Goal: Task Accomplishment & Management: Use online tool/utility

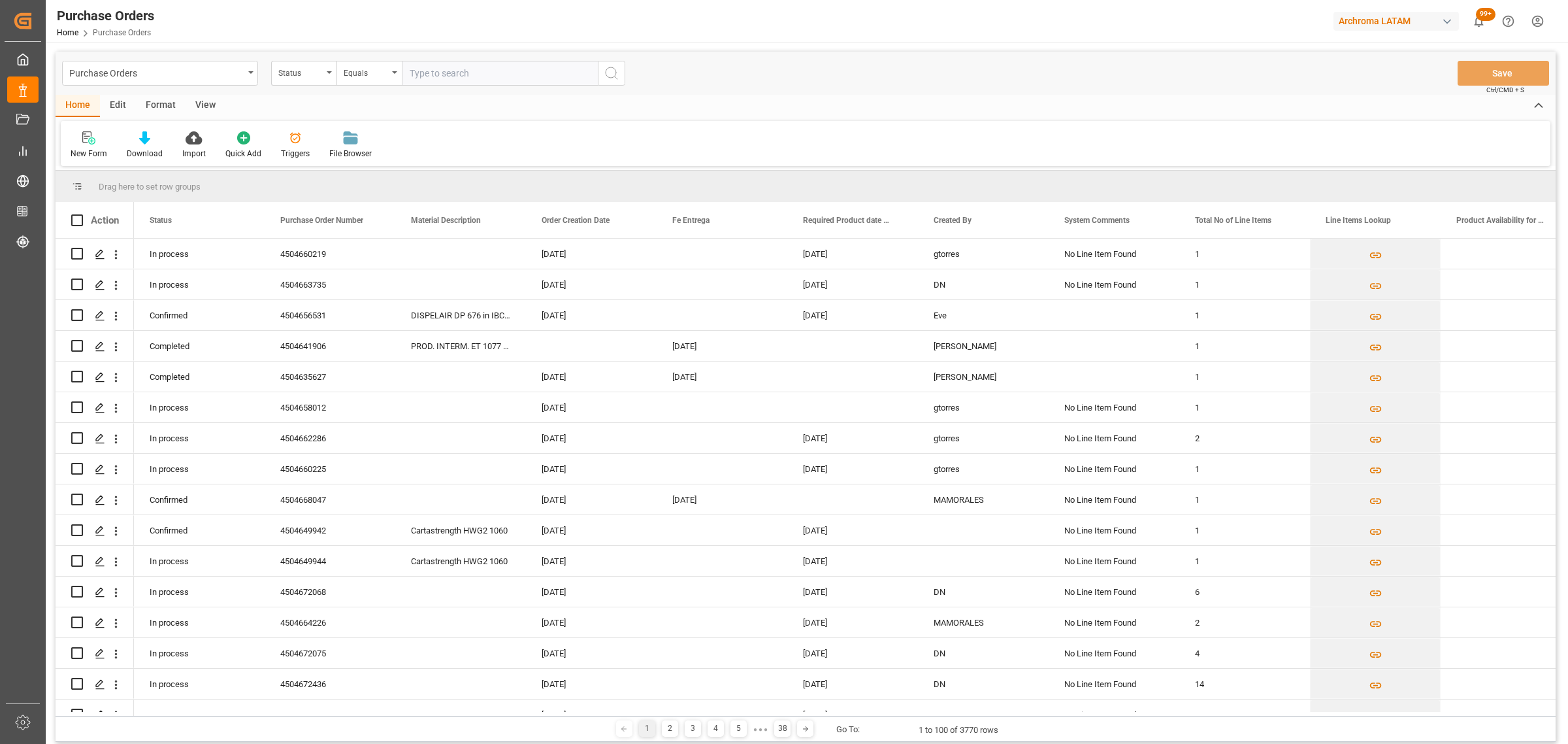
click at [234, 72] on div "Purchase Orders" at bounding box center [156, 72] width 175 height 17
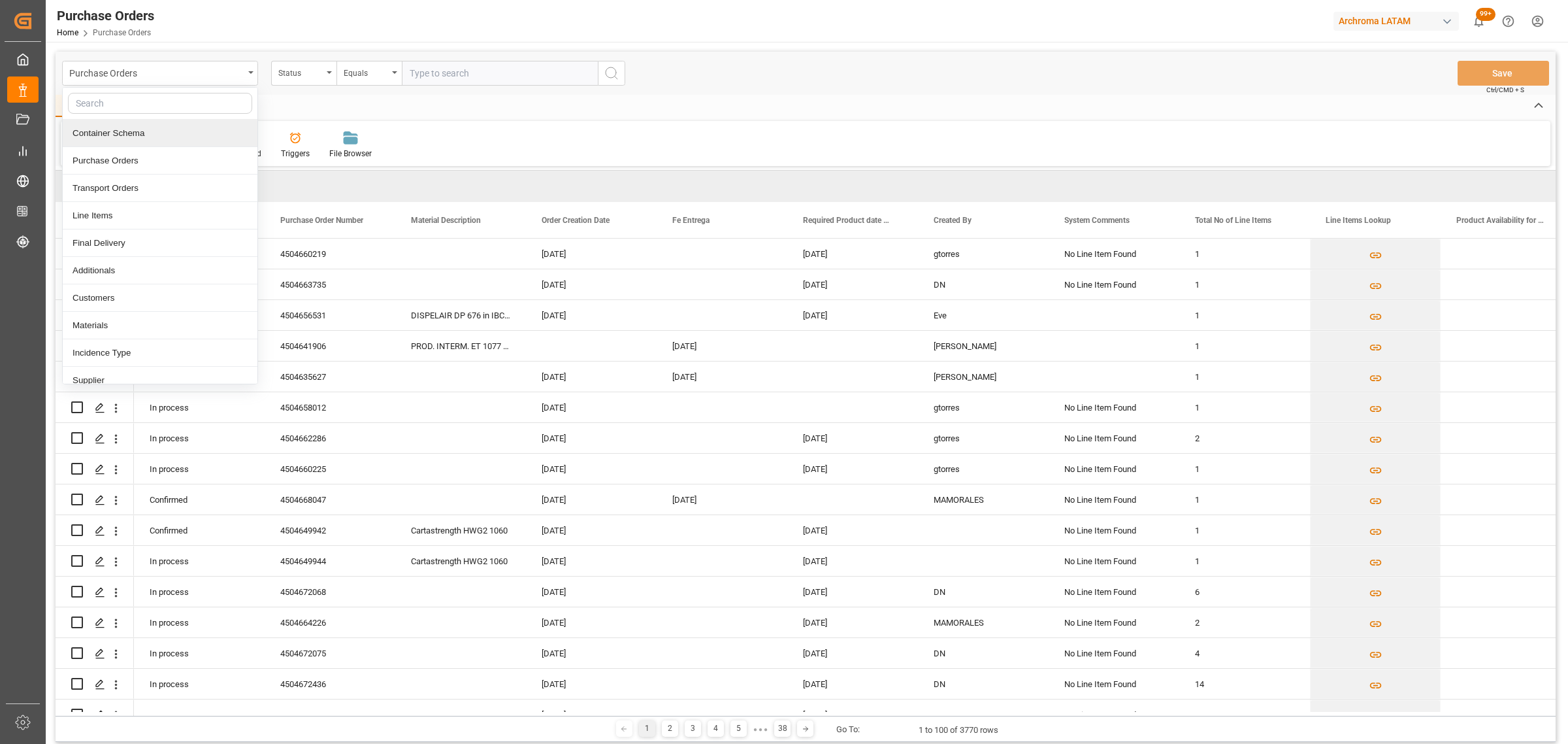
click at [154, 134] on div "Container Schema" at bounding box center [160, 134] width 195 height 27
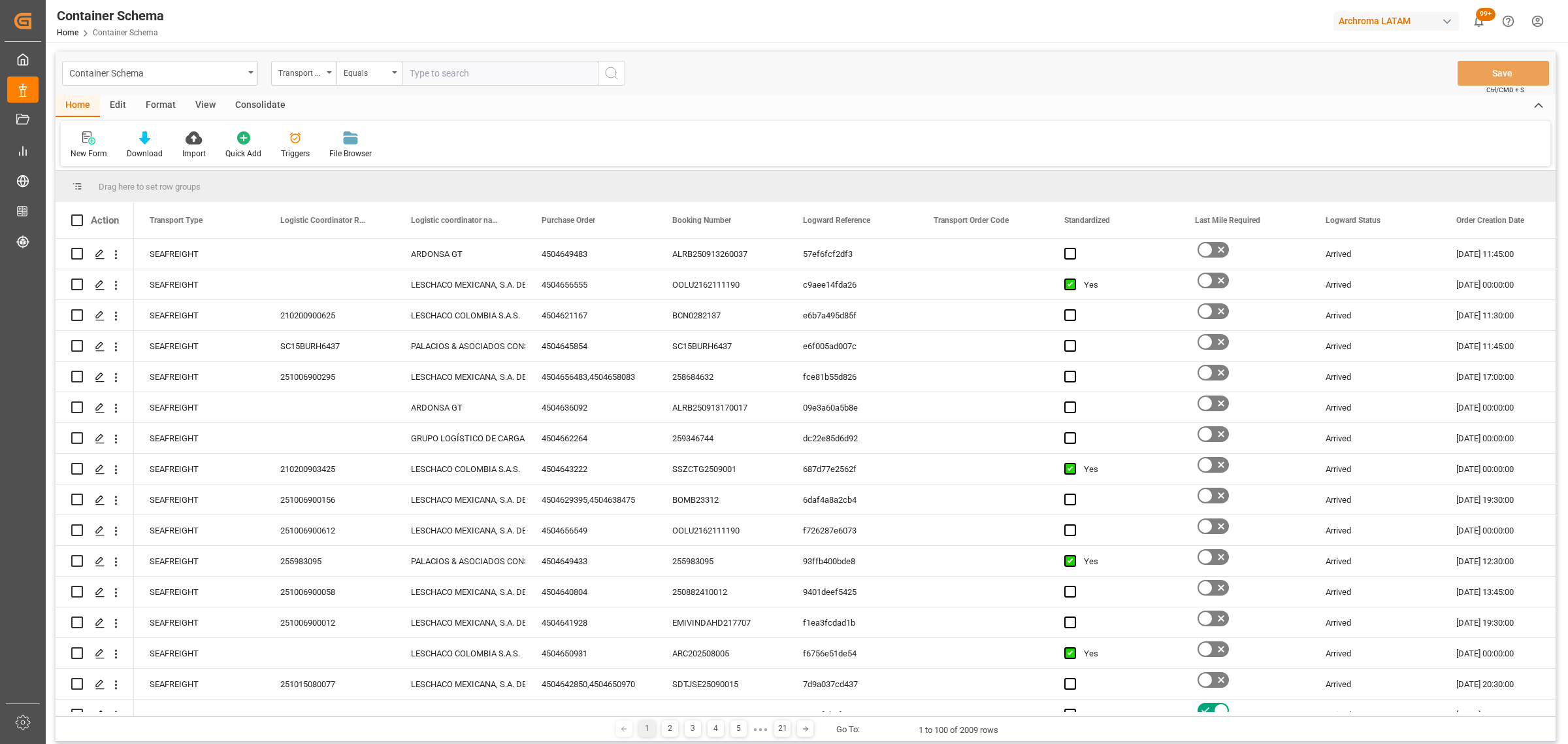
click at [316, 74] on div "Transport Type" at bounding box center [300, 71] width 45 height 15
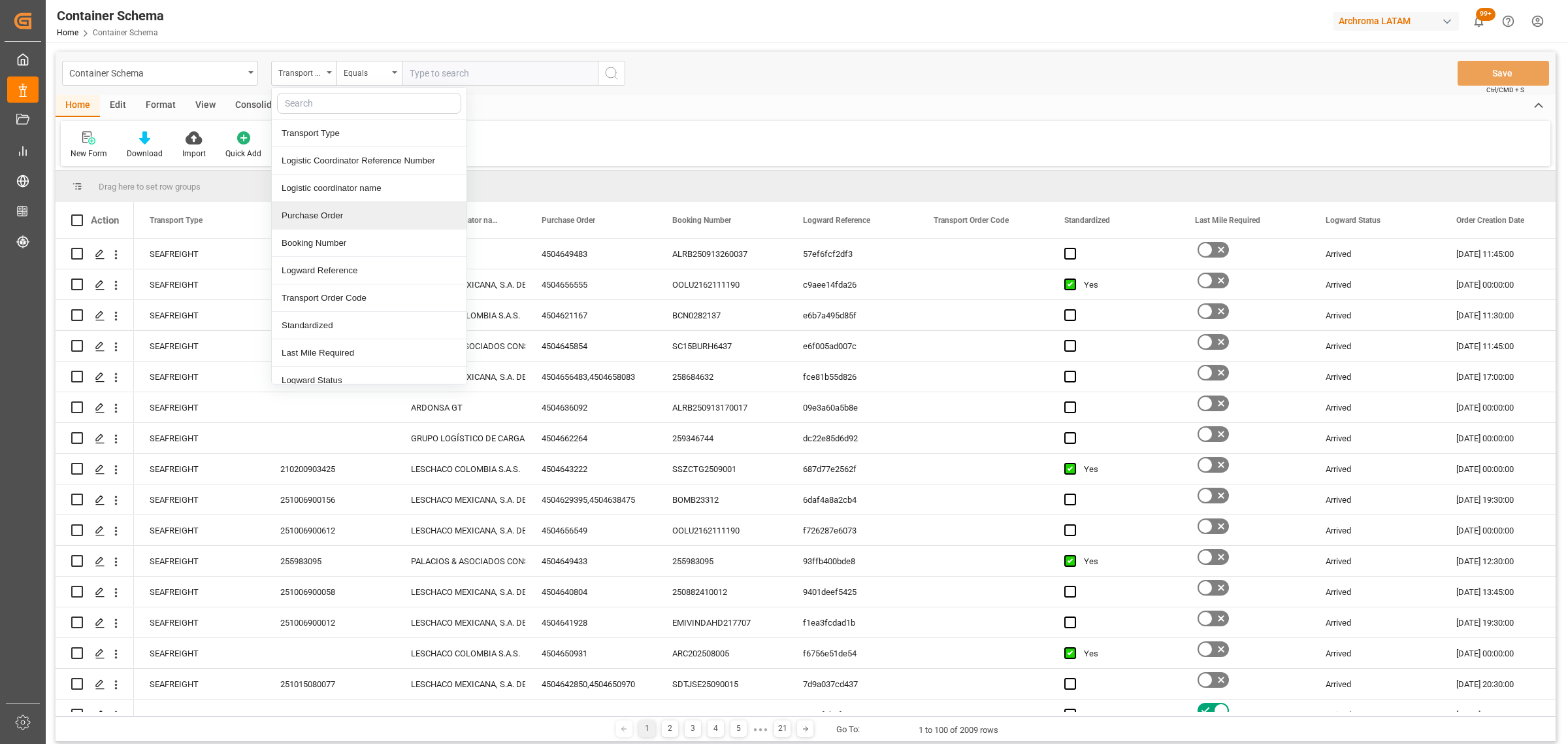
click at [326, 219] on div "Purchase Order" at bounding box center [370, 215] width 195 height 27
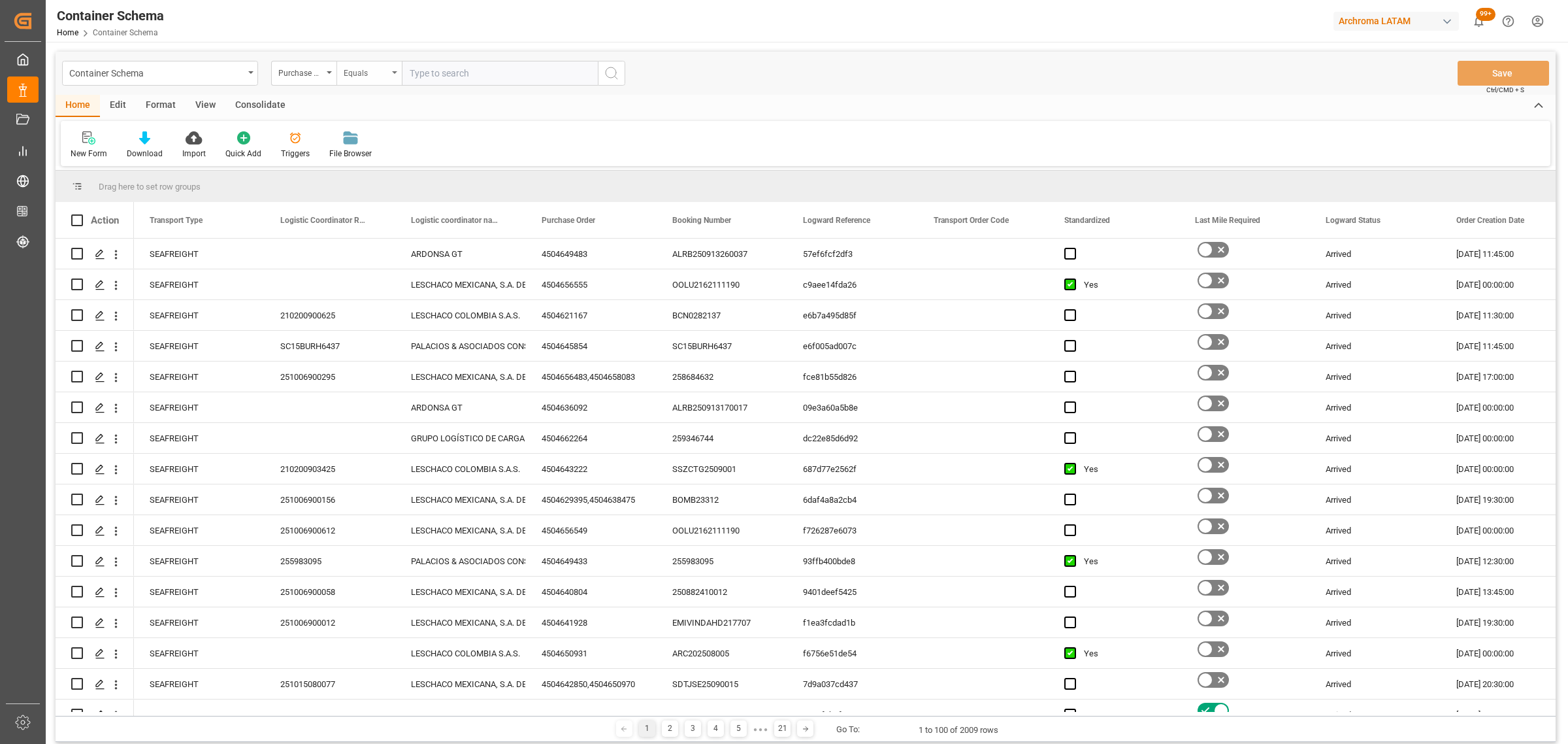
click at [370, 74] on div "Equals" at bounding box center [367, 71] width 45 height 15
click at [402, 161] on div "Fuzzy search" at bounding box center [435, 161] width 195 height 27
click at [472, 76] on input "text" at bounding box center [499, 72] width 196 height 24
paste input "4504658022"
type input "4504658022"
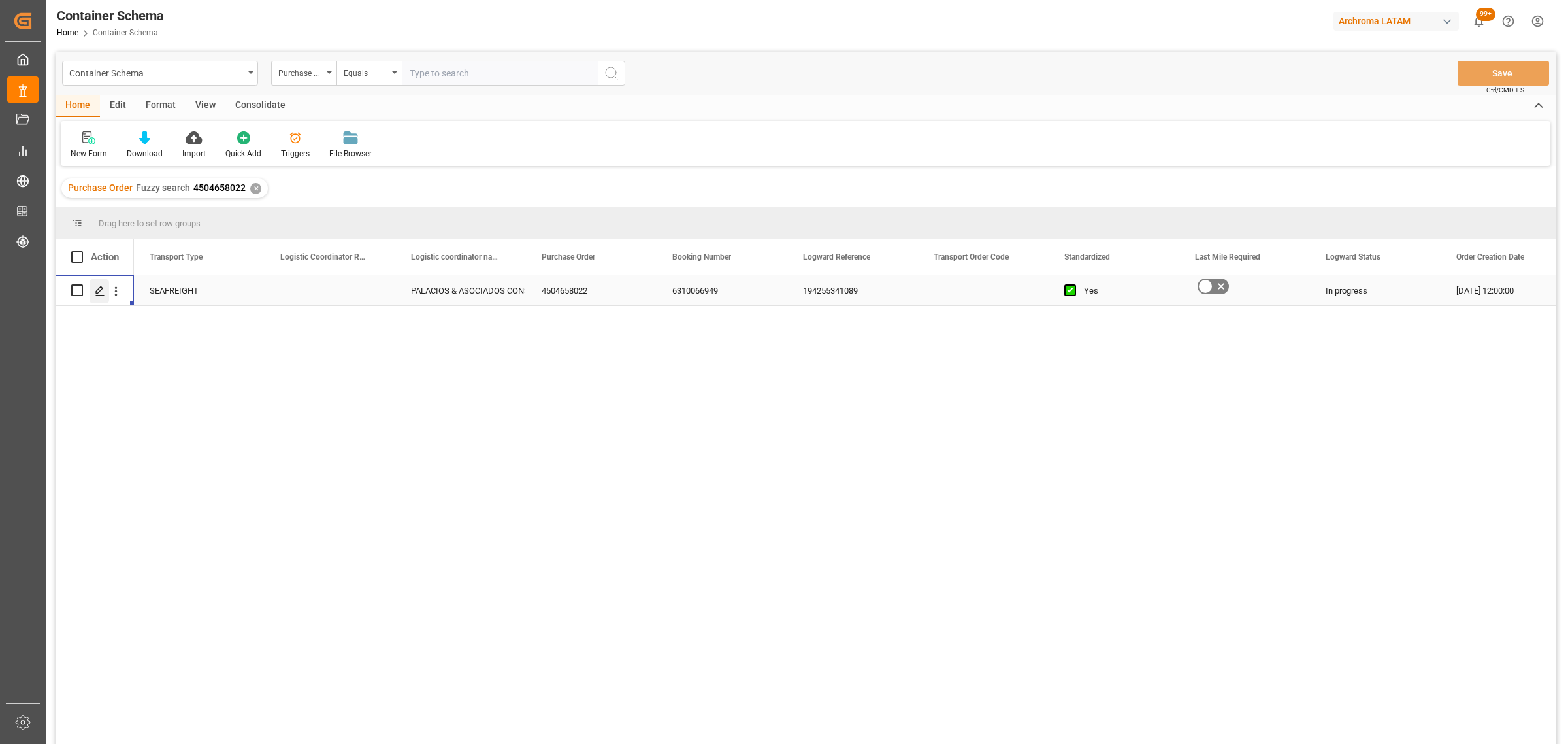
click at [100, 289] on icon "Press SPACE to select this row." at bounding box center [99, 291] width 11 height 11
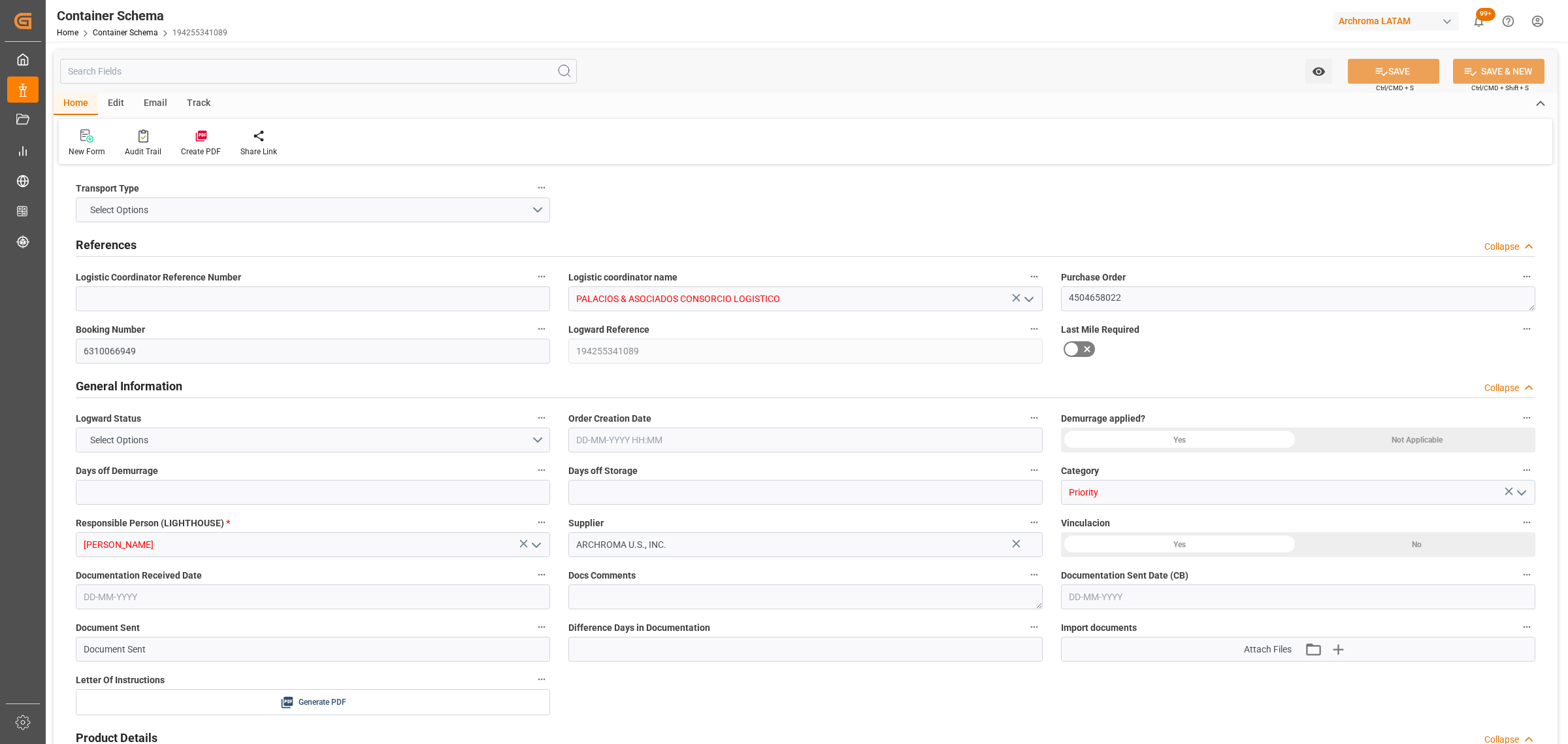
type input "0"
type input "3"
type input "1"
type input "120"
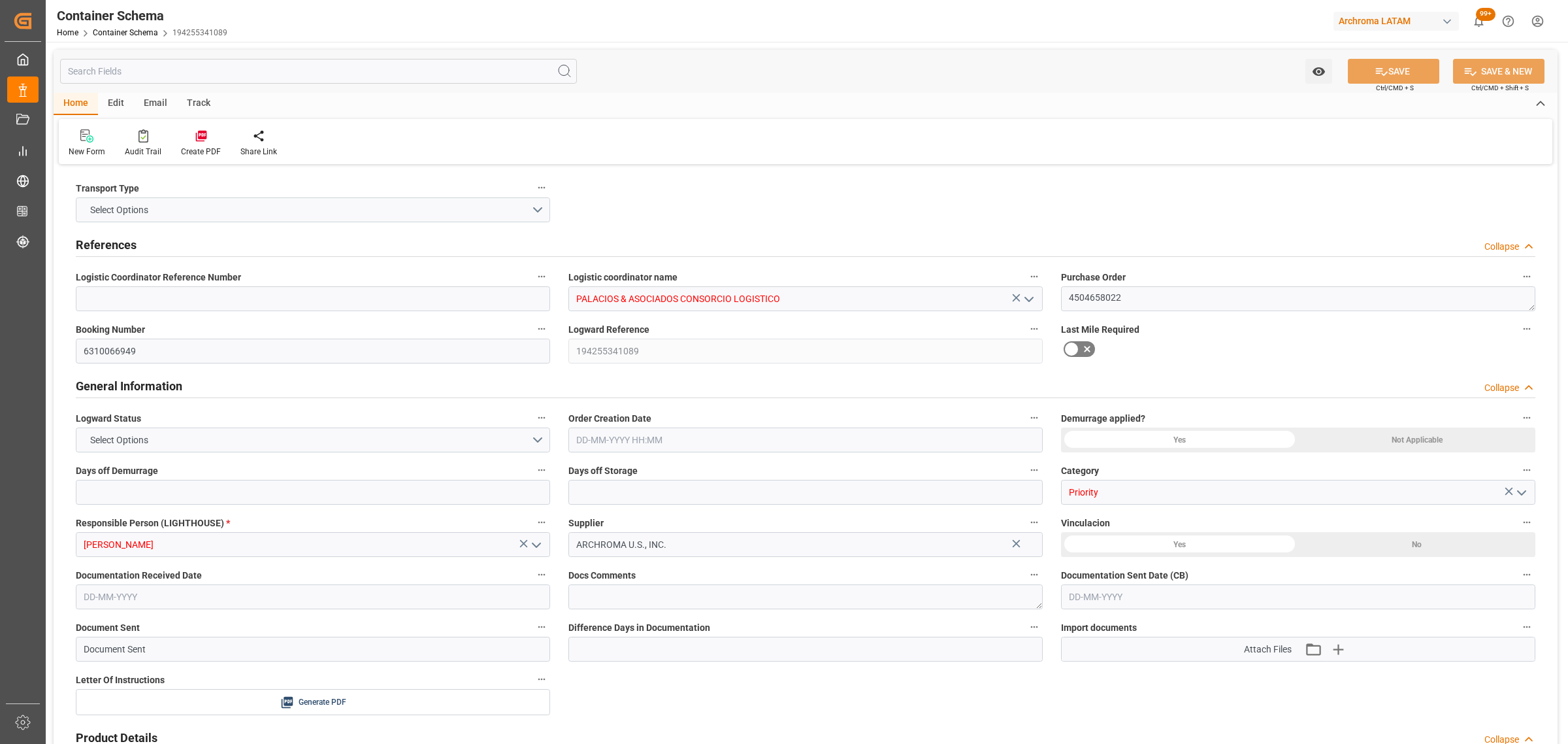
type input "143.78"
type input "ZIM"
type input "ZIM Integrated Shipping Services Ltd."
type input "USATL"
type input "PECLL"
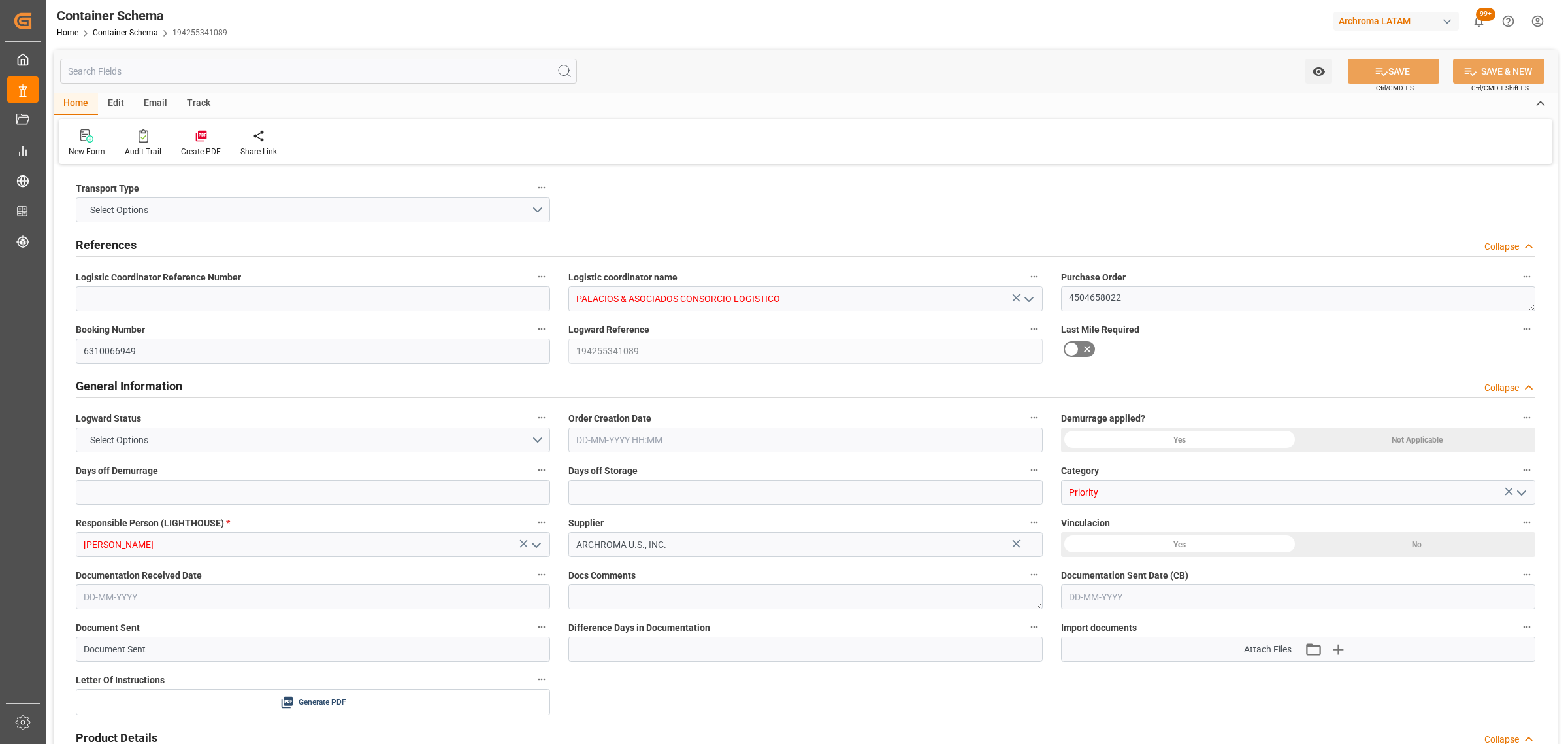
type input "9241190"
type input "[DATE] 12:00"
type input "[DATE]"
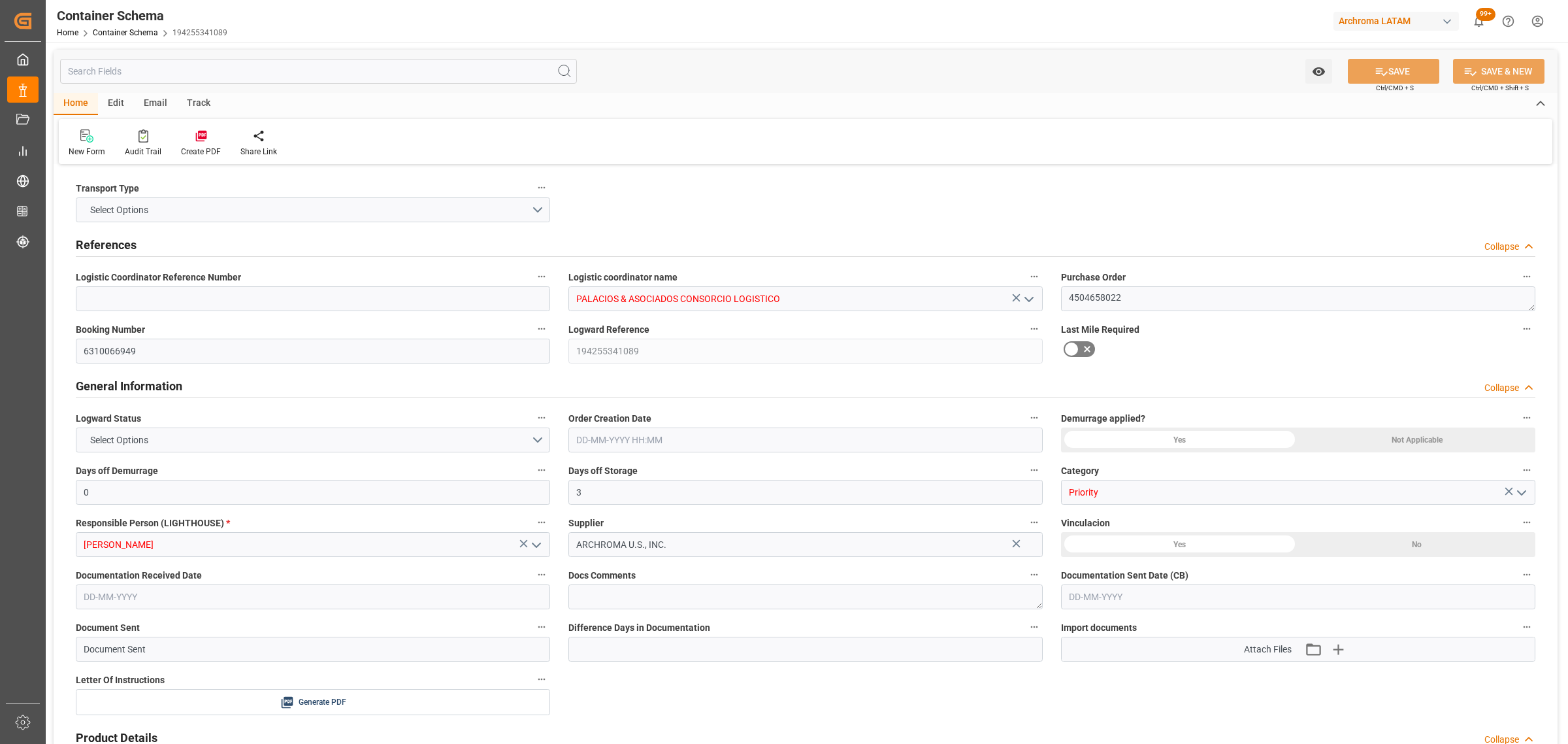
type input "[DATE] 00:00"
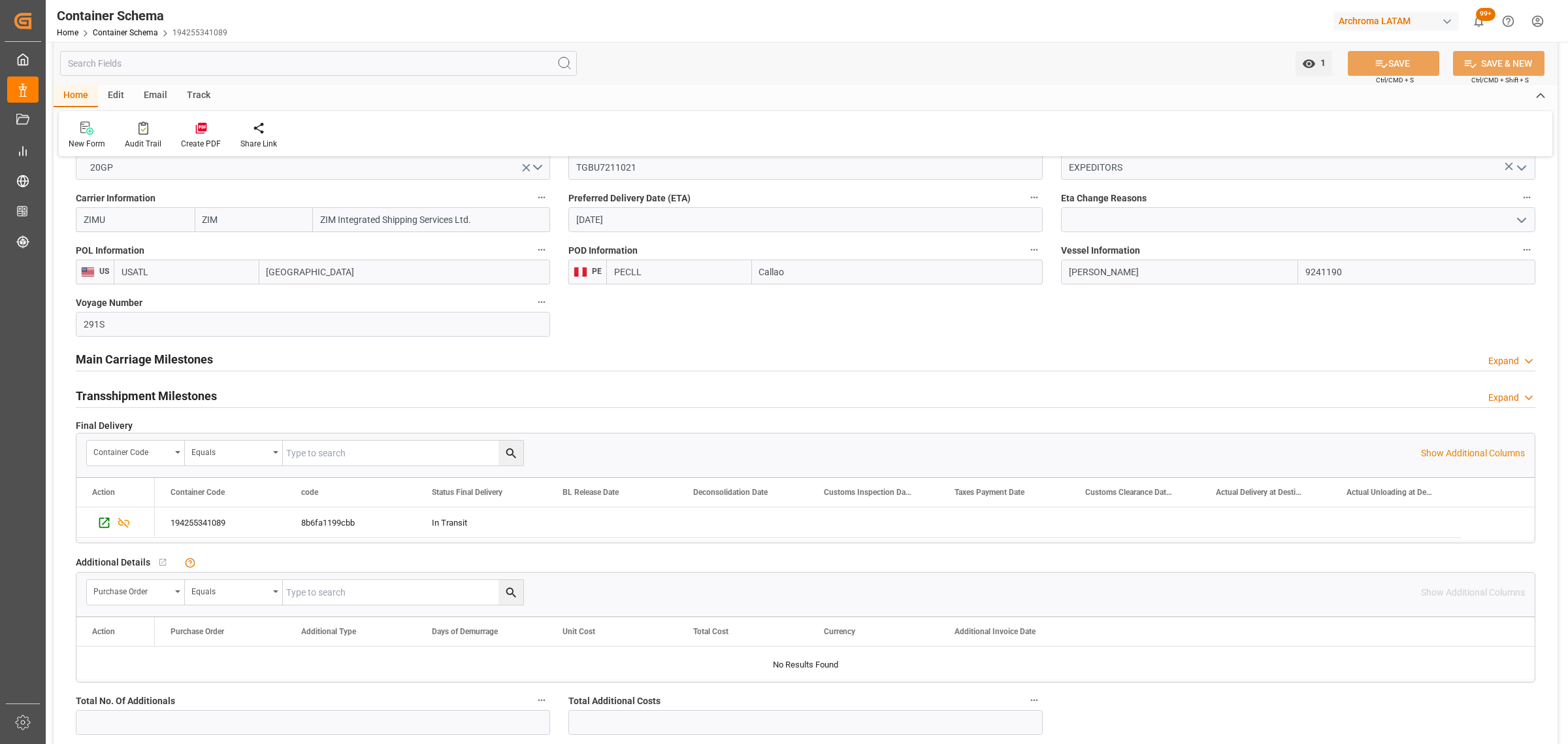
scroll to position [1307, 0]
click at [170, 362] on h2 "Main Carriage Milestones" at bounding box center [144, 357] width 137 height 18
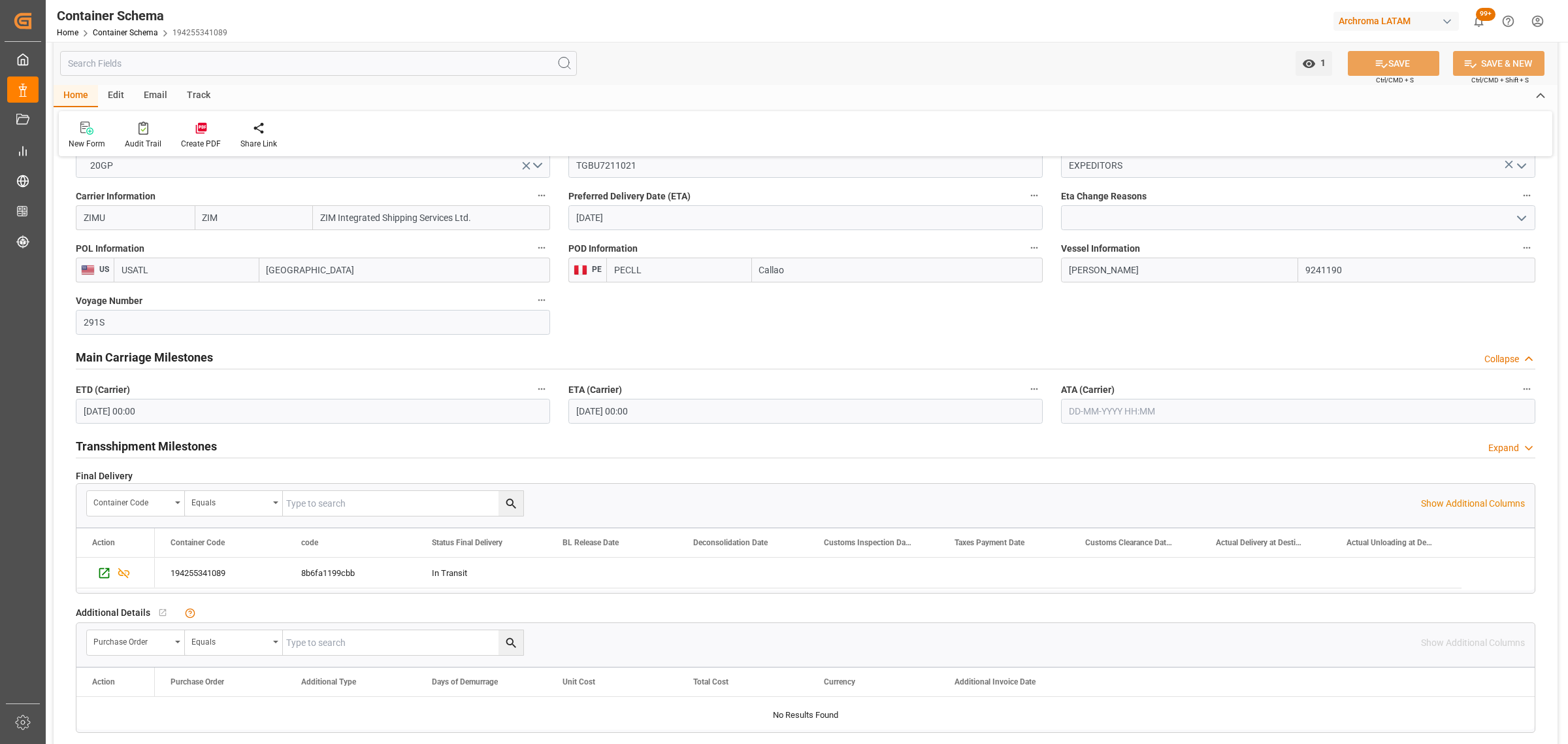
click at [314, 420] on input "[DATE] 00:00" at bounding box center [313, 411] width 475 height 24
click at [97, 514] on div "6" at bounding box center [93, 518] width 17 height 16
type input "[DATE] 00:00"
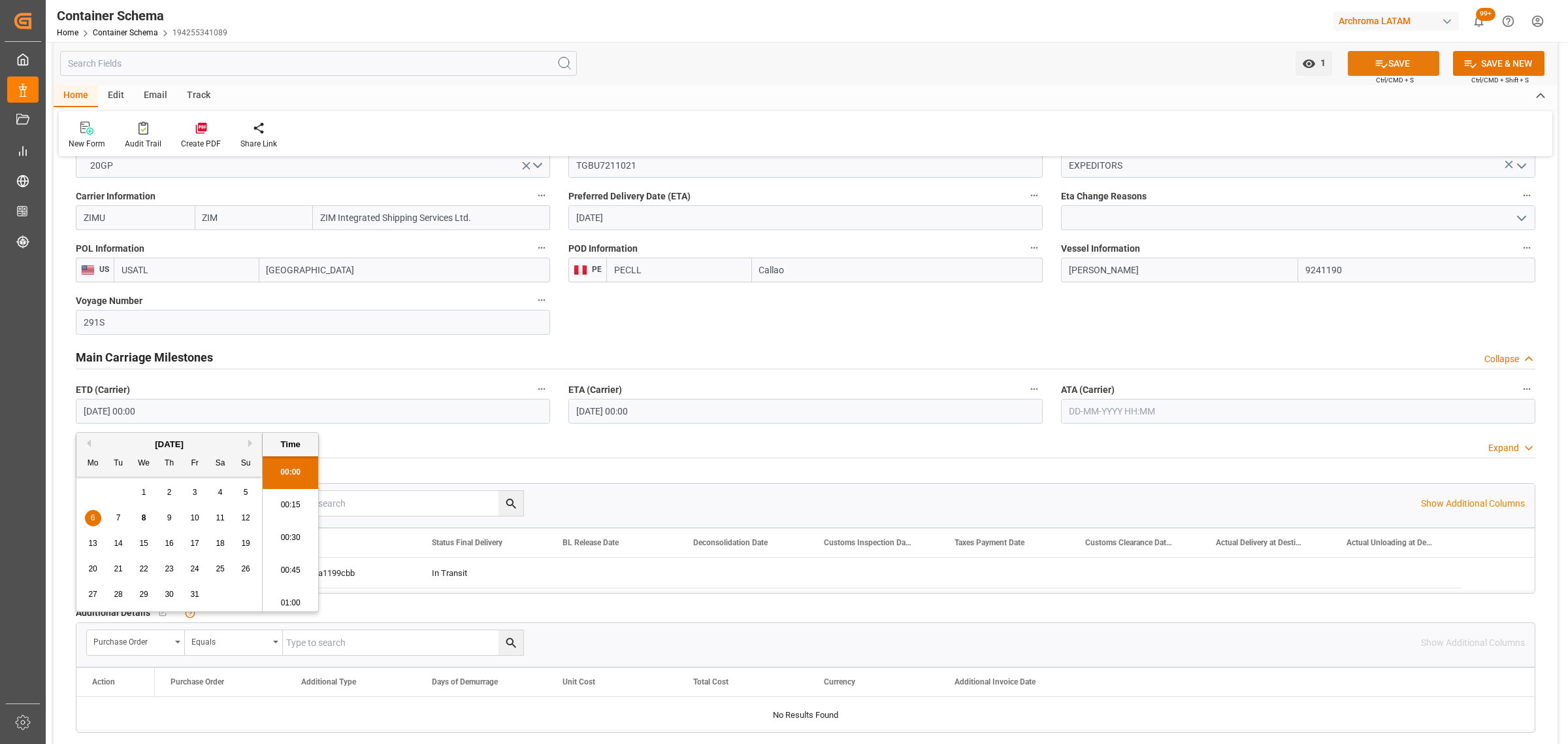
click at [1382, 68] on icon at bounding box center [1382, 63] width 14 height 14
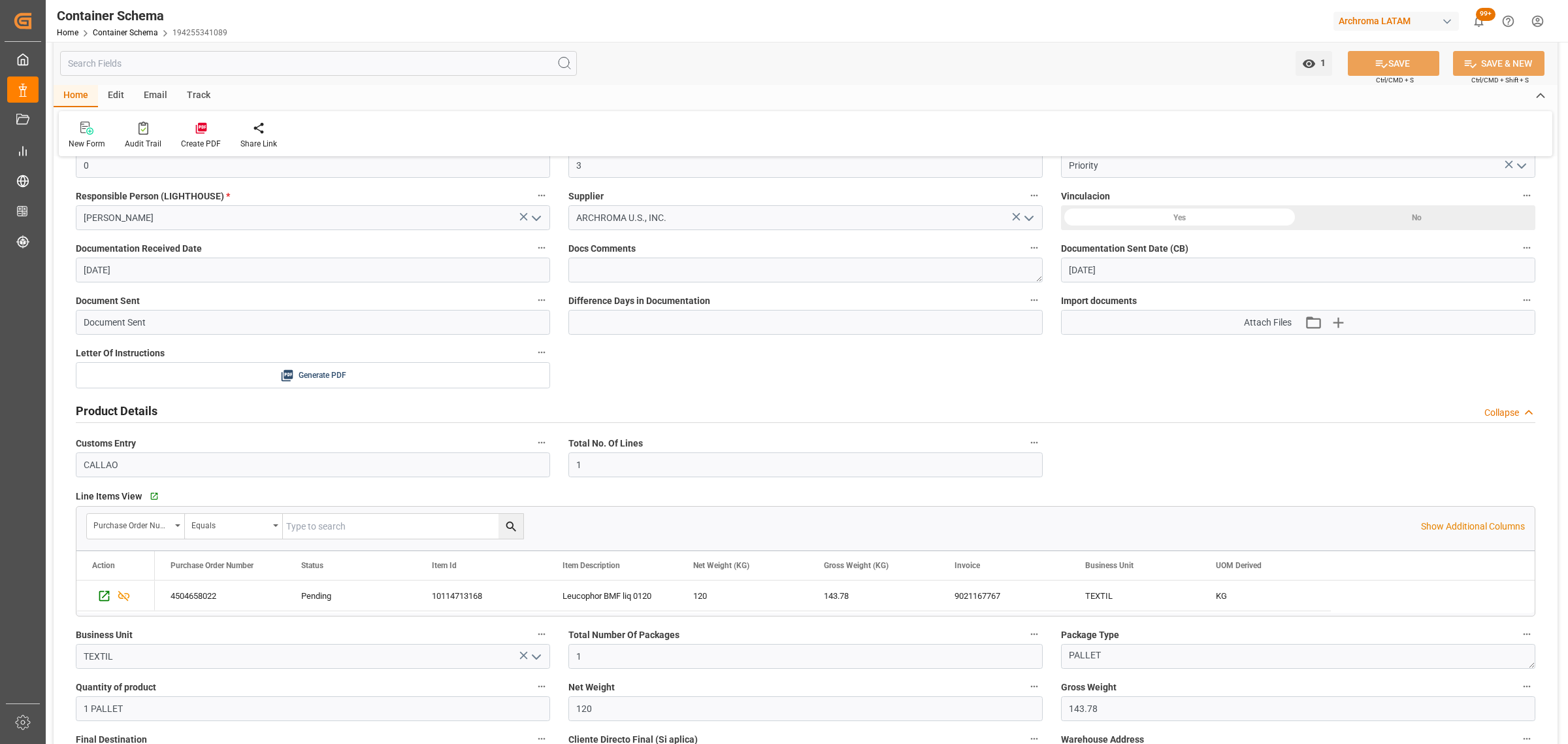
scroll to position [164, 0]
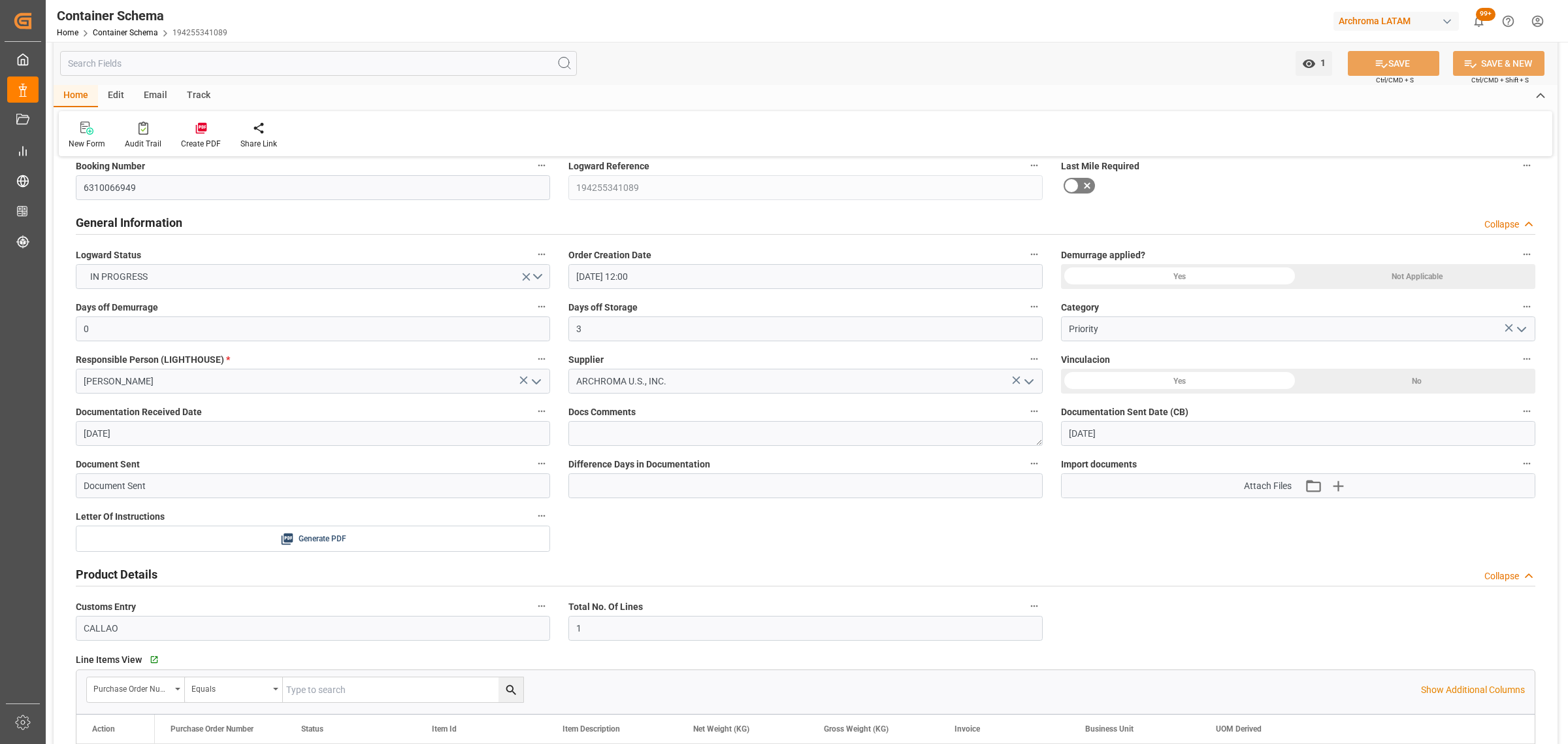
click at [158, 94] on div "Email" at bounding box center [155, 96] width 43 height 22
click at [92, 133] on icon at bounding box center [89, 130] width 18 height 9
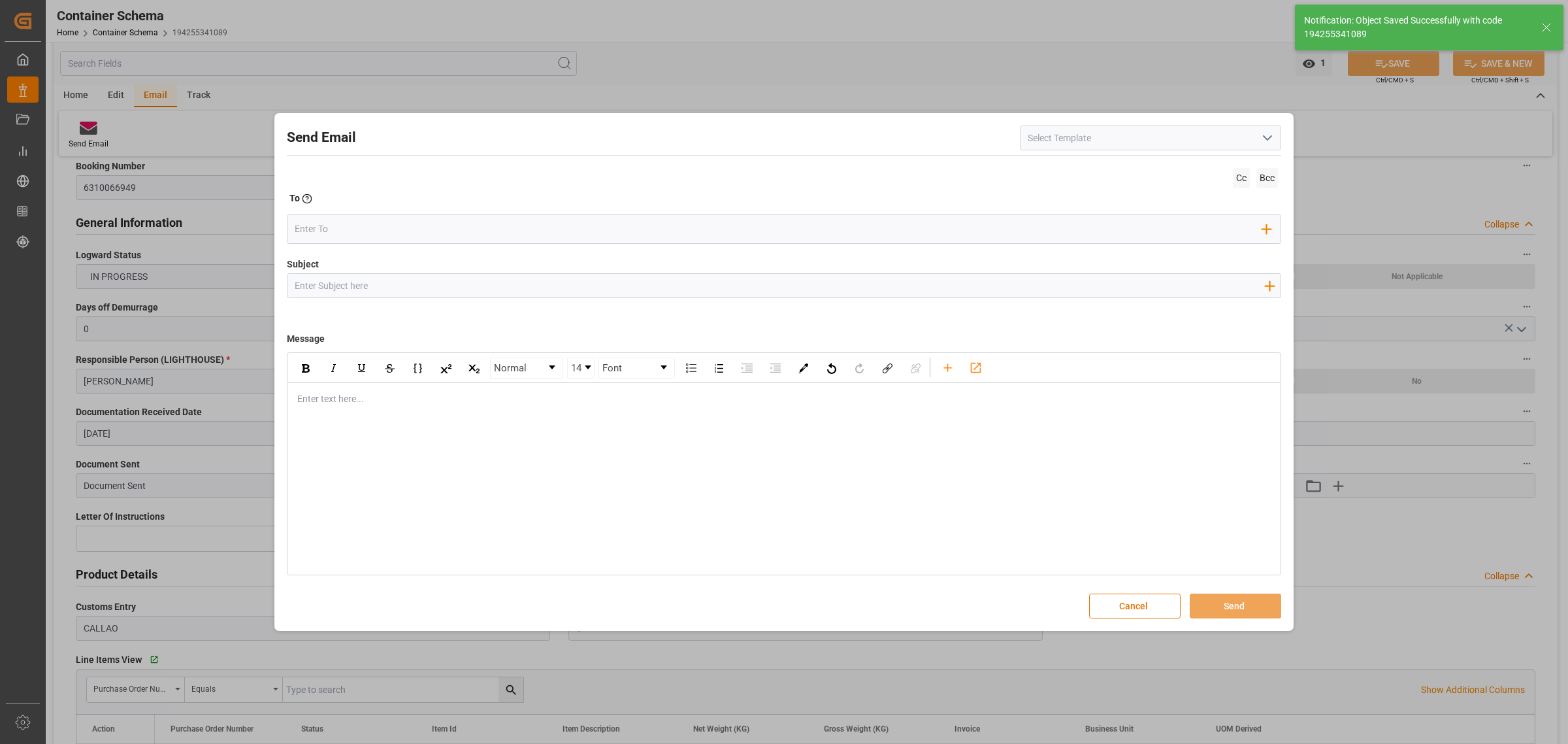
click at [366, 290] on input "Subject" at bounding box center [779, 285] width 984 height 22
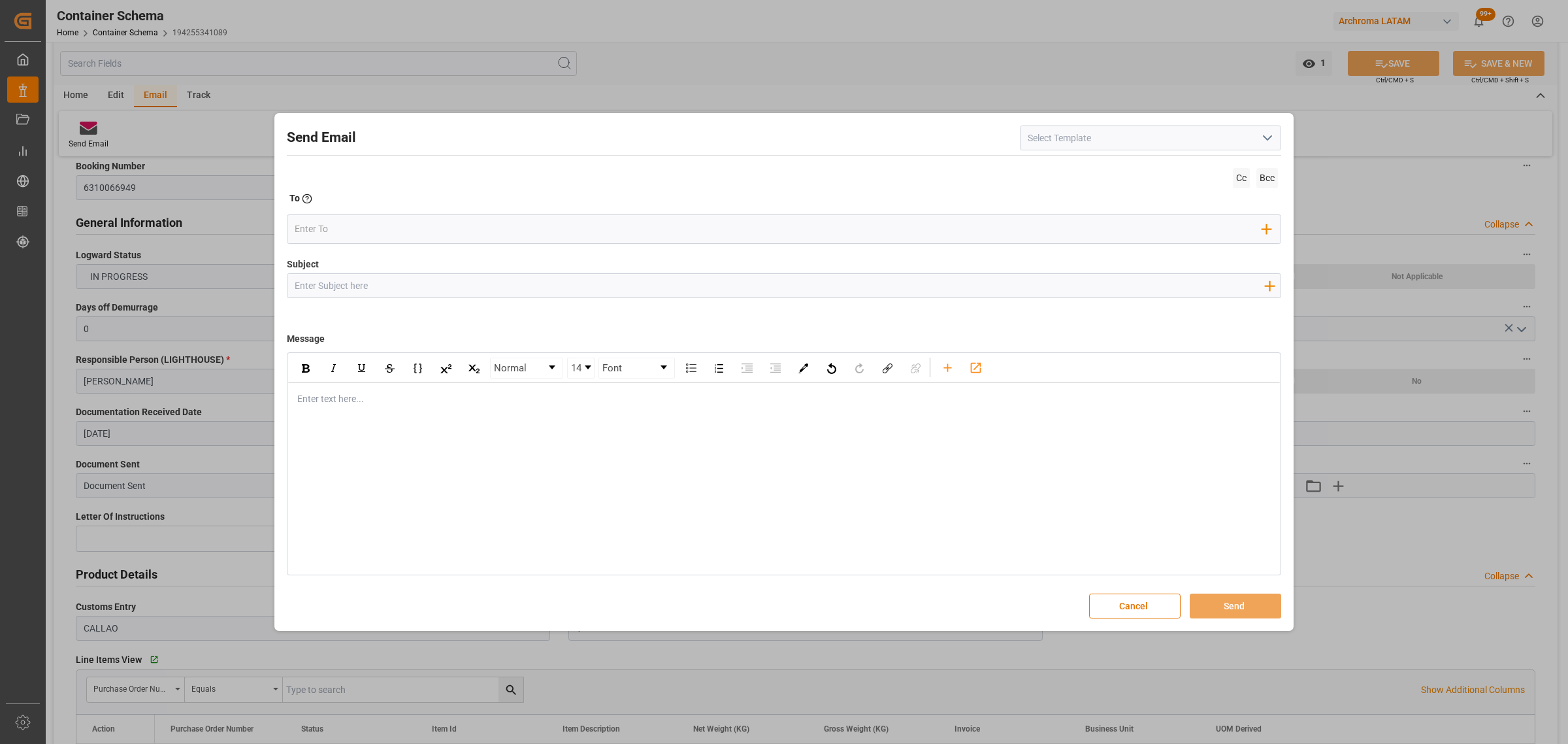
click at [498, 290] on input "Subject" at bounding box center [779, 285] width 984 height 22
paste input "PO 4504658022//TE//VARIACION ETA//ARCHROMA US,INC//ARCHROMA [GEOGRAPHIC_DATA]//…"
drag, startPoint x: 447, startPoint y: 285, endPoint x: 384, endPoint y: 282, distance: 63.1
click at [384, 282] on input "PO 4504658022//TE//VARIACION ETA//ARCHROMA US,INC//ARCHROMA [GEOGRAPHIC_DATA]//…" at bounding box center [779, 285] width 984 height 22
type input "PO 4504658022//TE//CONFIRMACION ZARPE//ARCHROMA US,INC//ARCHROMA [GEOGRAPHIC_DA…"
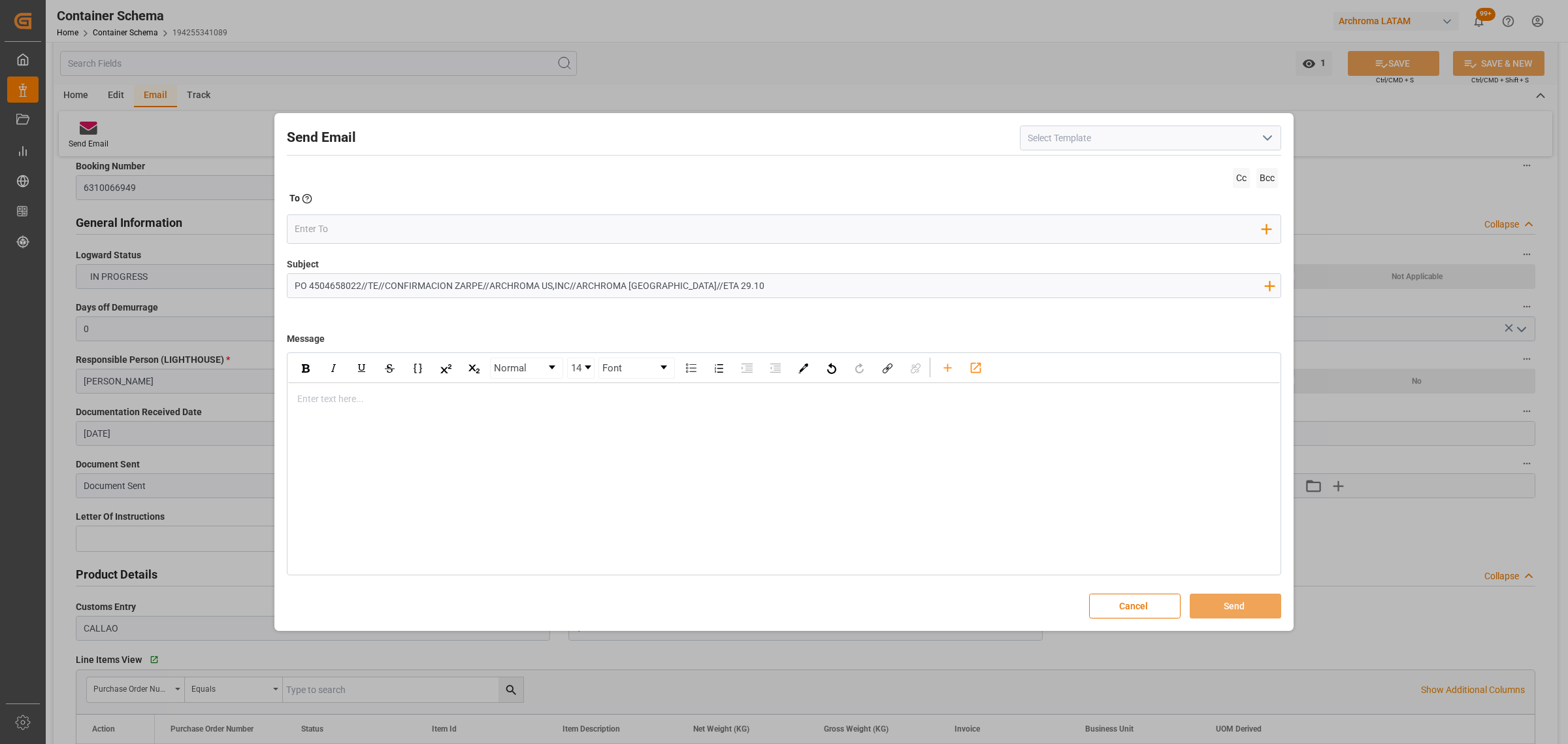
click at [356, 404] on div "rdw-editor" at bounding box center [785, 399] width 973 height 14
click at [324, 409] on div "Enter text here..." at bounding box center [784, 399] width 992 height 32
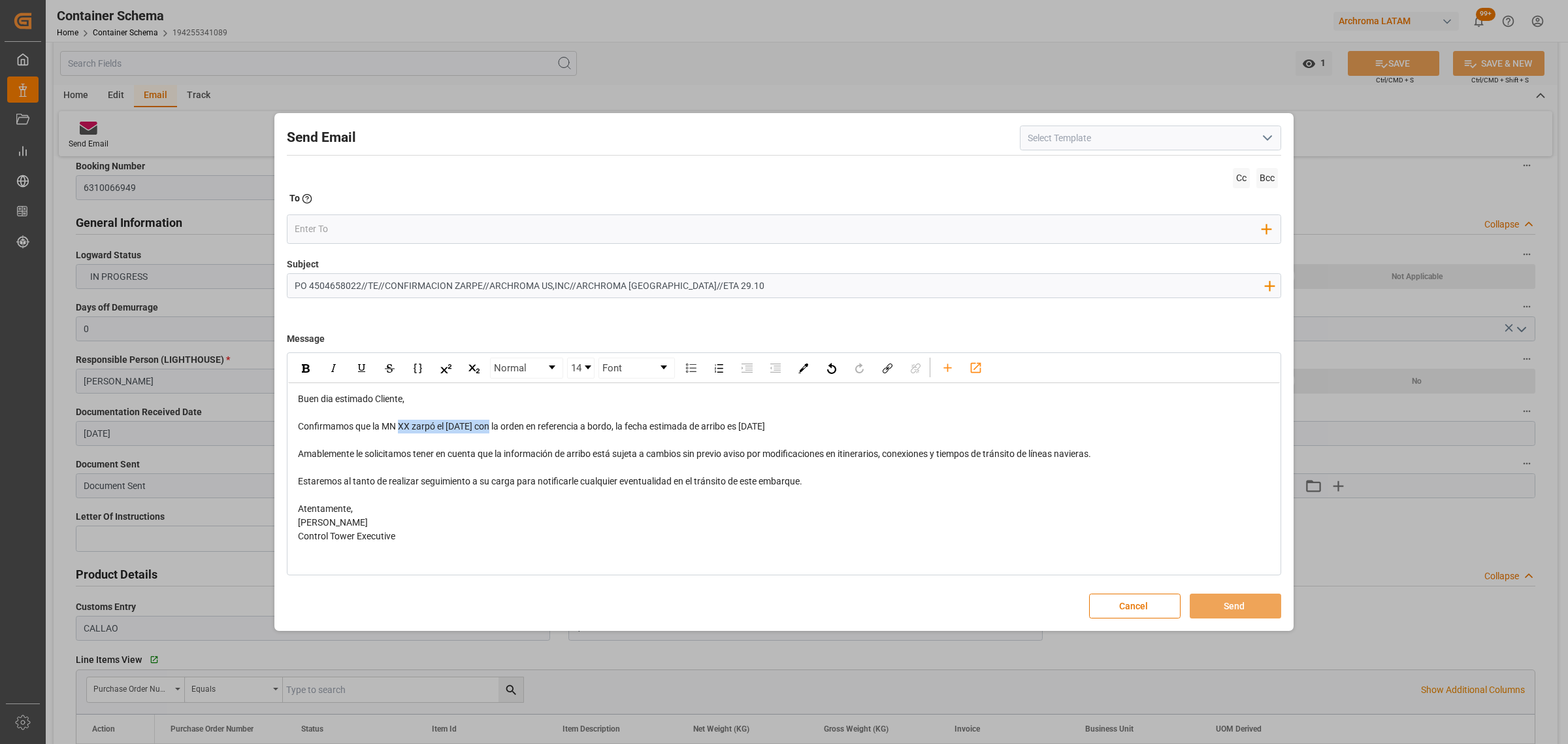
drag, startPoint x: 492, startPoint y: 426, endPoint x: 401, endPoint y: 429, distance: 91.0
click at [401, 429] on span "Confirmamos que la MN XX zarpó el [DATE] con la orden en referencia a bordo, la…" at bounding box center [531, 426] width 467 height 11
drag, startPoint x: 803, startPoint y: 425, endPoint x: 738, endPoint y: 426, distance: 65.0
click at [738, 426] on div "Confirmamos que la MN As [PERSON_NAME] (AF3) , con la orden en referencia a bor…" at bounding box center [785, 426] width 973 height 14
drag, startPoint x: 799, startPoint y: 428, endPoint x: 737, endPoint y: 429, distance: 62.0
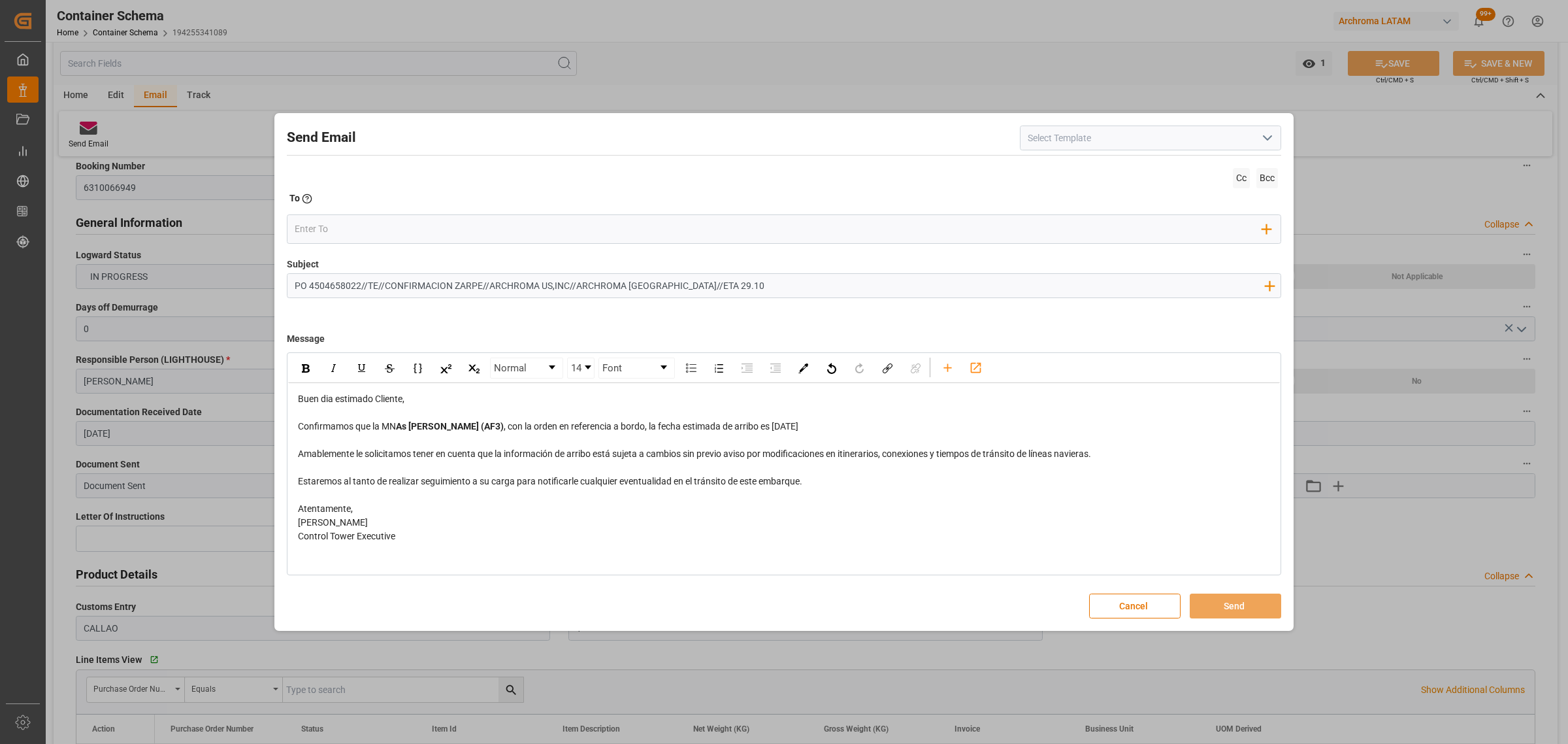
click at [737, 429] on div "Confirmamos que la MN As [PERSON_NAME] (AF3) , con la orden en referencia a bor…" at bounding box center [785, 426] width 973 height 14
click at [311, 370] on div "rdw-inline-control" at bounding box center [305, 368] width 22 height 20
click at [643, 464] on div "rdw-editor" at bounding box center [785, 467] width 973 height 14
click at [357, 227] on input "email" at bounding box center [778, 229] width 968 height 20
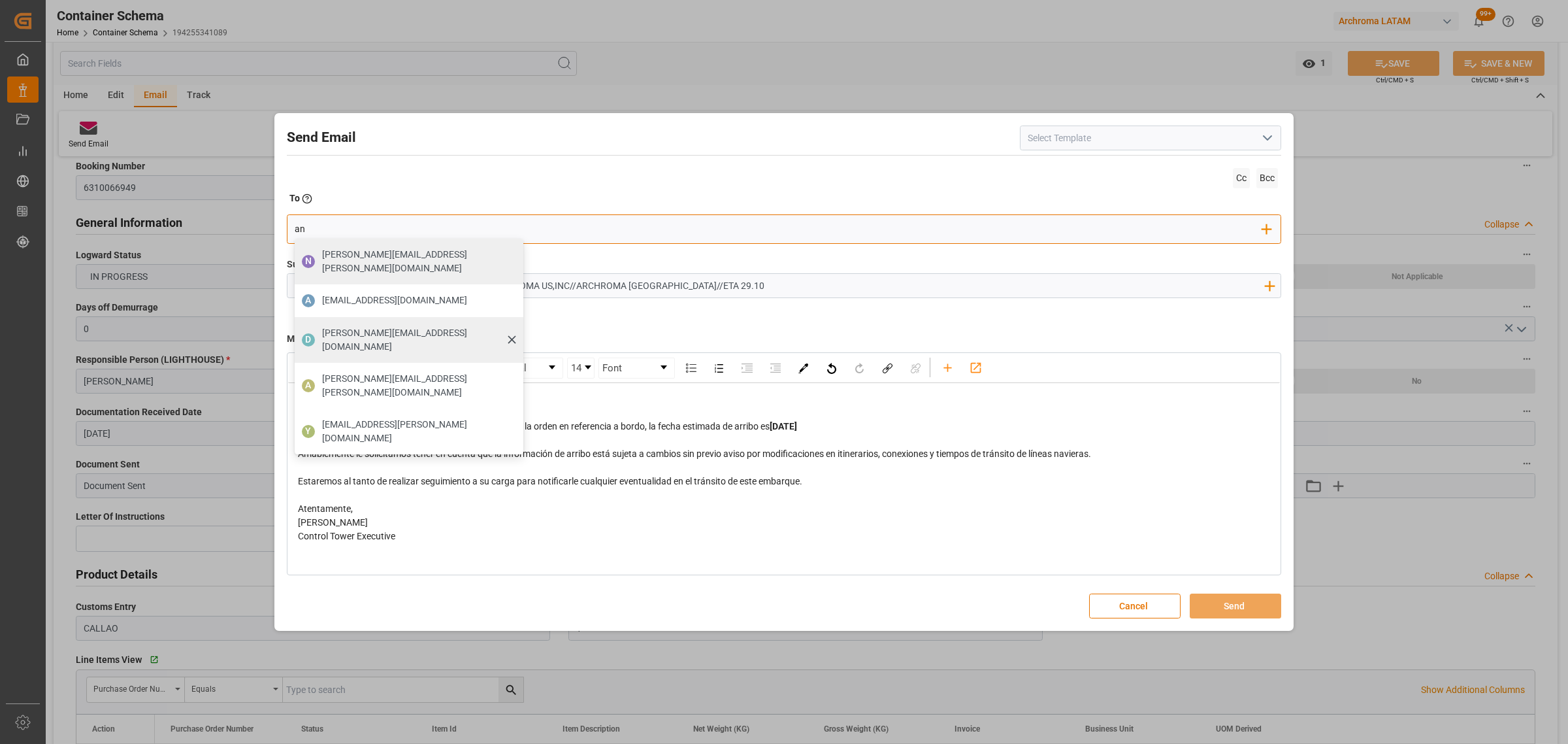
type input "angie"
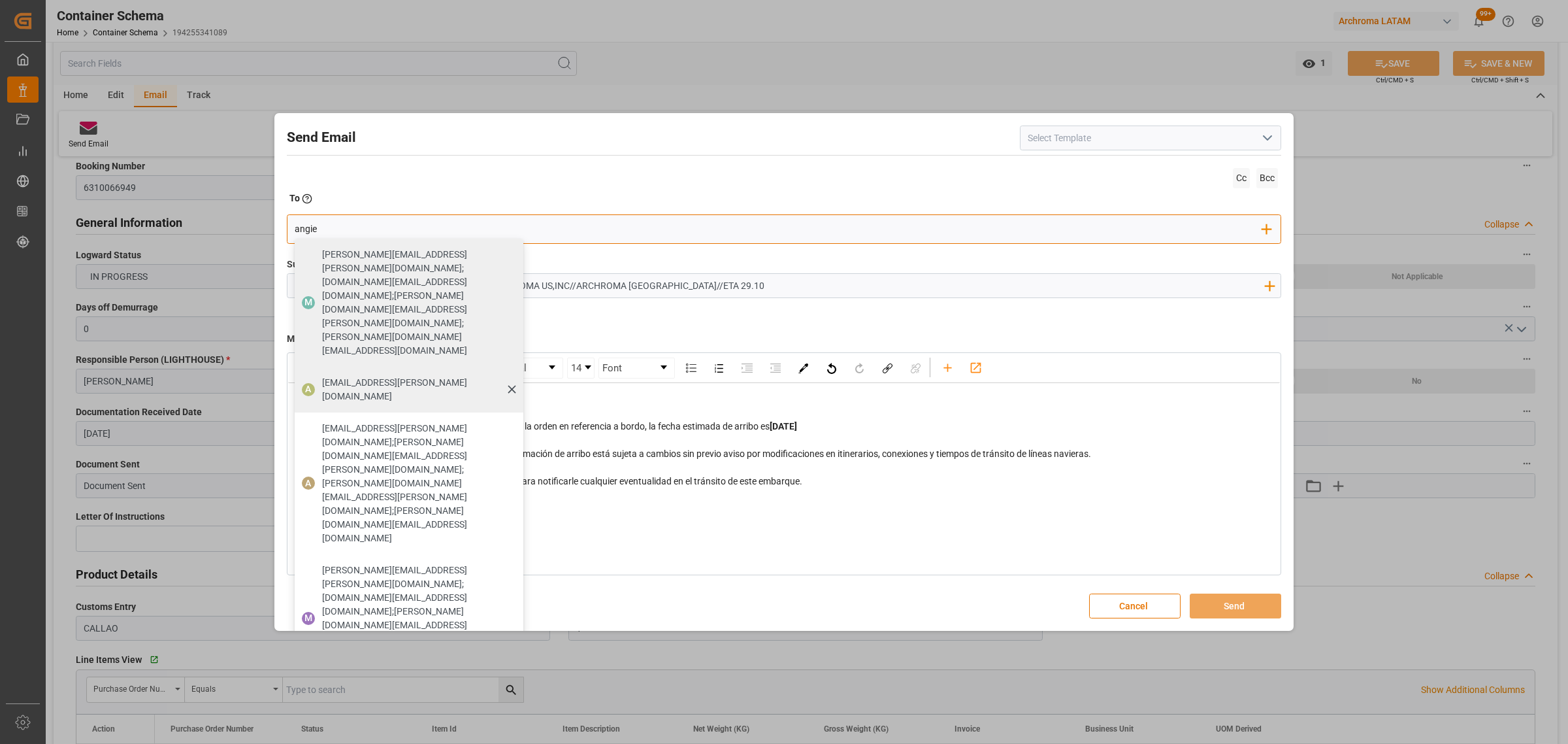
click at [390, 375] on span "[EMAIL_ADDRESS][PERSON_NAME][DOMAIN_NAME]" at bounding box center [417, 389] width 192 height 27
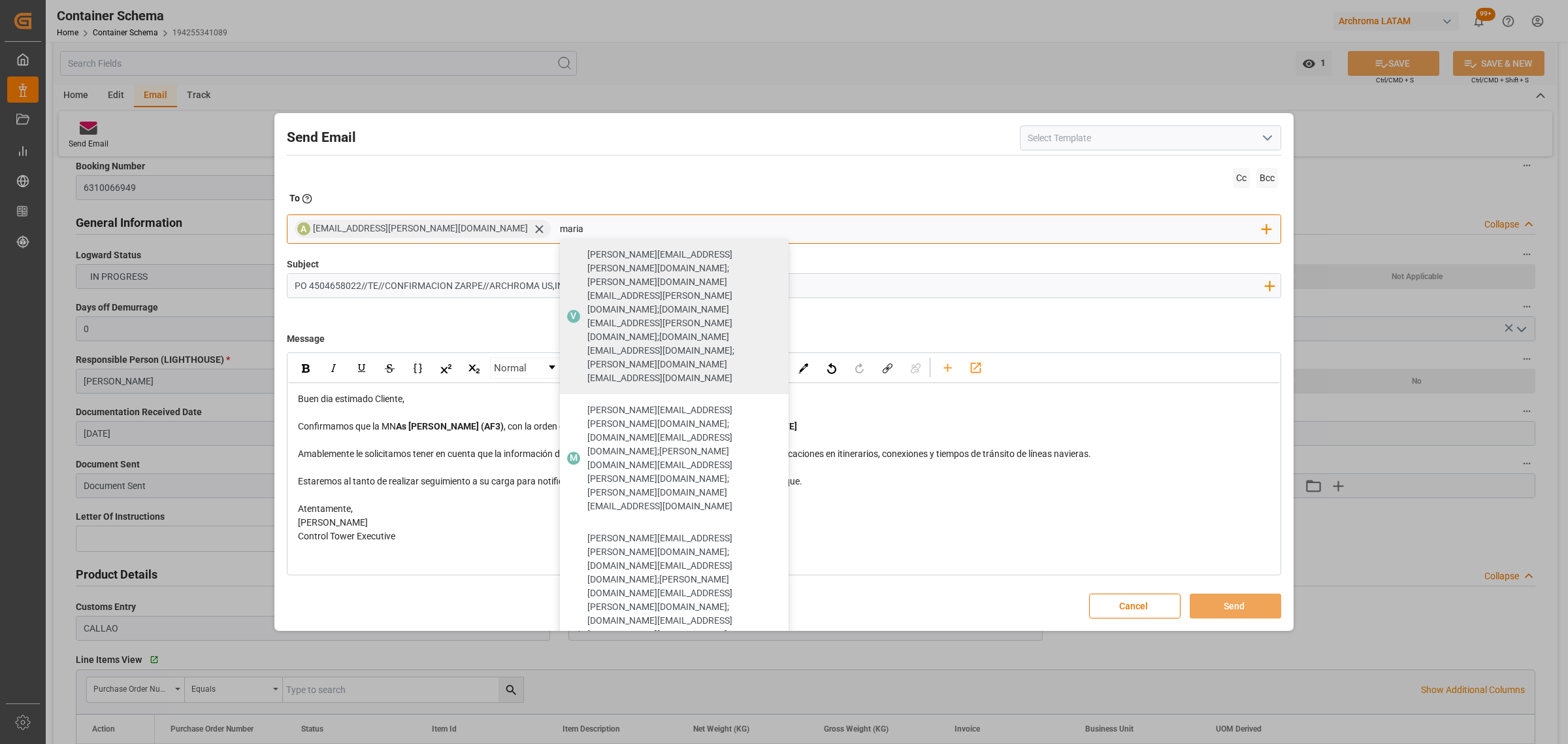
type input "maria"
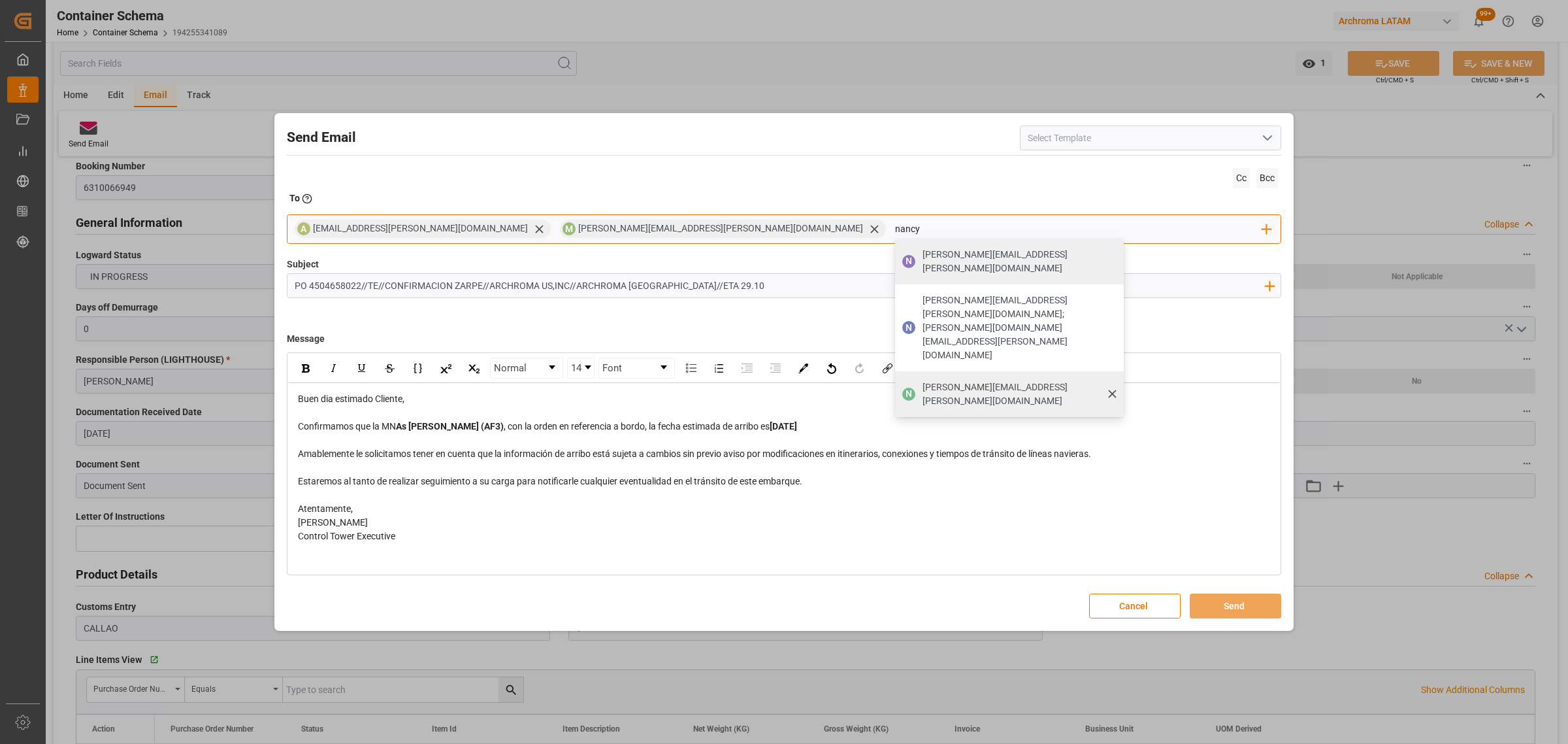
type input "nancy"
click at [922, 380] on span "[PERSON_NAME][EMAIL_ADDRESS][PERSON_NAME][DOMAIN_NAME]" at bounding box center [1018, 394] width 192 height 27
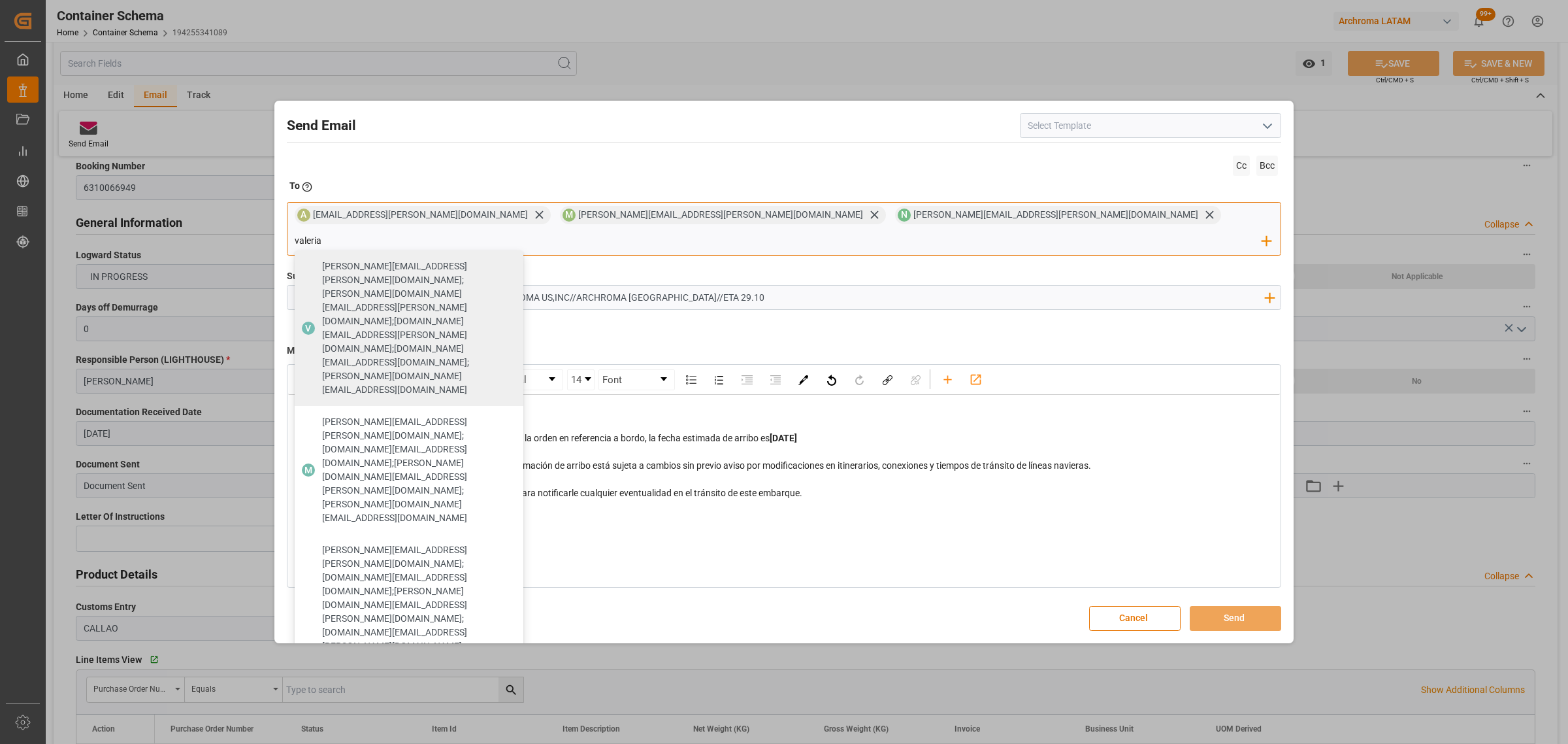
type input "valeria"
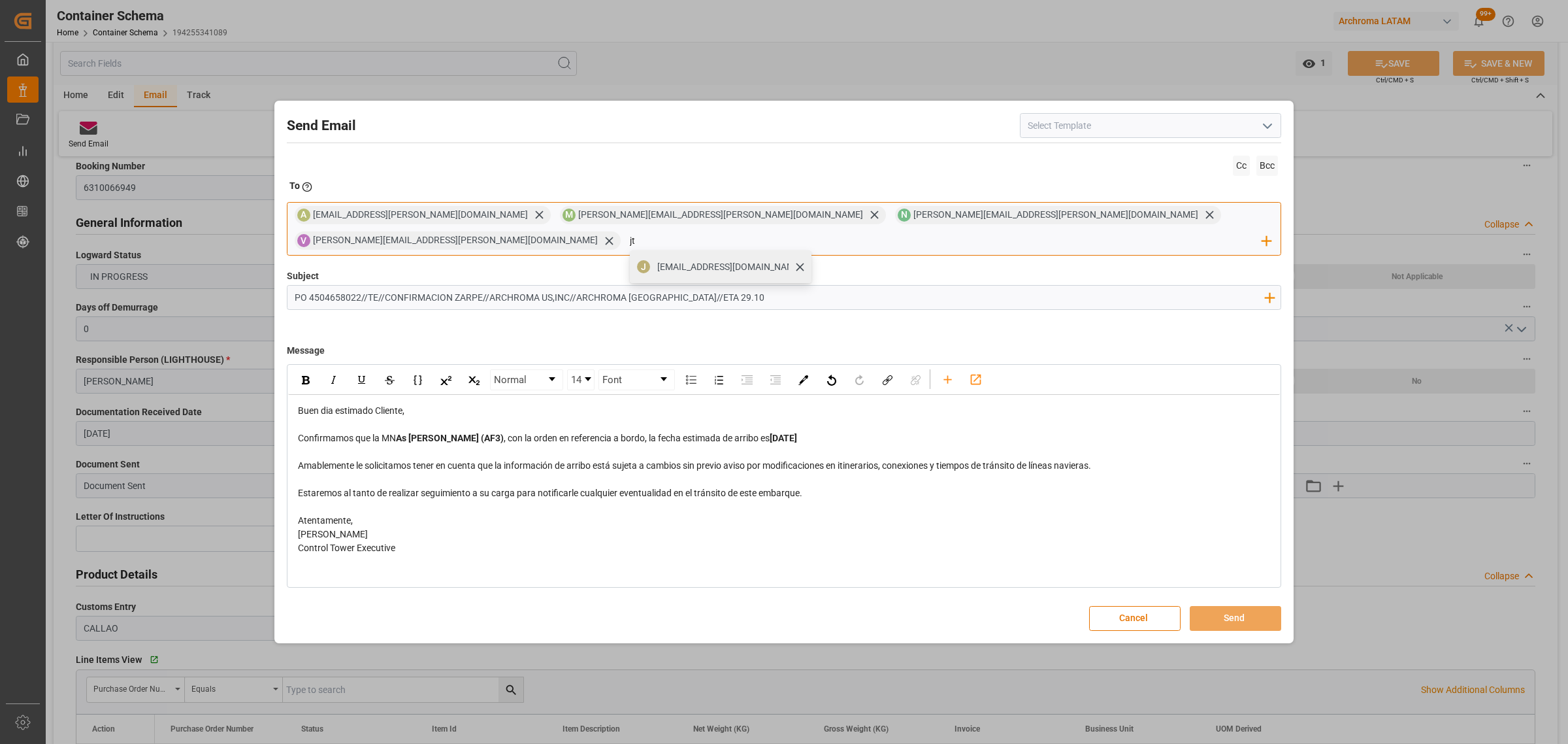
type input "jt"
click at [803, 260] on span "[EMAIL_ADDRESS][DOMAIN_NAME]" at bounding box center [729, 267] width 145 height 14
click at [1240, 606] on button "Send" at bounding box center [1235, 617] width 92 height 24
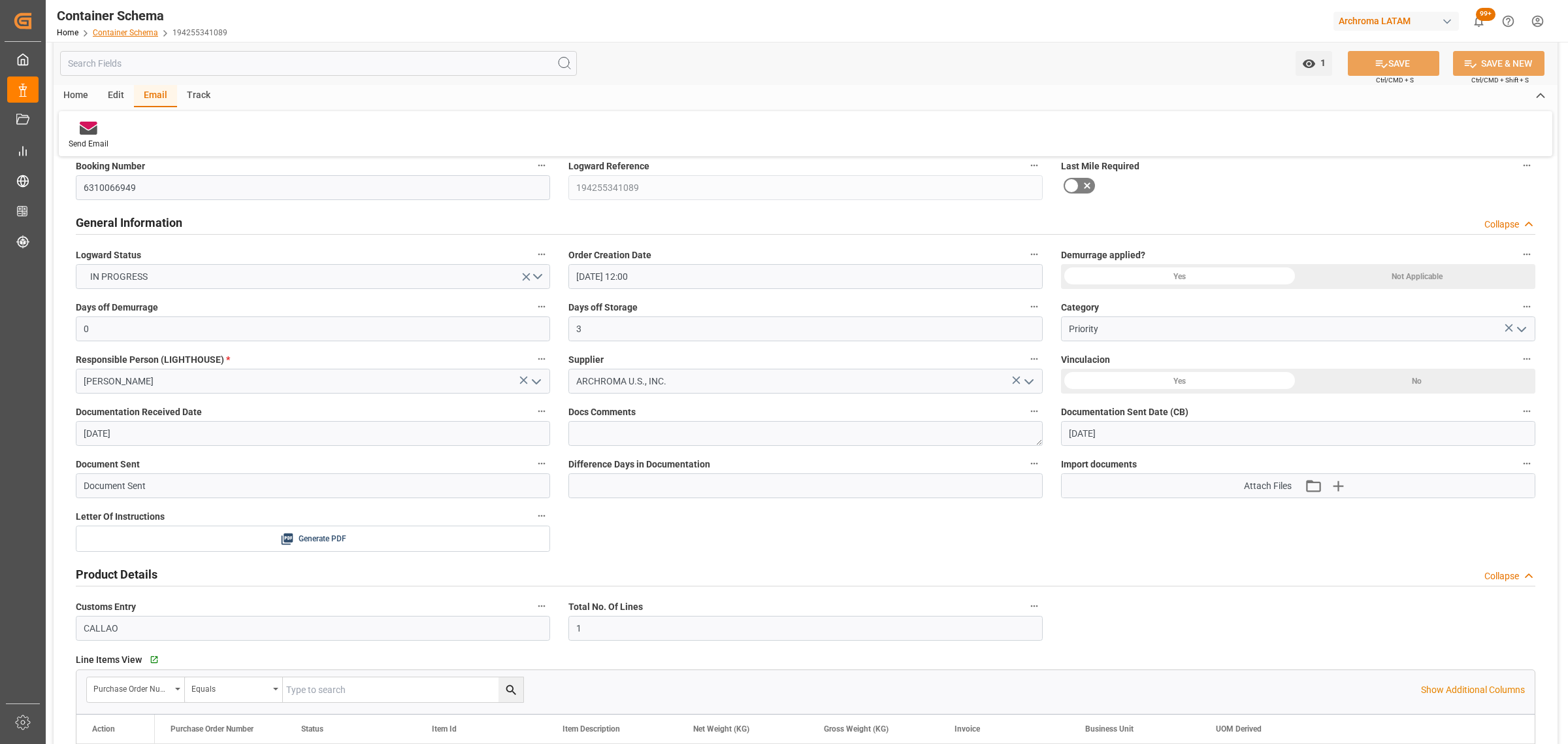
click at [136, 33] on link "Container Schema" at bounding box center [125, 32] width 65 height 9
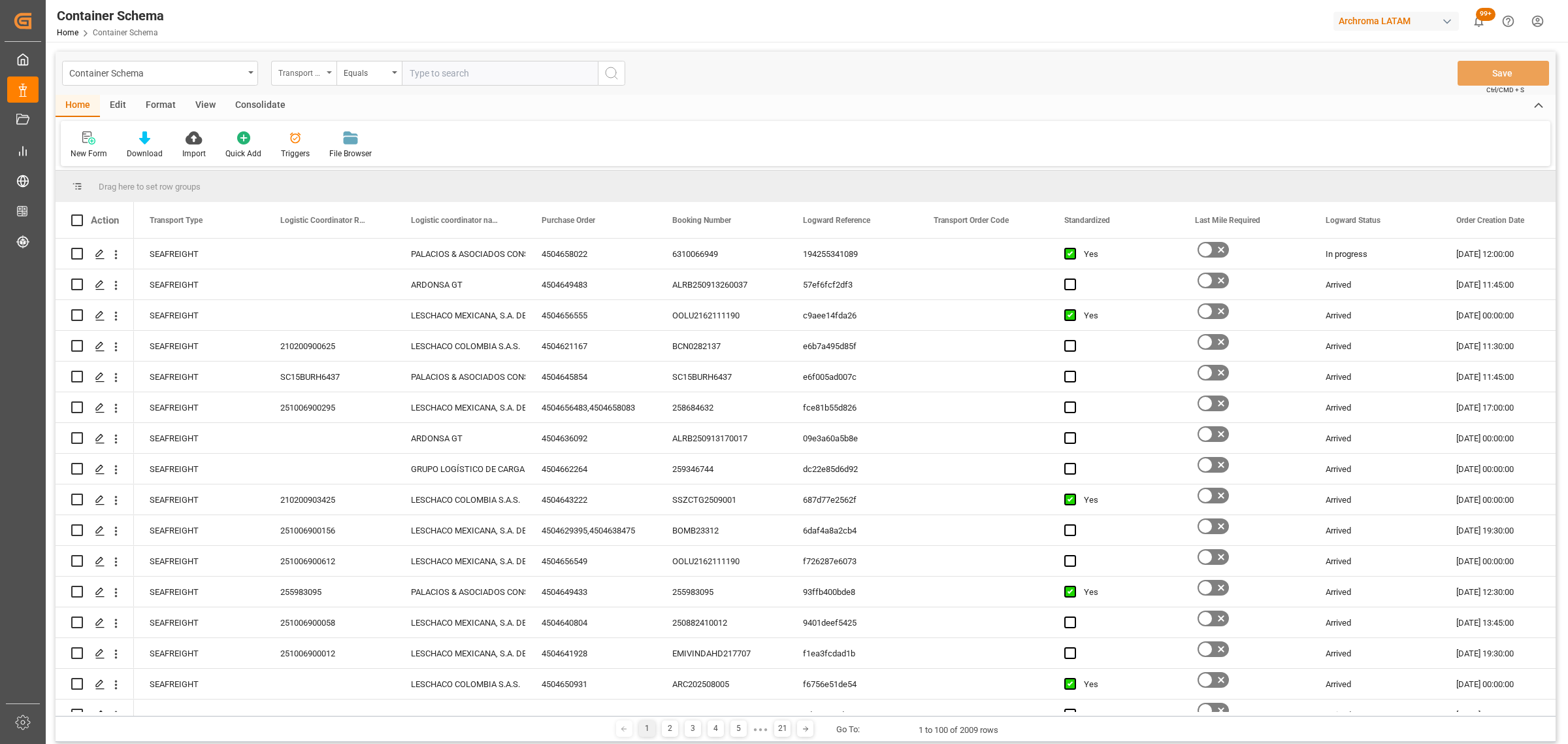
click at [301, 69] on div "Transport Type" at bounding box center [300, 71] width 45 height 15
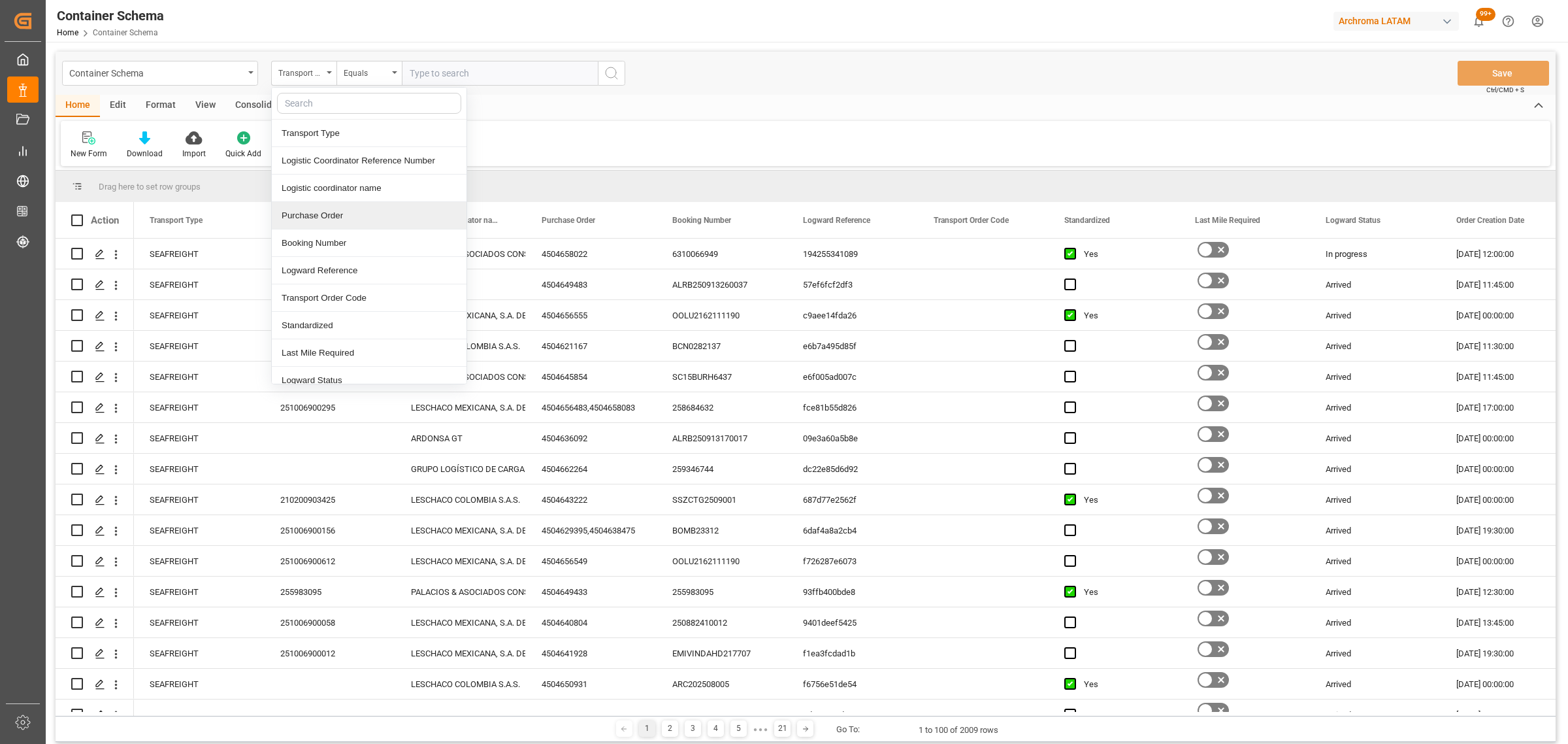
click at [330, 211] on div "Purchase Order" at bounding box center [370, 215] width 195 height 27
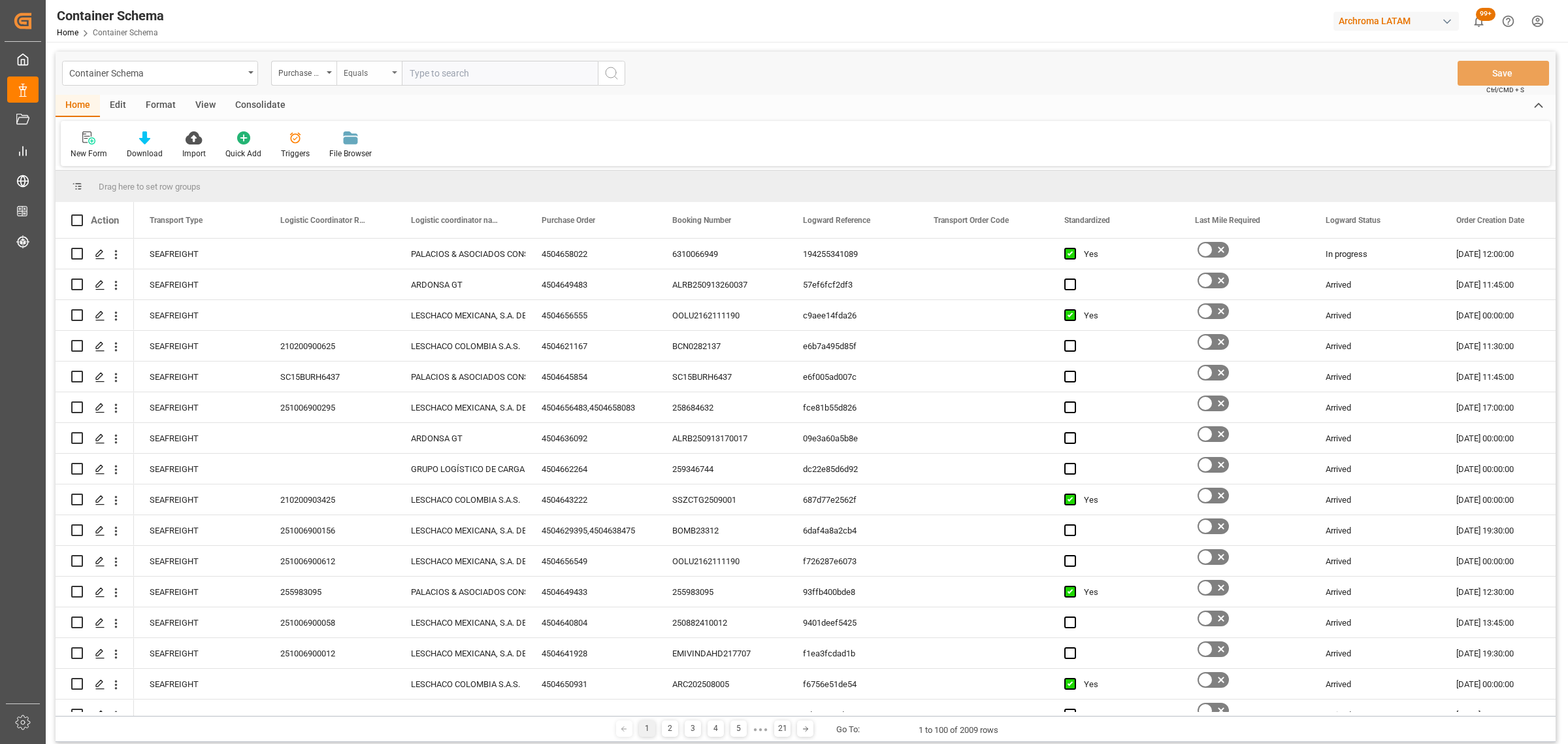
click at [368, 80] on div "Equals" at bounding box center [369, 72] width 65 height 24
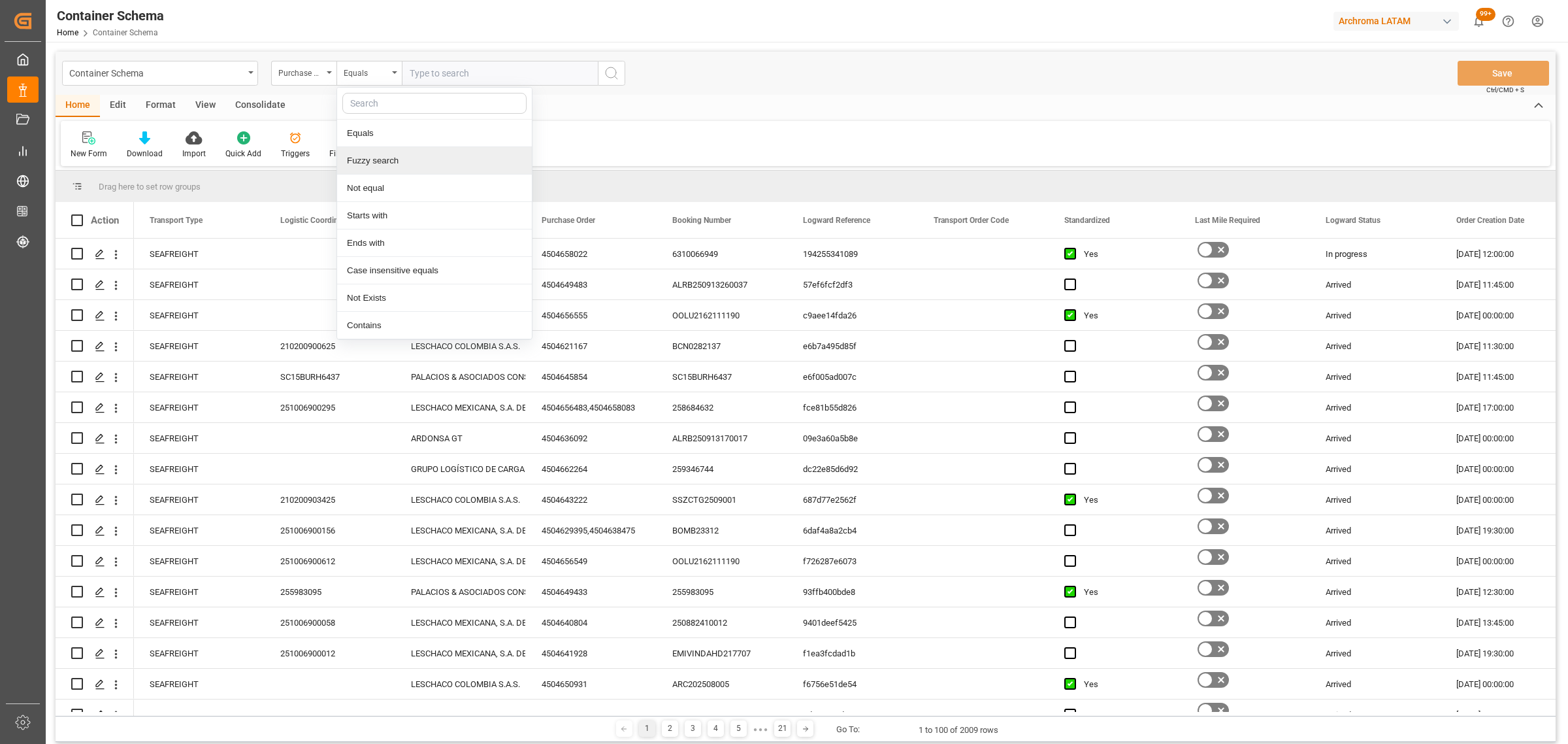
click at [401, 159] on div "Fuzzy search" at bounding box center [435, 161] width 195 height 27
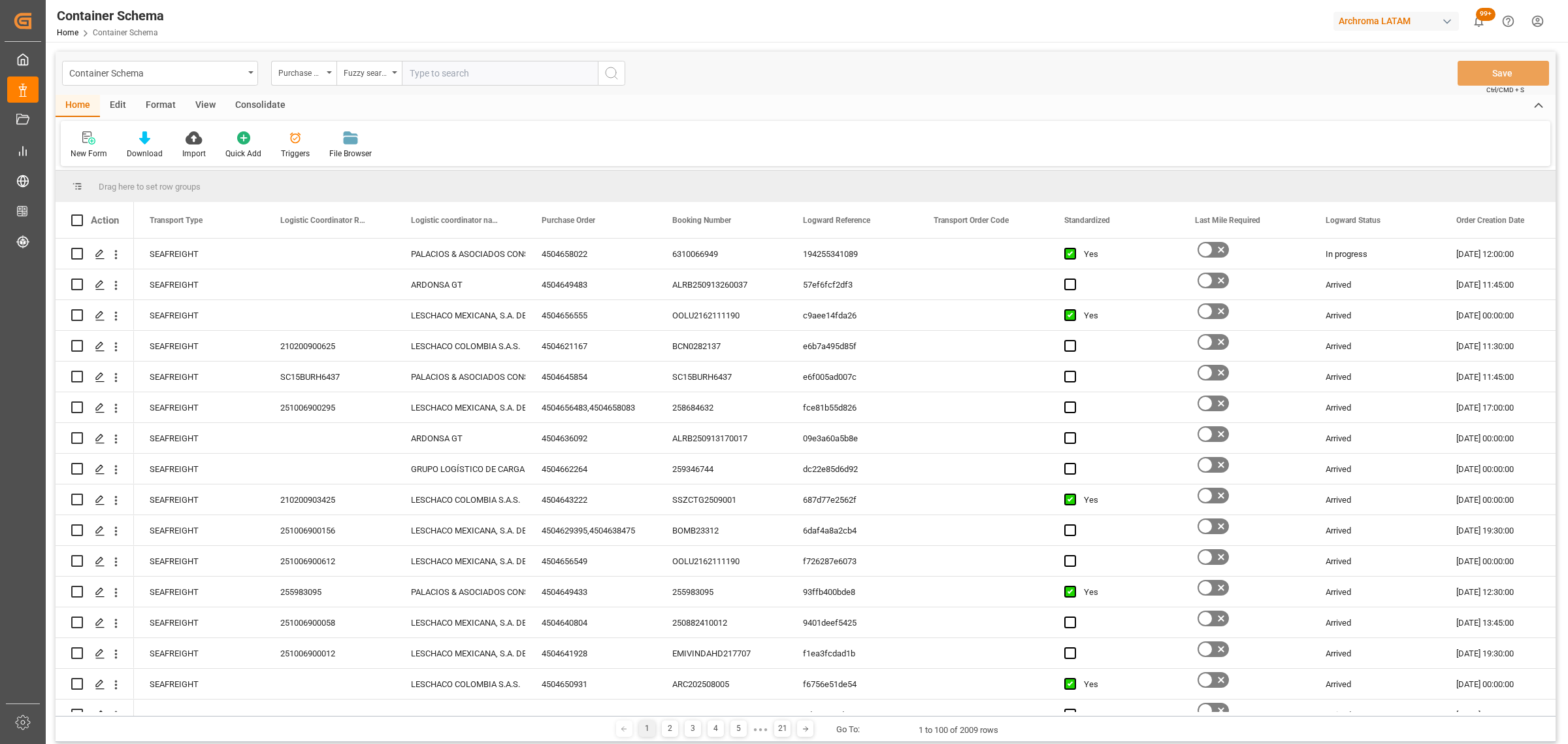
click at [451, 70] on input "text" at bounding box center [499, 72] width 196 height 24
paste input "4504660219"
type input "4504660219"
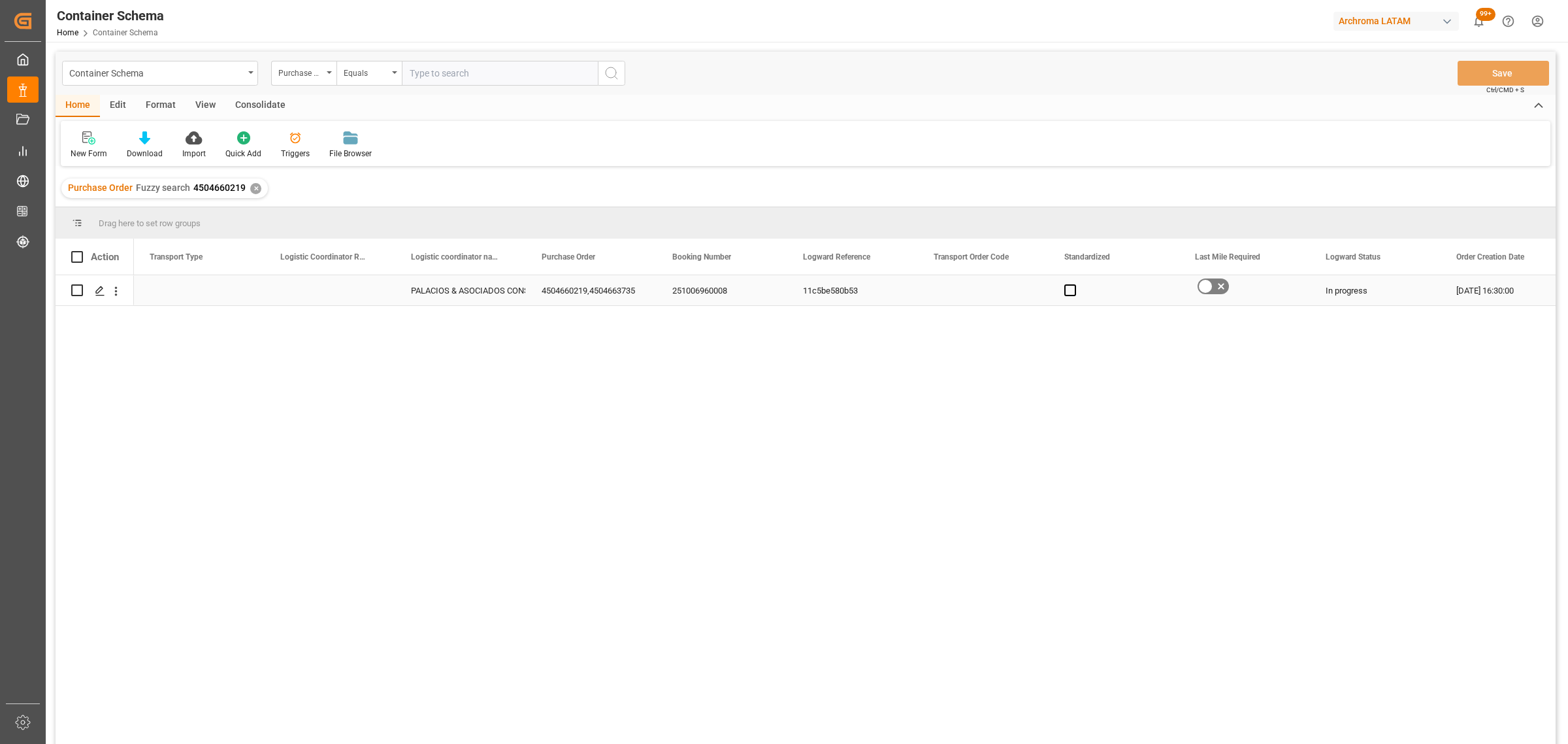
click at [312, 293] on div "Press SPACE to select this row." at bounding box center [330, 290] width 131 height 30
click at [217, 290] on div "Press SPACE to select this row." at bounding box center [199, 290] width 131 height 30
click at [215, 290] on div "Press SPACE to select this row." at bounding box center [199, 290] width 131 height 30
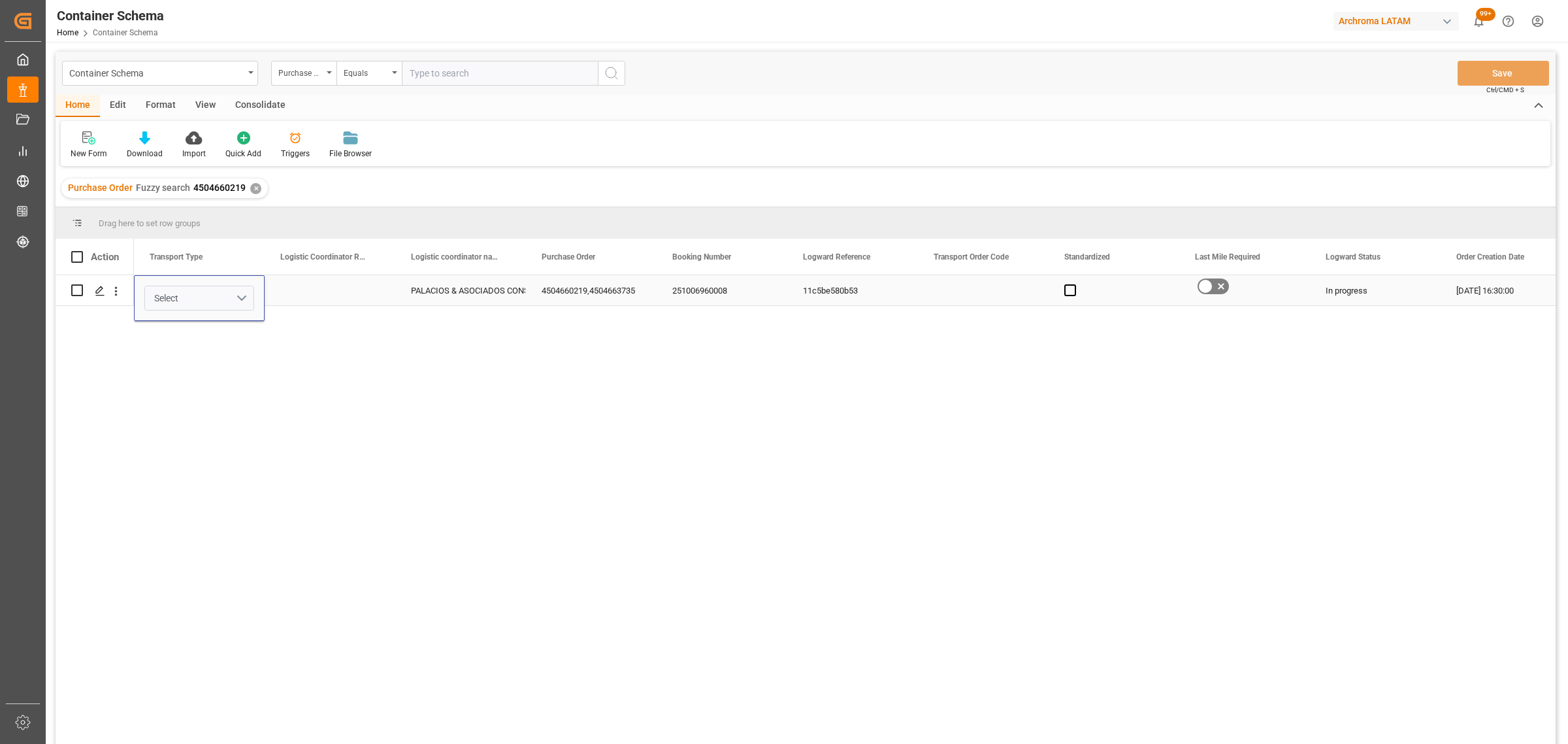
click at [245, 293] on button "Select" at bounding box center [199, 297] width 110 height 24
click at [214, 332] on div "SEAFREIGHT" at bounding box center [199, 332] width 95 height 13
click at [364, 287] on div "Press SPACE to select this row." at bounding box center [330, 290] width 131 height 30
click at [1526, 68] on button "Save" at bounding box center [1504, 72] width 92 height 24
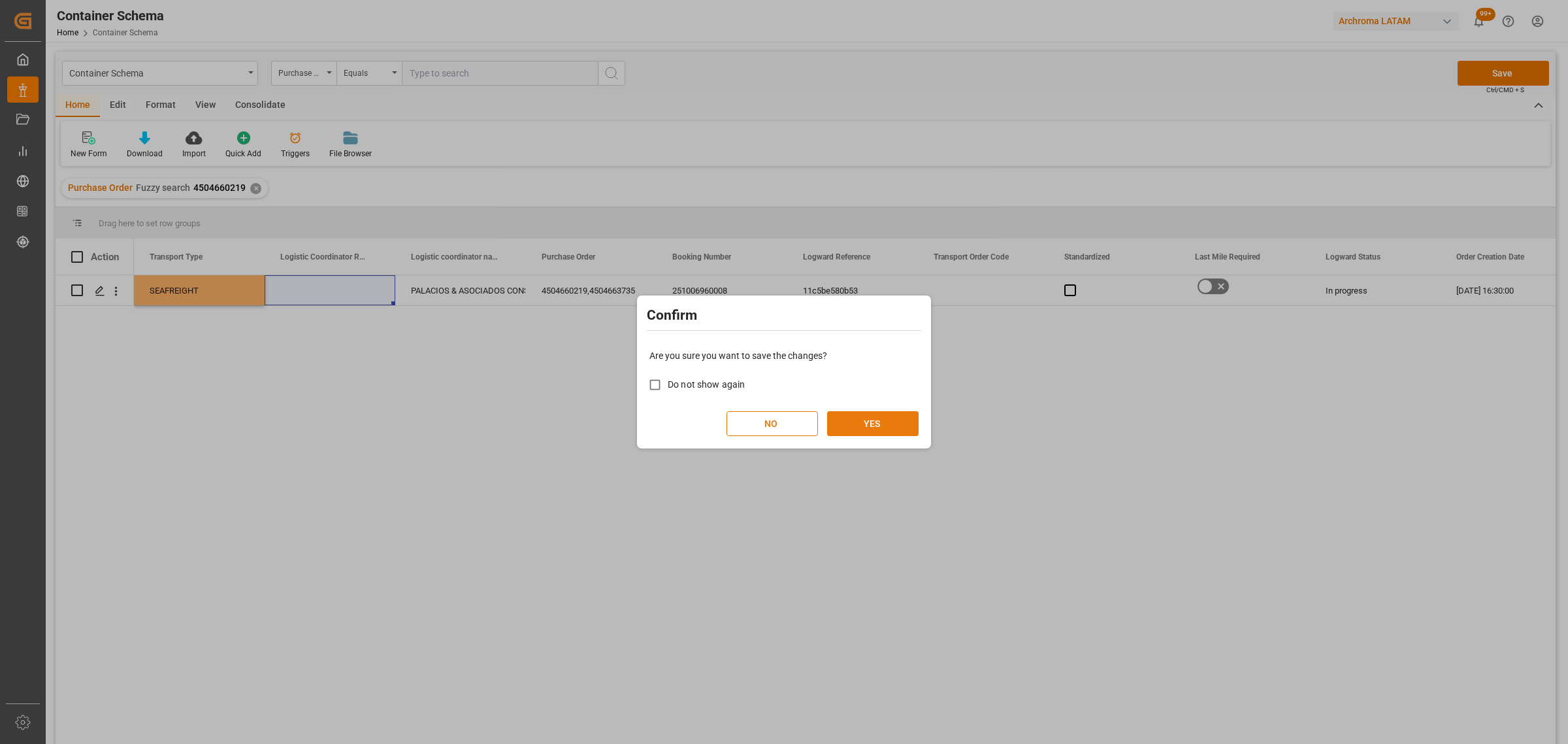
click at [890, 422] on button "YES" at bounding box center [873, 423] width 92 height 24
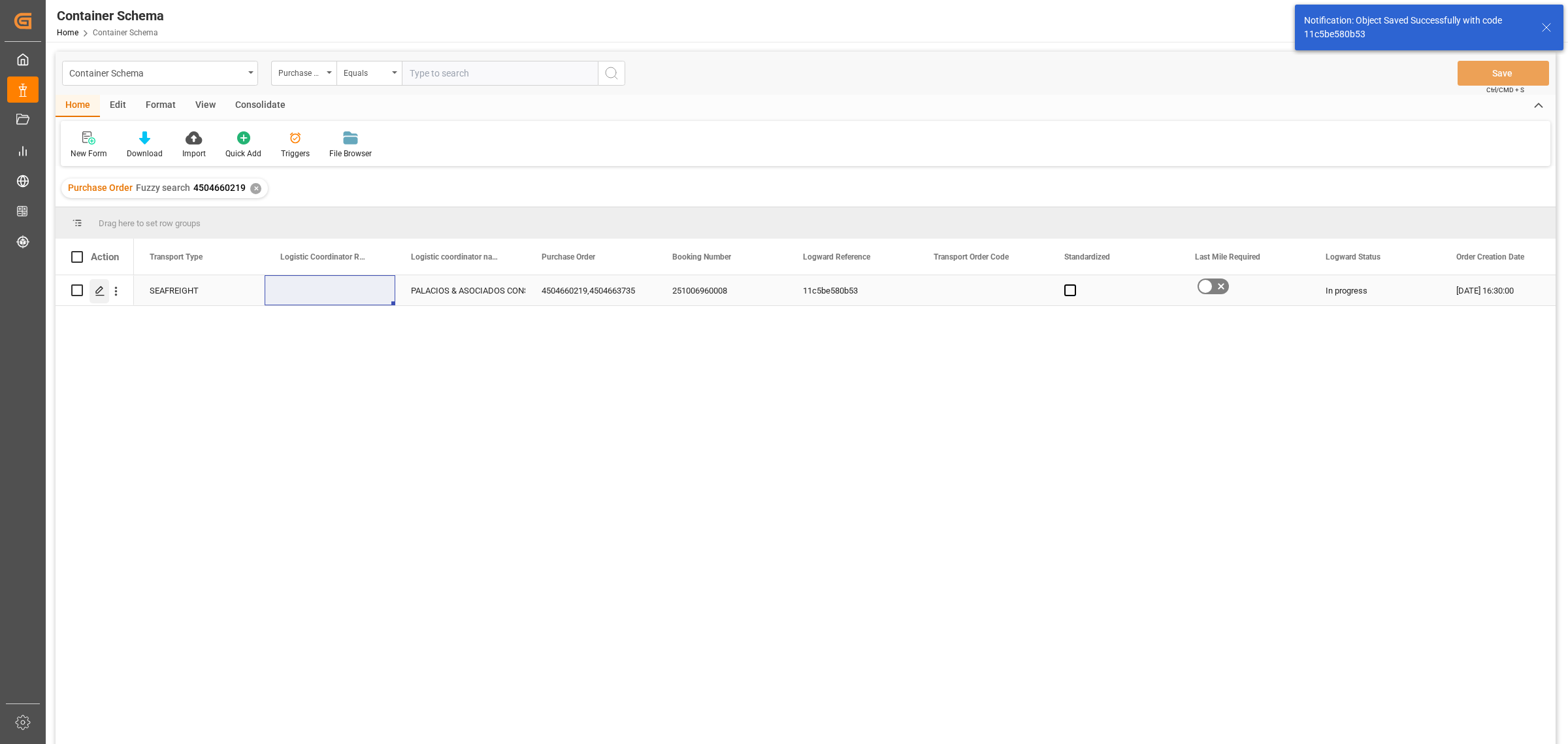
click at [96, 294] on icon "Press SPACE to select this row." at bounding box center [99, 291] width 11 height 11
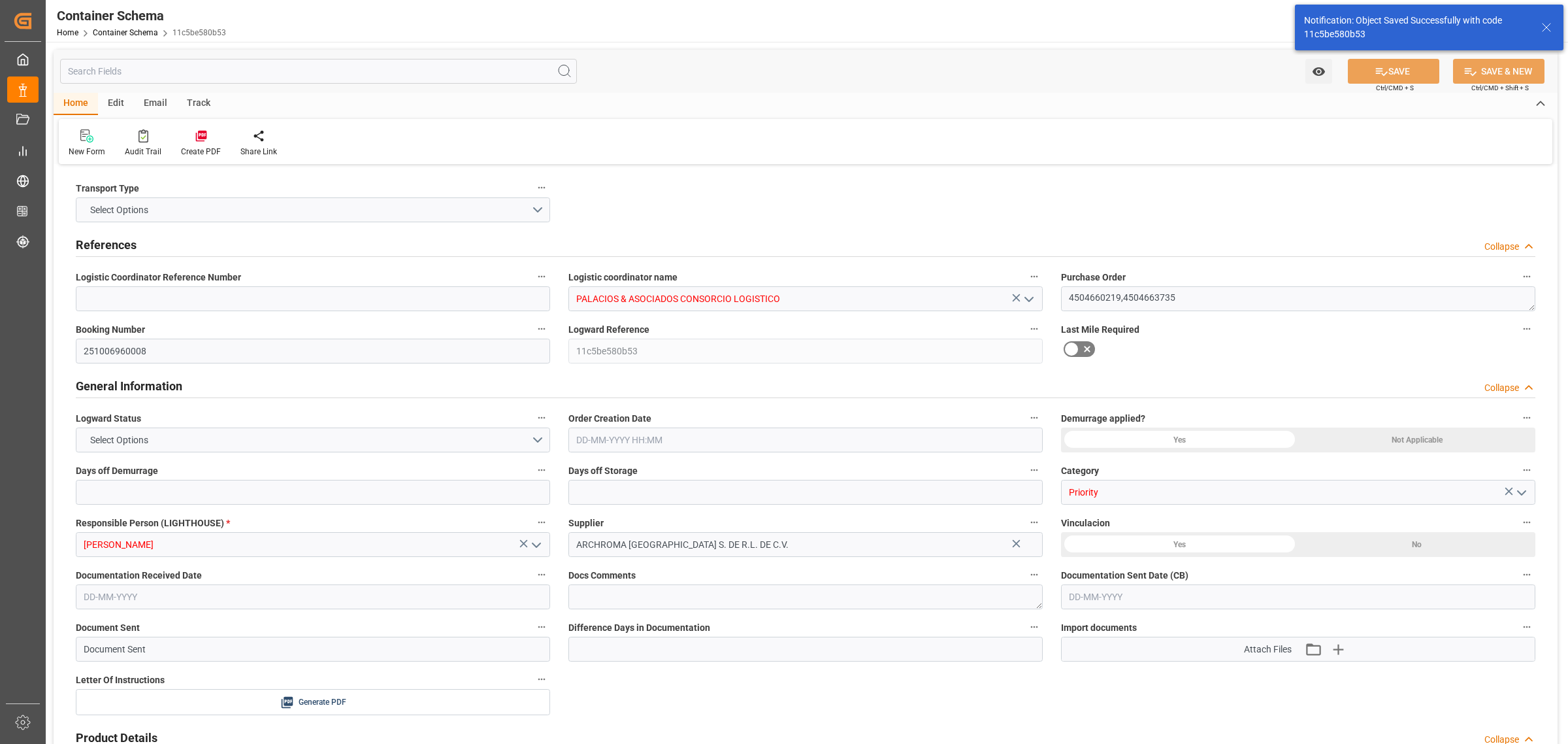
type input "0"
type input "2"
type input "1200"
type input "0"
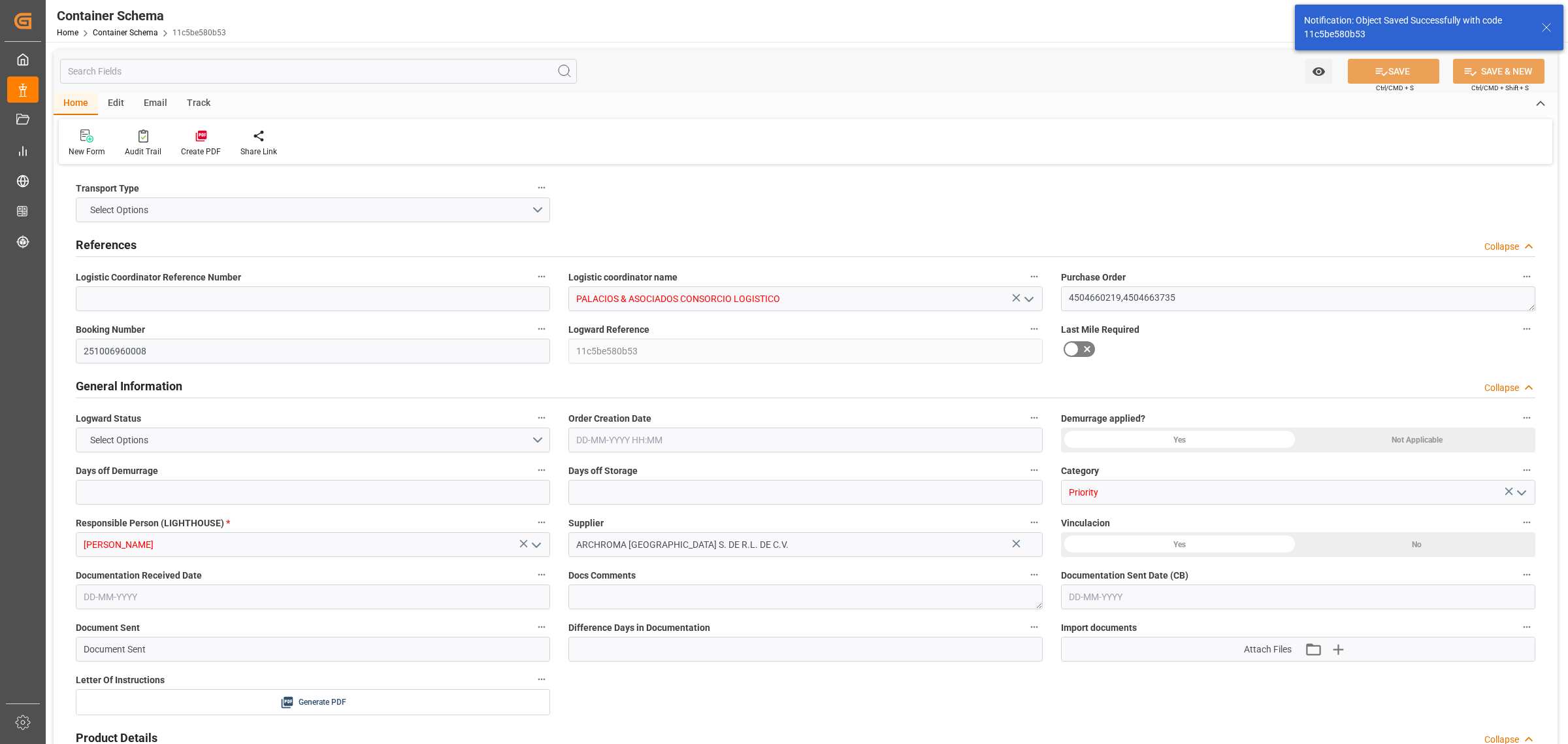
type input "MXZLO"
type input "PECLL"
type input "9975624"
type input "[DATE] 16:30"
type input "[DATE]"
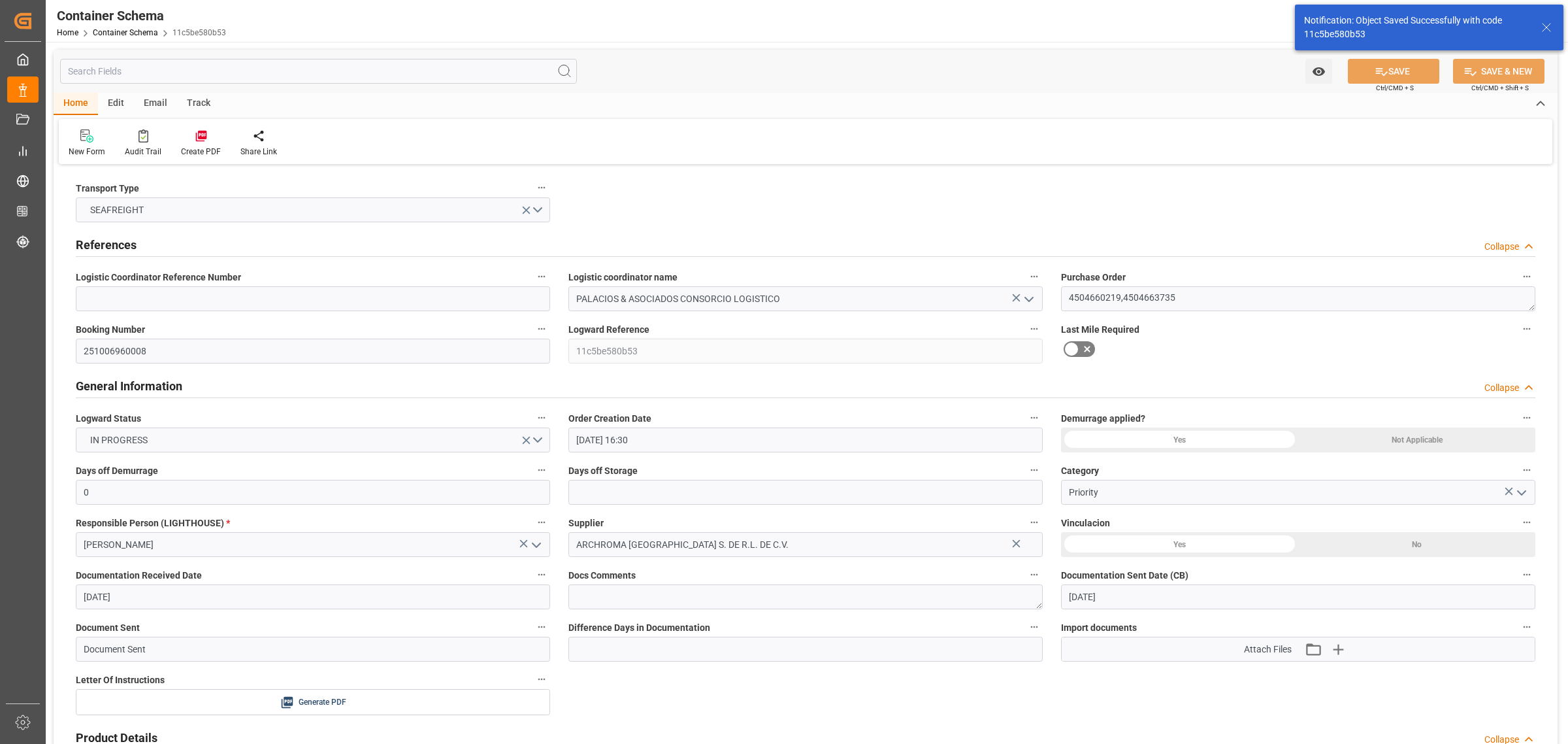
type input "[DATE]"
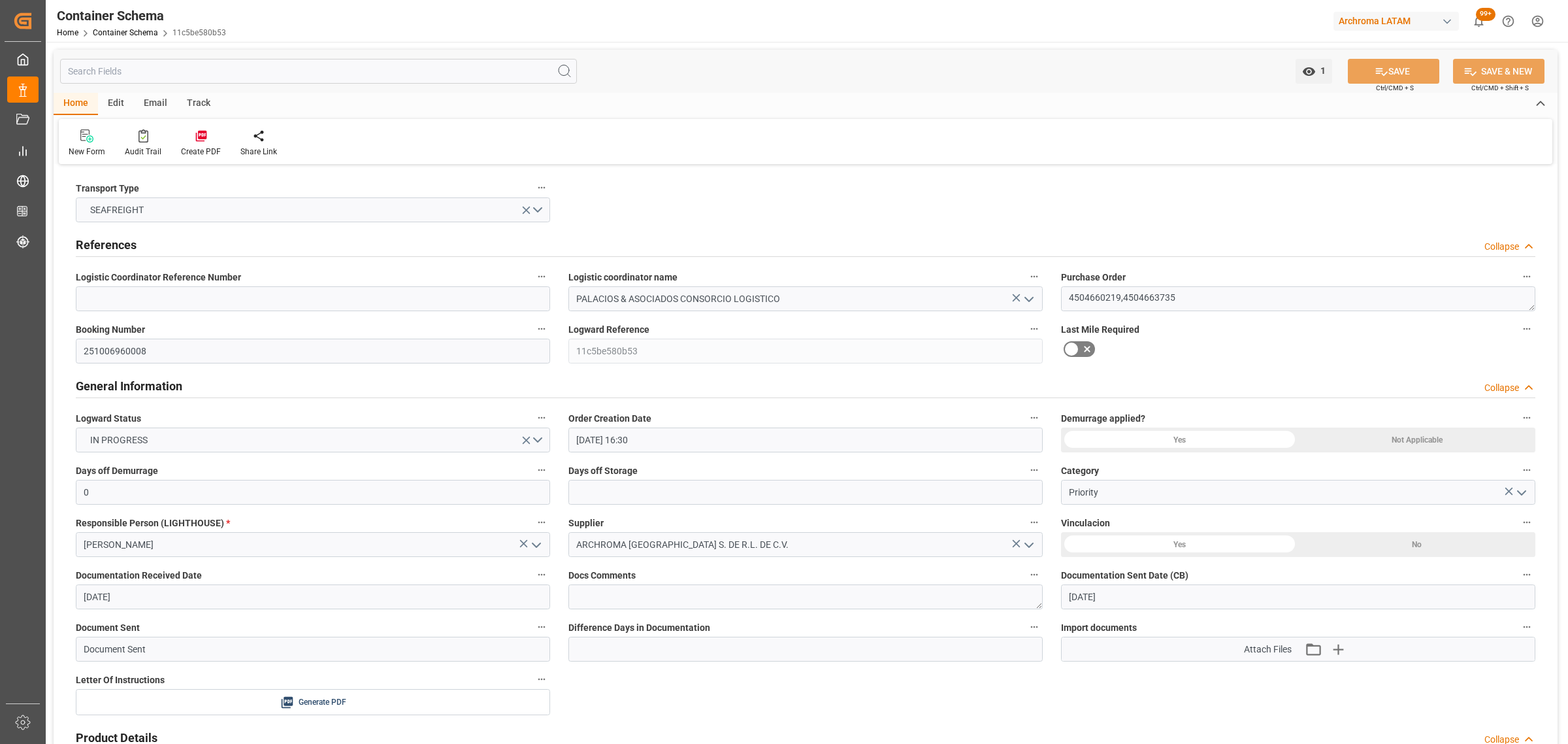
click at [158, 104] on div "Email" at bounding box center [155, 103] width 43 height 22
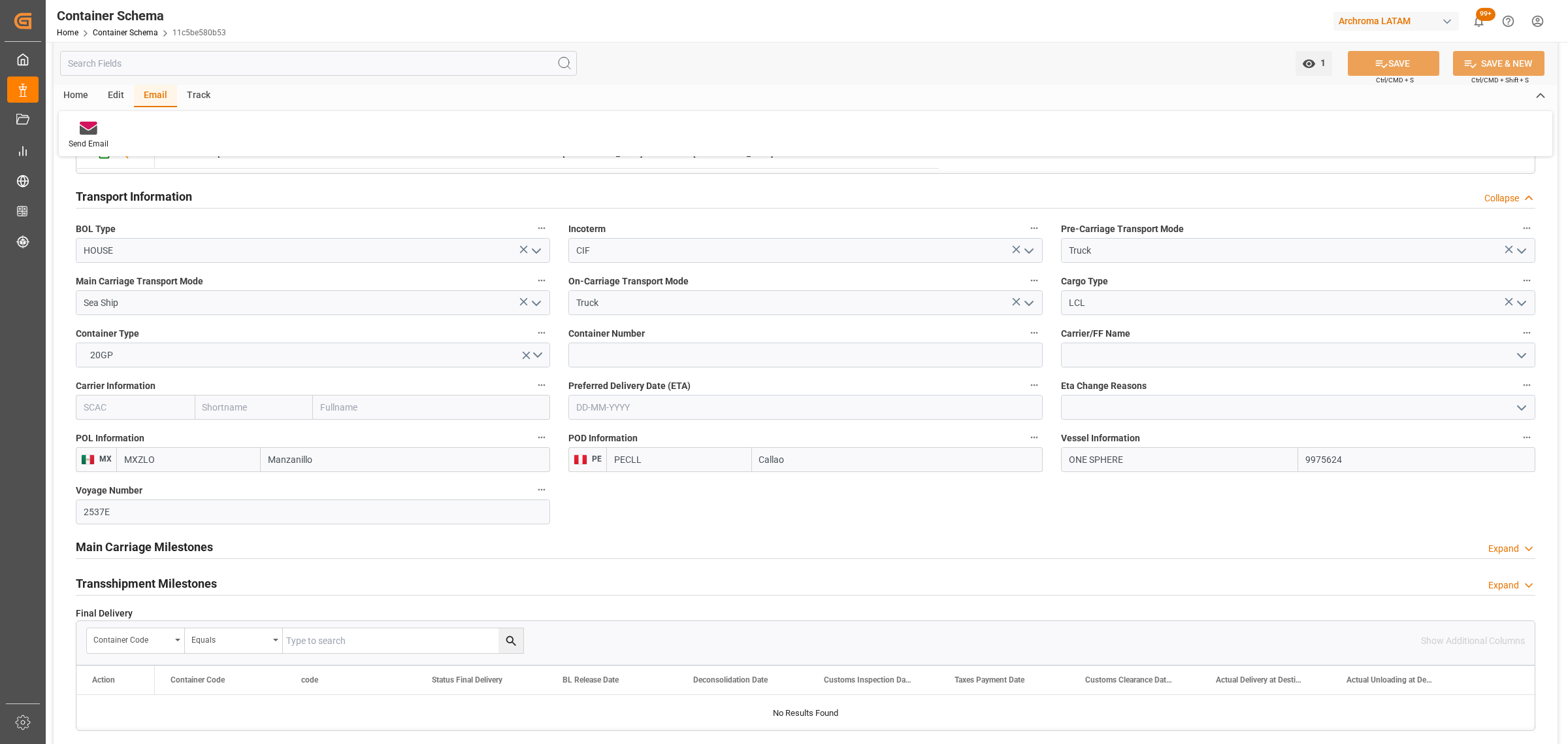
scroll to position [1307, 0]
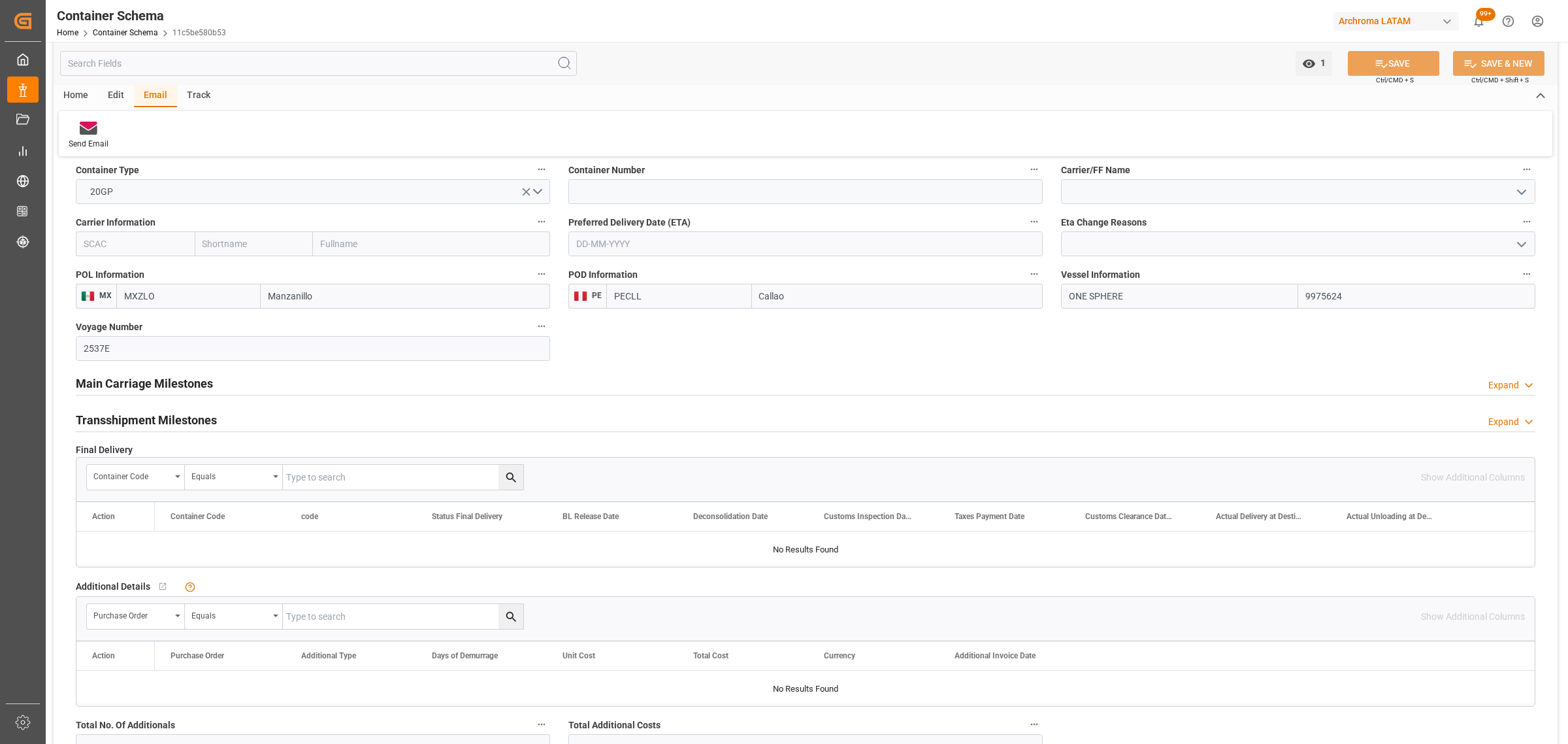
click at [230, 379] on div "Main Carriage Milestones Expand" at bounding box center [805, 381] width 1460 height 24
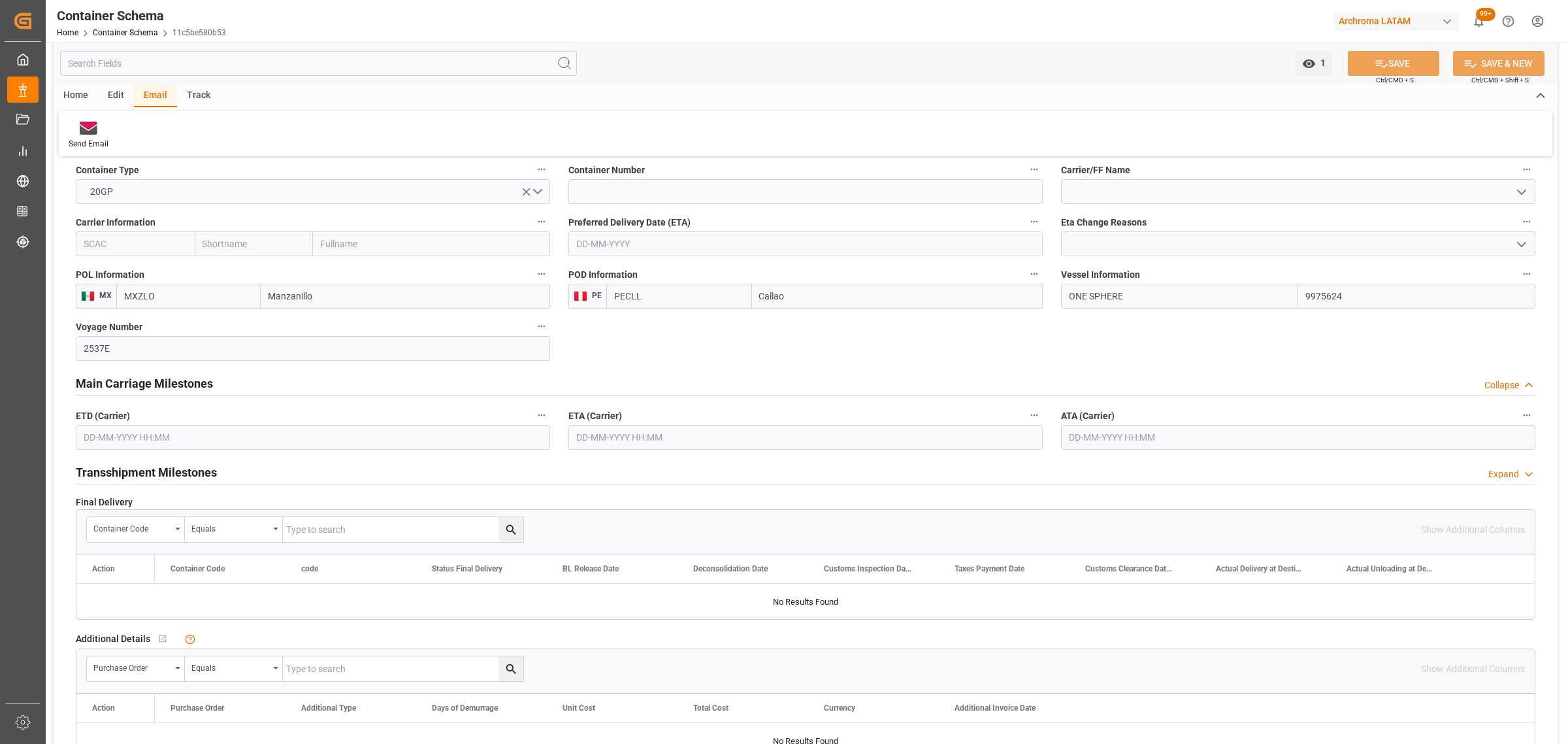
click at [191, 438] on input "text" at bounding box center [313, 437] width 475 height 24
click at [102, 520] on div "29 30 1 2 3 4 5" at bounding box center [169, 519] width 178 height 25
click at [98, 570] on div "13" at bounding box center [93, 570] width 17 height 16
type input "[DATE] 00:00"
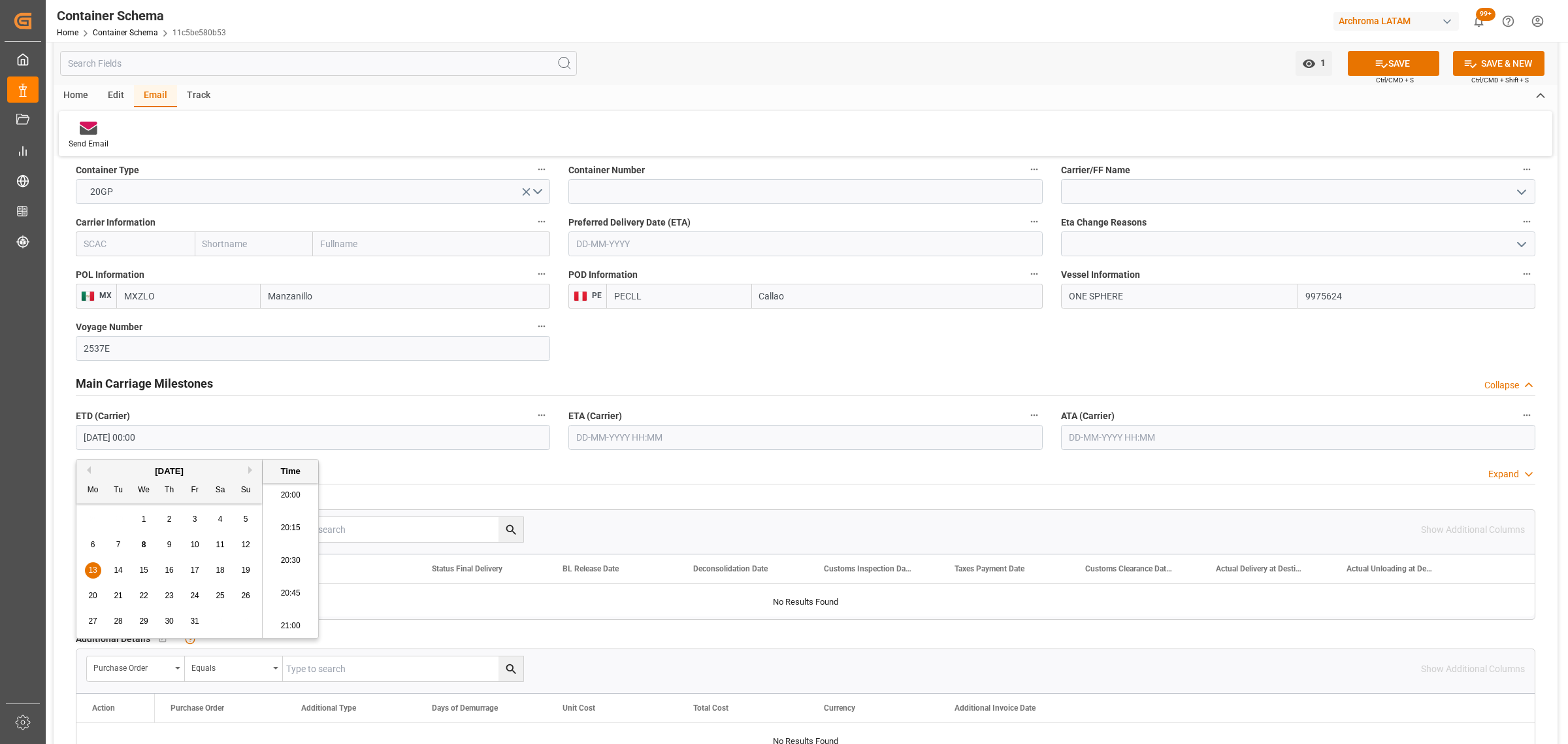
click at [685, 443] on input "text" at bounding box center [805, 437] width 475 height 24
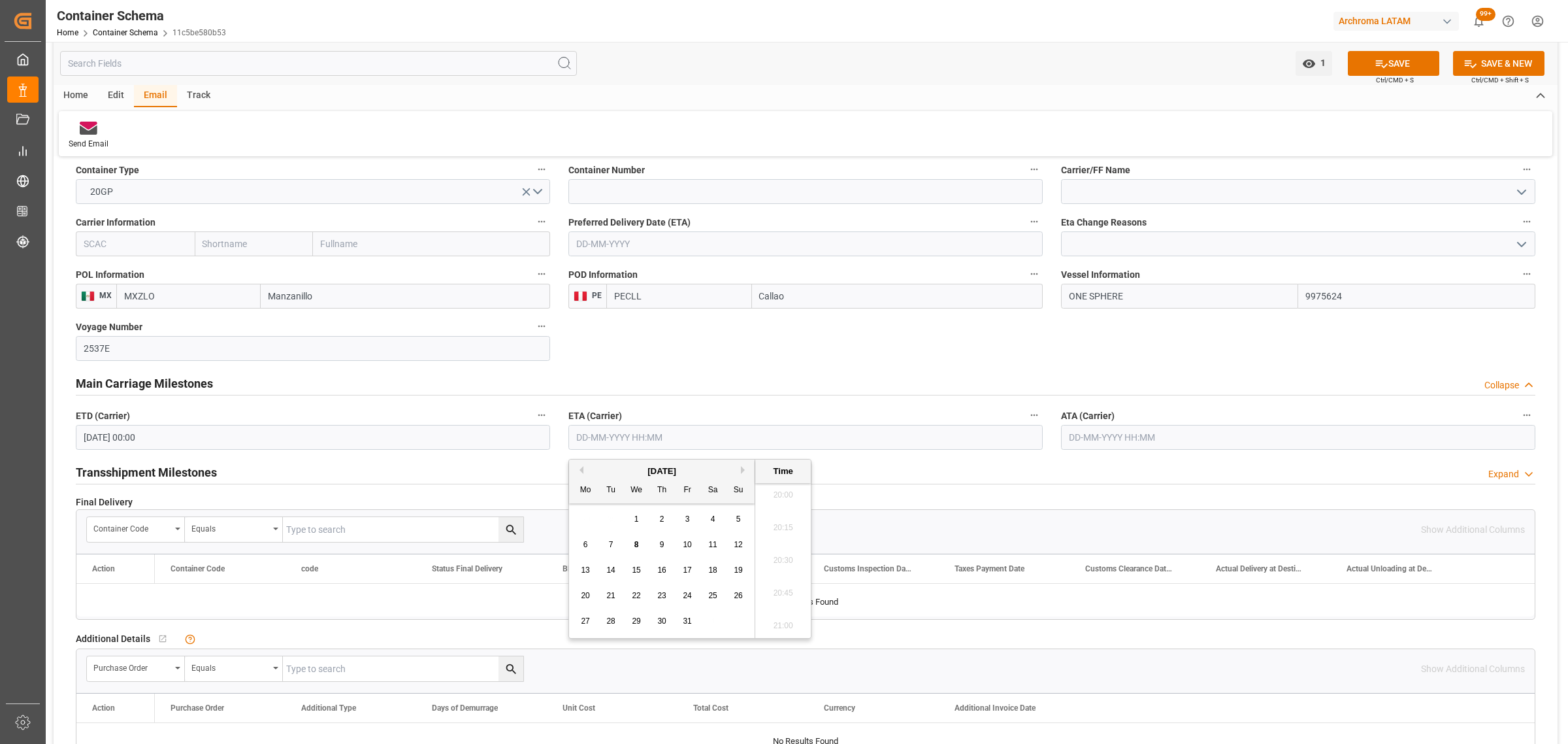
drag, startPoint x: 661, startPoint y: 596, endPoint x: 667, endPoint y: 591, distance: 7.8
click at [661, 595] on span "23" at bounding box center [661, 595] width 9 height 9
type input "[DATE] 00:00"
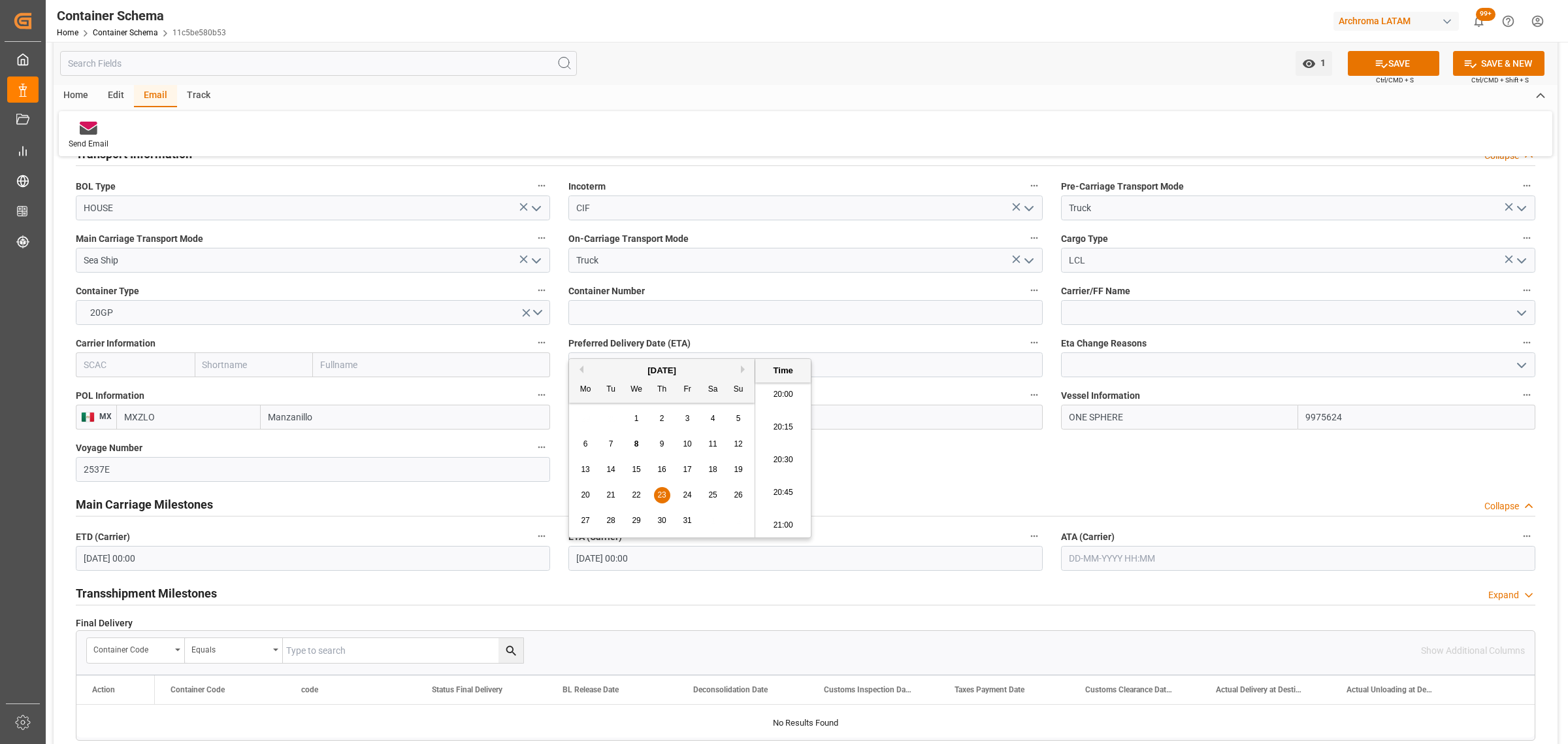
scroll to position [1062, 0]
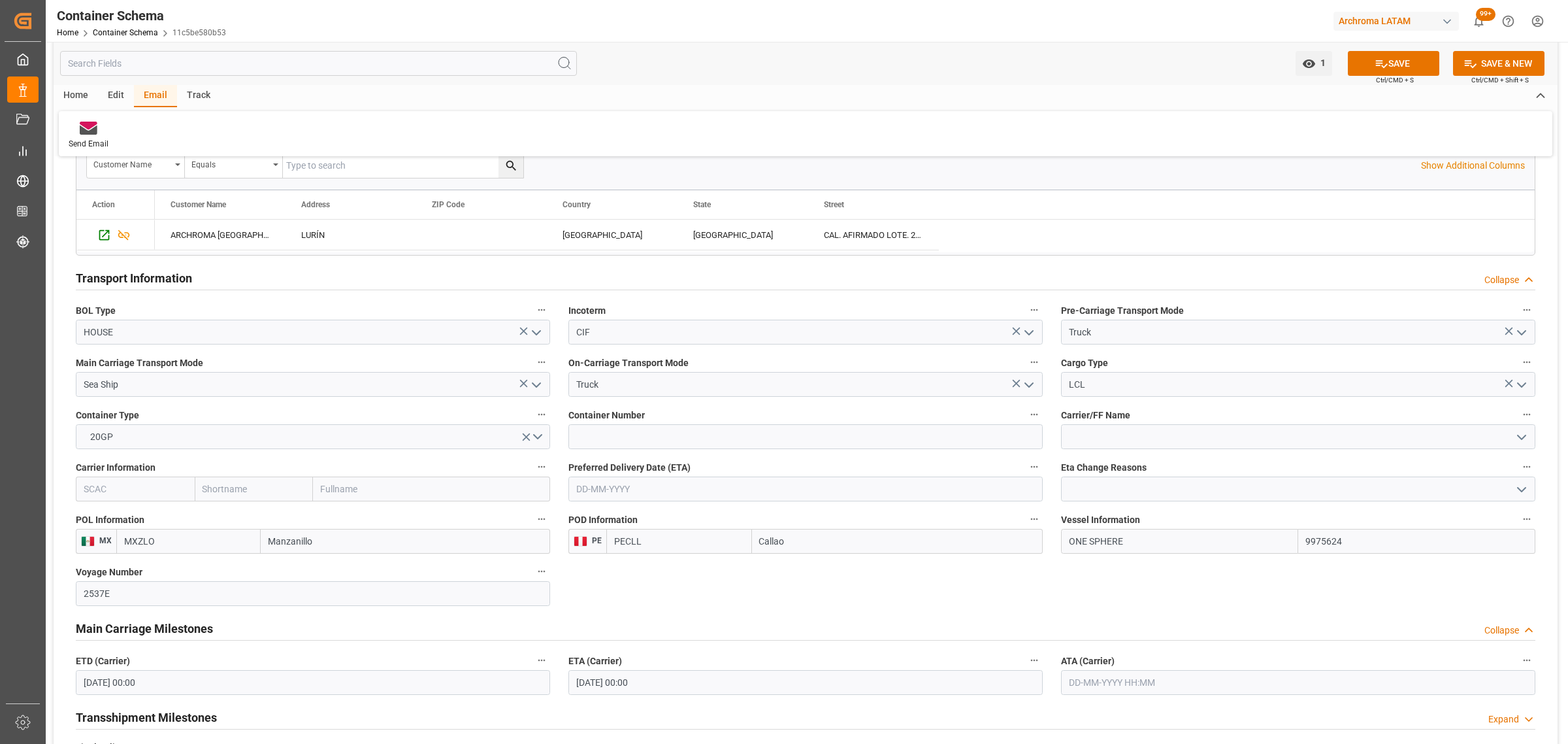
drag, startPoint x: 920, startPoint y: 505, endPoint x: 920, endPoint y: 494, distance: 11.0
click at [920, 504] on div "Preferred Delivery Date (ETA)" at bounding box center [805, 480] width 492 height 53
click at [920, 494] on input "text" at bounding box center [805, 489] width 475 height 24
click at [611, 569] on div "29 30 1 2 3 4 5" at bounding box center [662, 570] width 178 height 25
click at [665, 646] on span "23" at bounding box center [661, 646] width 9 height 9
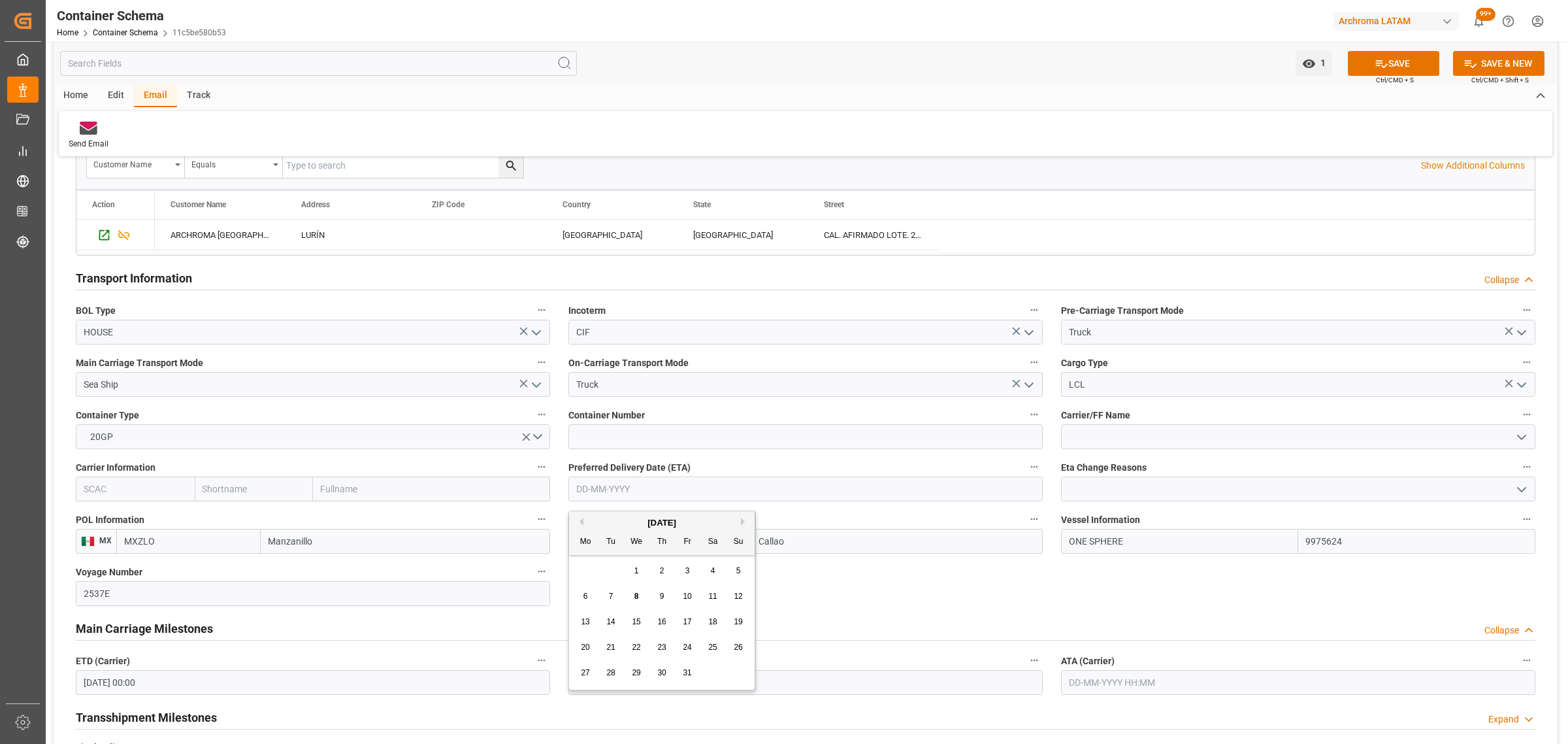
type input "[DATE]"
click at [1384, 60] on icon at bounding box center [1382, 63] width 14 height 14
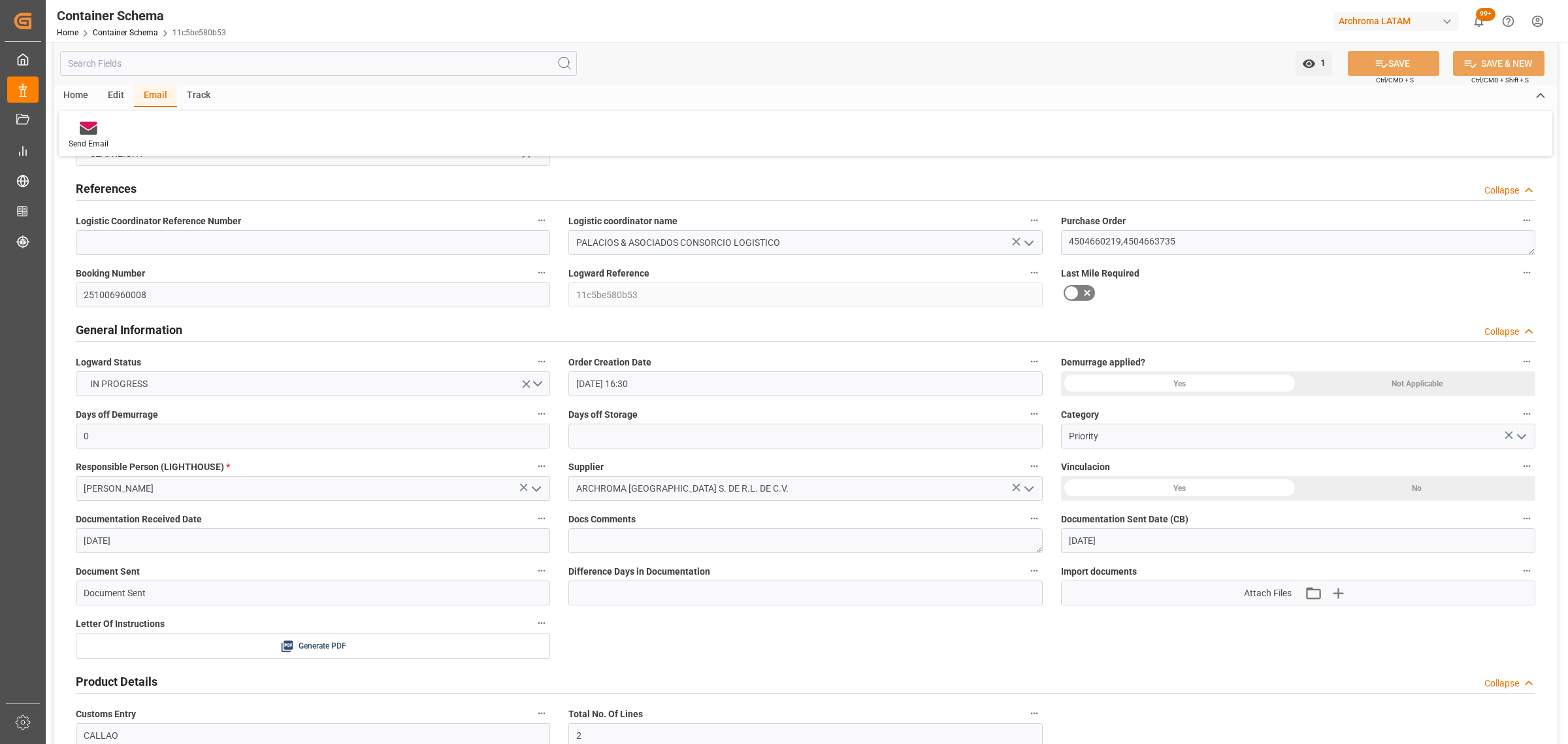
scroll to position [0, 0]
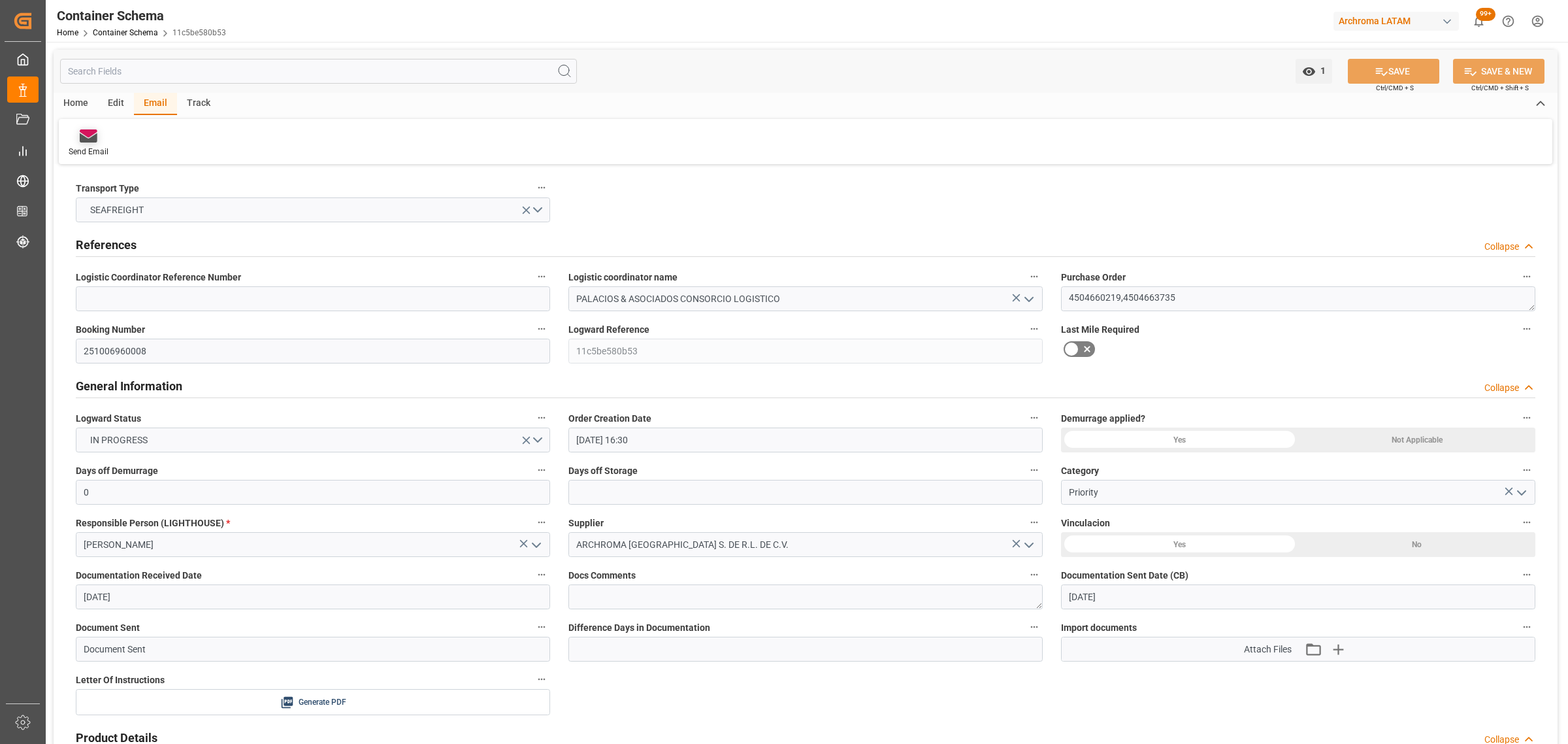
click at [97, 147] on div "Send Email" at bounding box center [88, 151] width 40 height 12
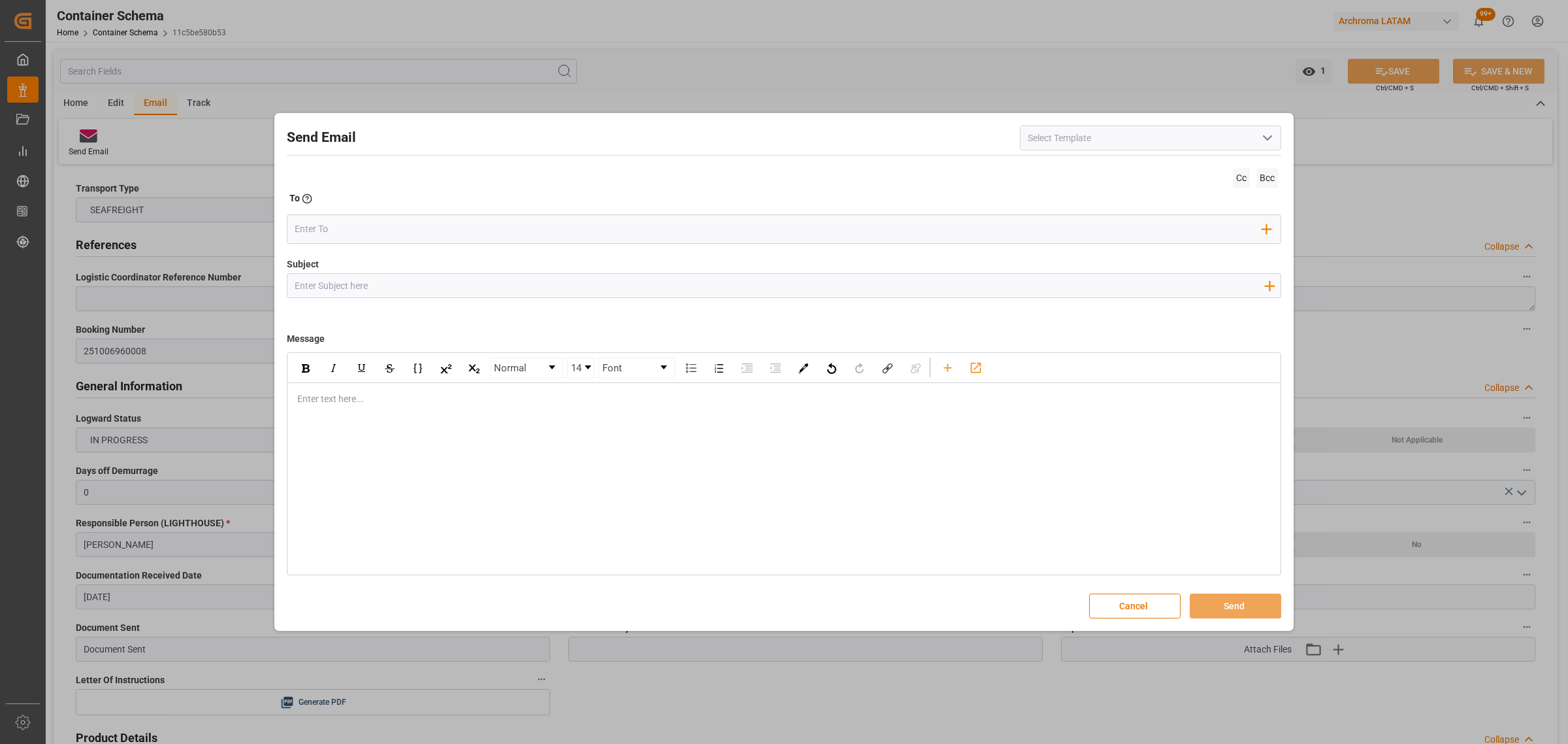
click at [468, 279] on input "Subject" at bounding box center [779, 285] width 984 height 22
click at [393, 396] on div "rdw-editor" at bounding box center [785, 399] width 973 height 14
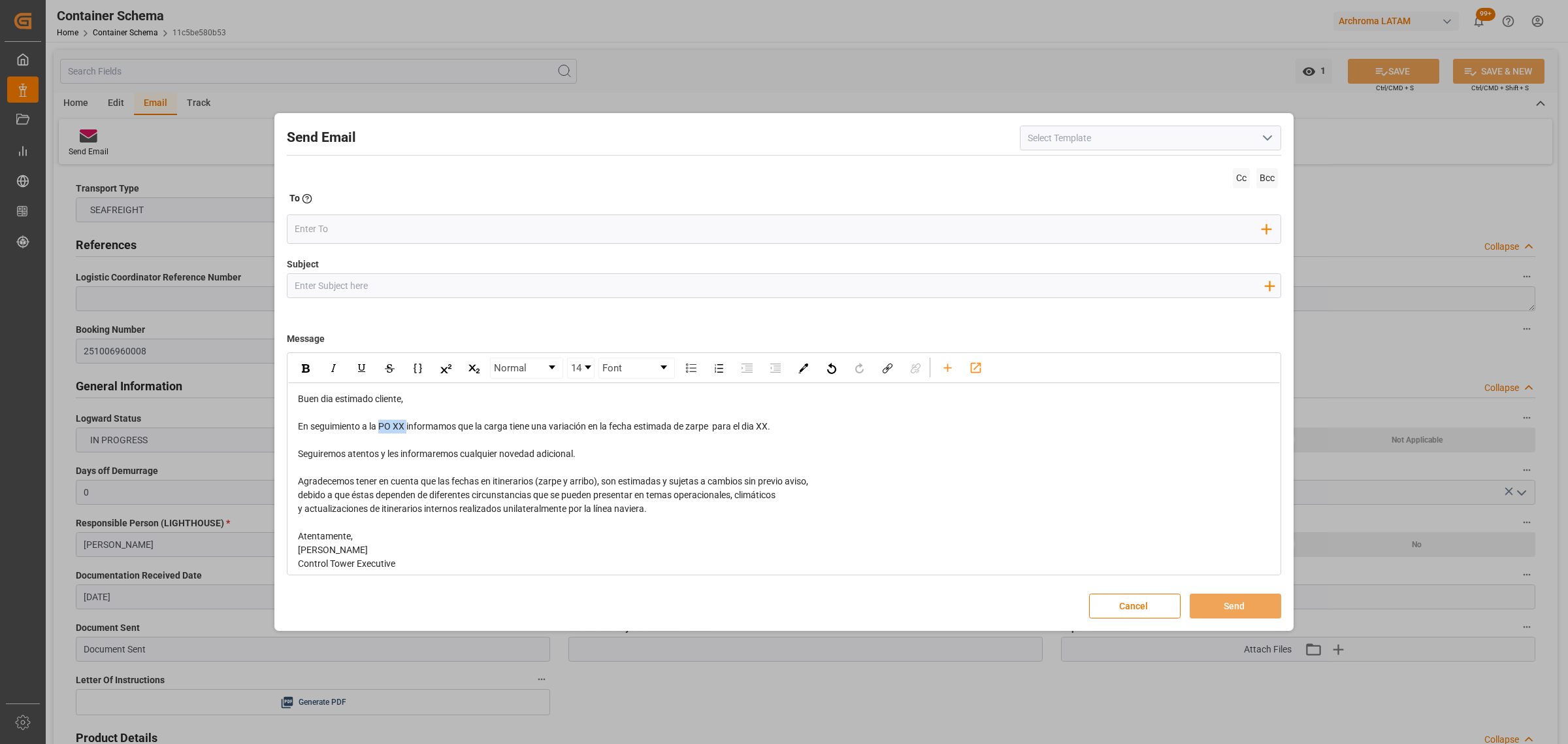
drag, startPoint x: 409, startPoint y: 429, endPoint x: 380, endPoint y: 426, distance: 29.2
click at [380, 426] on span "En seguimiento a la PO XX informamos que la carga tiene una variación en la fec…" at bounding box center [534, 426] width 473 height 11
drag, startPoint x: 554, startPoint y: 429, endPoint x: 889, endPoint y: 431, distance: 335.0
click at [889, 431] on div "En seguimiento a las ordenes en referencia informamos que la carga tiene una va…" at bounding box center [785, 426] width 973 height 14
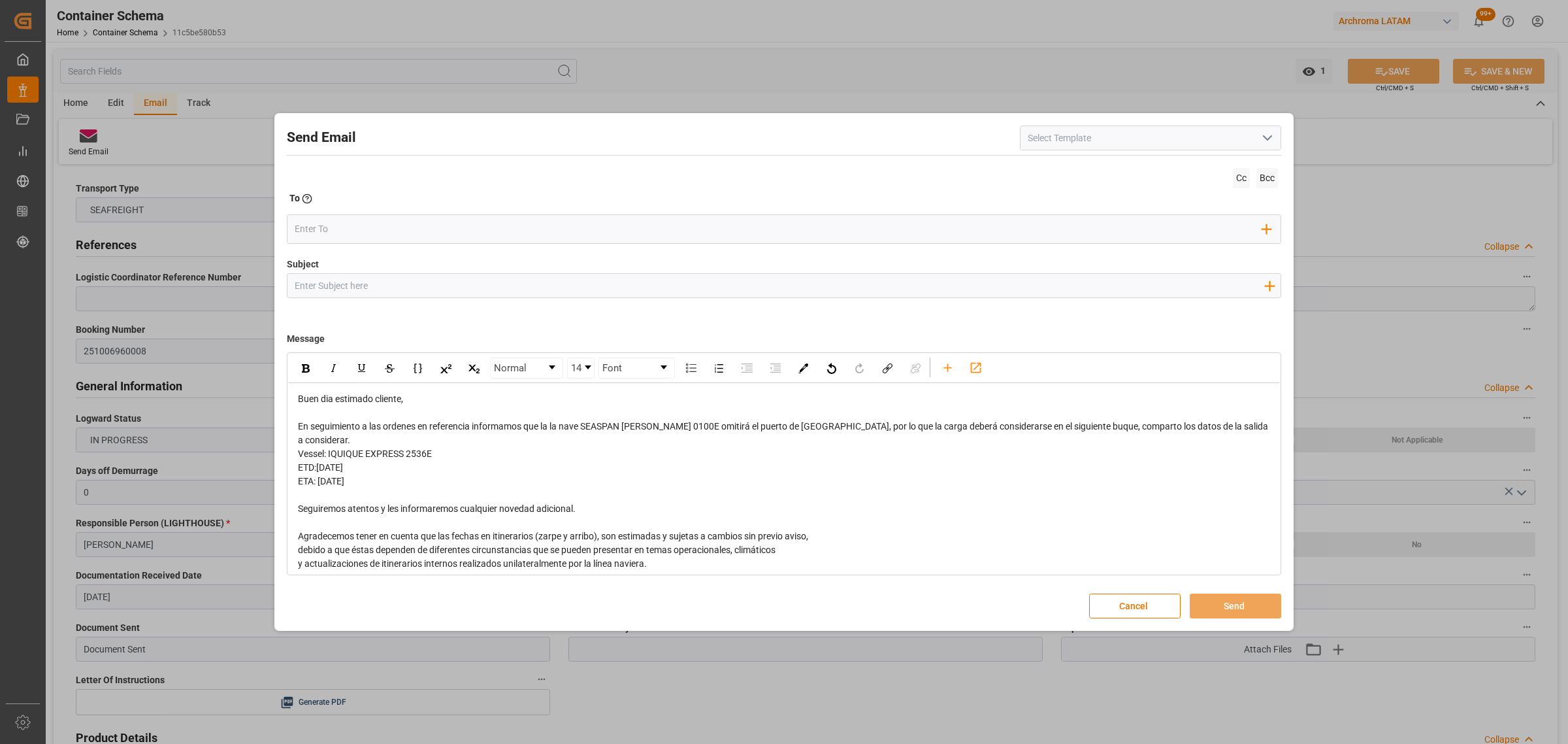
click at [550, 429] on span "En seguimiento a las ordenes en referencia informamos que la la nave SEASPAN [P…" at bounding box center [784, 433] width 972 height 24
click at [552, 429] on span "En seguimiento a las ordenes en referencia informamos que la la nave SEASPAN [P…" at bounding box center [784, 433] width 972 height 24
click at [1236, 431] on div "En seguimiento a las ordenes en referencia informamos que la nave SEASPAN [PERS…" at bounding box center [785, 433] width 973 height 27
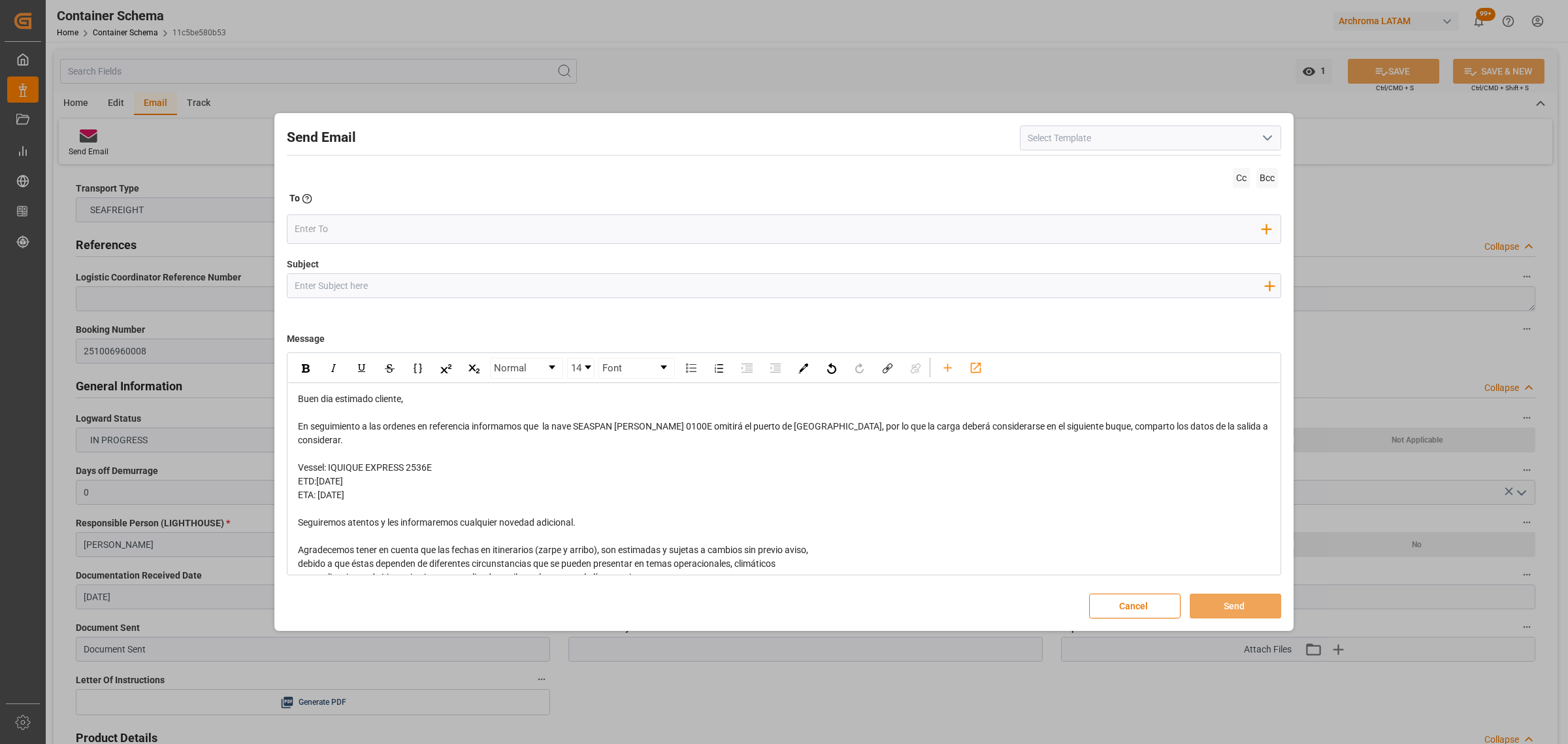
drag, startPoint x: 370, startPoint y: 479, endPoint x: 298, endPoint y: 452, distance: 76.9
click at [298, 452] on div "Buen dia estimado cliente, En seguimiento a las ordenes en referencia informamo…" at bounding box center [785, 515] width 973 height 247
click at [298, 368] on div "rdw-inline-control" at bounding box center [305, 368] width 22 height 20
click at [399, 475] on div "ETD:[DATE]" at bounding box center [785, 482] width 973 height 14
click at [412, 489] on div "ETA: [DATE]" at bounding box center [785, 495] width 973 height 14
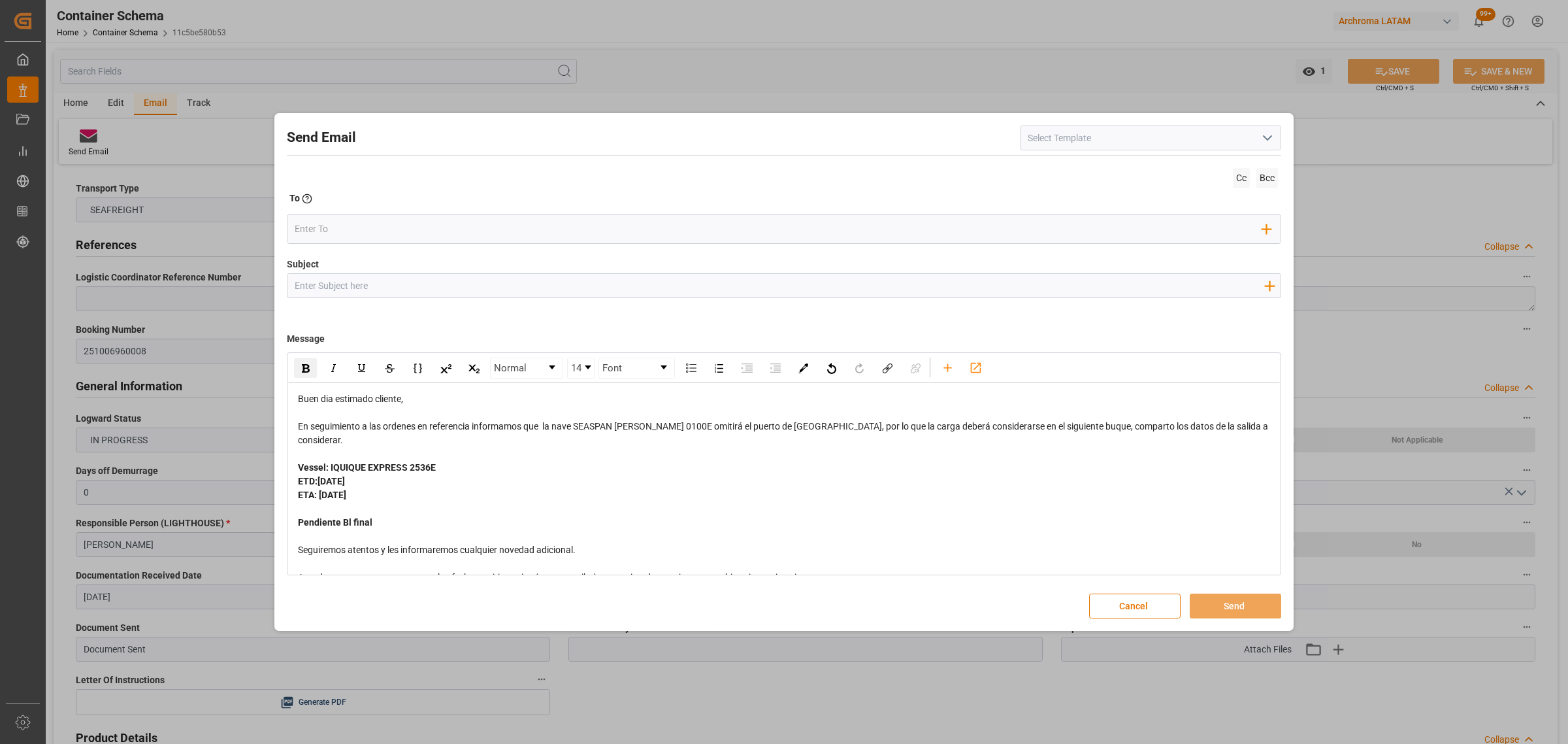
click at [364, 292] on input "Subject" at bounding box center [779, 285] width 984 height 22
paste input "PO 4504660219//TE//LOGWARD STATUS//ARCHROMA [GEOGRAPHIC_DATA]//ARCHROMA [GEOGRA…"
click at [360, 283] on input "PO 4504660219//TE//LOGWARD STATUS//ARCHROMA [GEOGRAPHIC_DATA]//ARCHROMA [GEOGRA…" at bounding box center [779, 285] width 984 height 22
click at [360, 285] on input "PO 4504660219//TE//LOGWARD STATUS//ARCHROMA [GEOGRAPHIC_DATA]//ARCHROMA [GEOGRA…" at bounding box center [779, 285] width 984 height 22
paste input "4504663735"
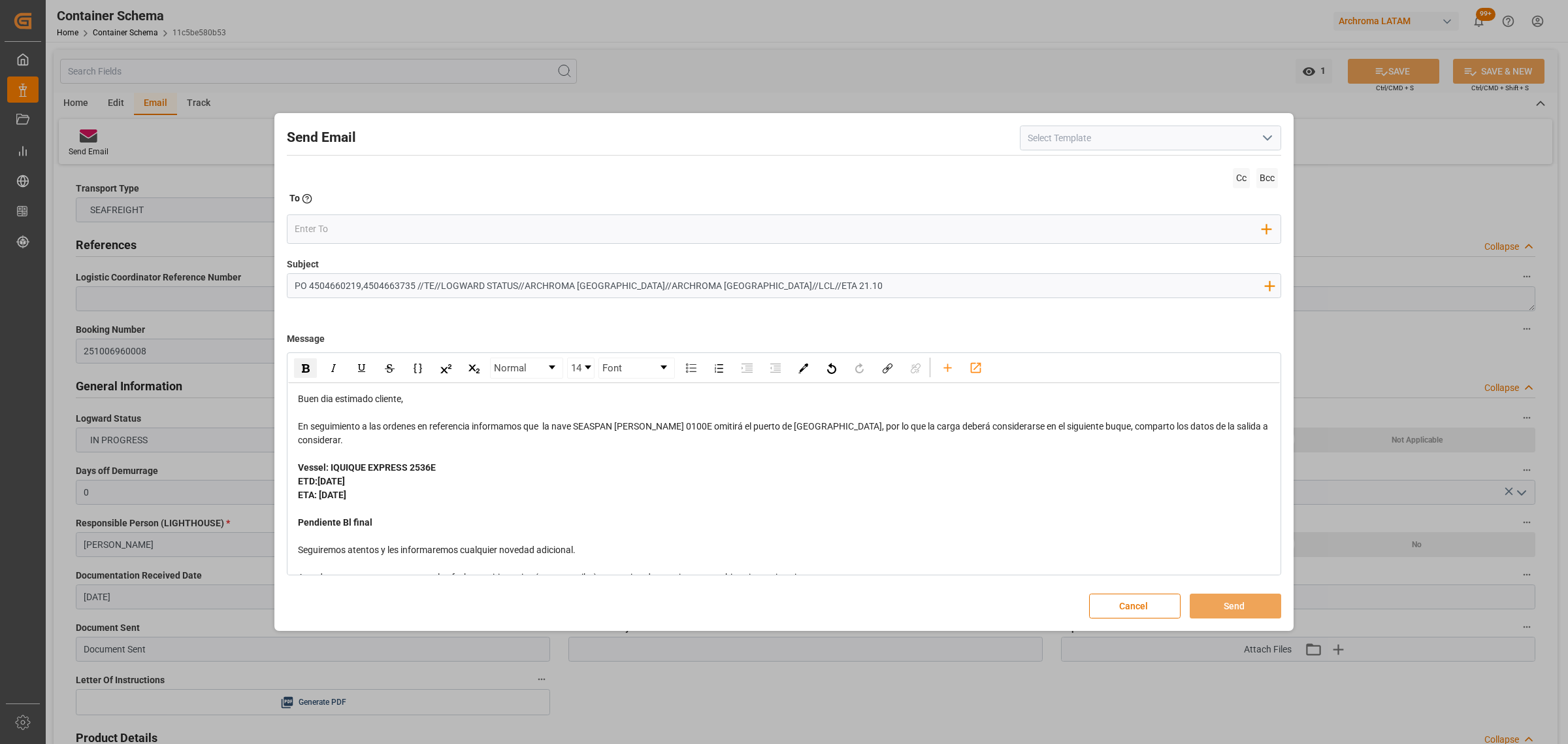
drag, startPoint x: 518, startPoint y: 285, endPoint x: 439, endPoint y: 280, distance: 79.2
click at [439, 280] on input "PO 4504660219,4504663735 //TE//LOGWARD STATUS//ARCHROMA [GEOGRAPHIC_DATA]//ARCH…" at bounding box center [779, 285] width 984 height 22
click at [769, 288] on input "PO 4504660219,4504663735 //TE//VARIACION ETD//ARCHROMA [GEOGRAPHIC_DATA]//ARCHR…" at bounding box center [779, 285] width 984 height 22
click at [512, 285] on input "PO 4504660219,4504663735 //TE//VARIACION ETD//ARCHROMA [GEOGRAPHIC_DATA]//ARCHR…" at bounding box center [779, 285] width 984 height 22
type input "PO 4504660219,4504663735 //TE//VARIACION ETD//PRIORIDAD//ARCHROMA [GEOGRAPHIC_D…"
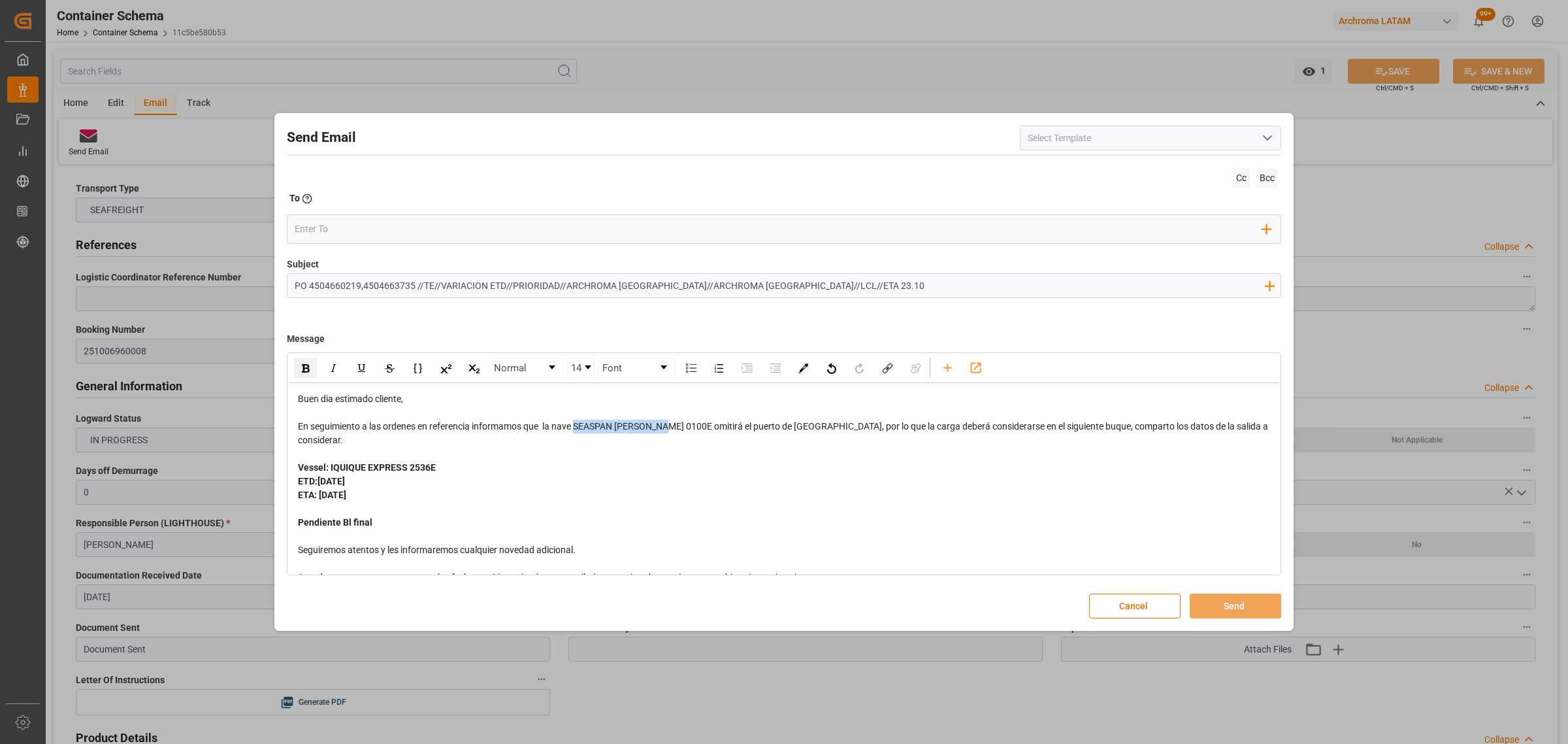
drag, startPoint x: 674, startPoint y: 427, endPoint x: 578, endPoint y: 428, distance: 96.0
click at [578, 428] on span "En seguimiento a las ordenes en referencia informamos que la nave SEASPAN [PERS…" at bounding box center [784, 433] width 972 height 24
click at [314, 370] on div "rdw-inline-control" at bounding box center [305, 368] width 22 height 20
click at [774, 489] on div "ETA: [DATE]" at bounding box center [785, 495] width 973 height 14
drag, startPoint x: 790, startPoint y: 427, endPoint x: 762, endPoint y: 425, distance: 28.1
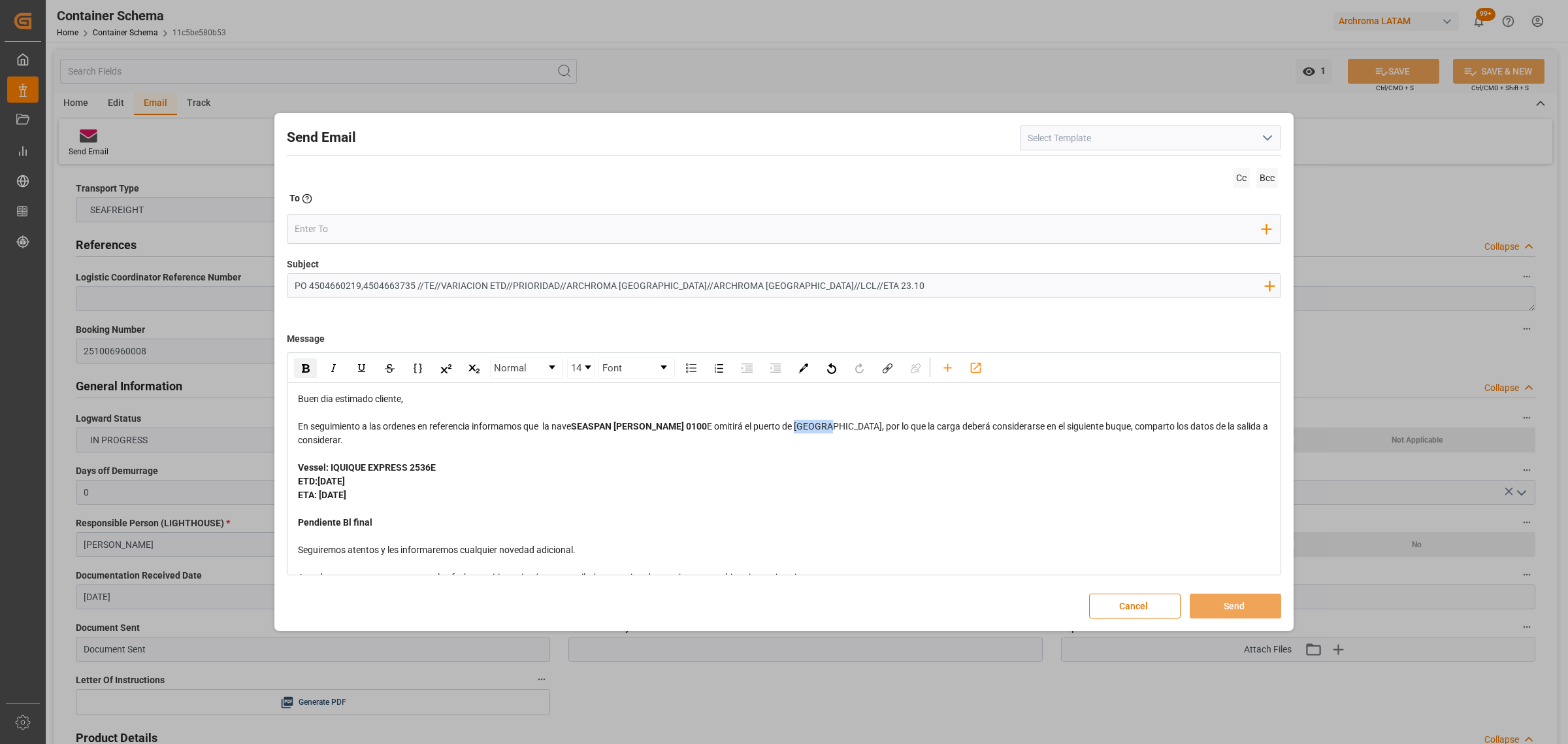
click at [762, 425] on span "E omitirá el puerto de [GEOGRAPHIC_DATA], por lo que la carga deberá considerar…" at bounding box center [784, 433] width 972 height 24
drag, startPoint x: 309, startPoint y: 368, endPoint x: 329, endPoint y: 379, distance: 22.8
click at [308, 368] on div "rdw-inline-control" at bounding box center [305, 368] width 22 height 20
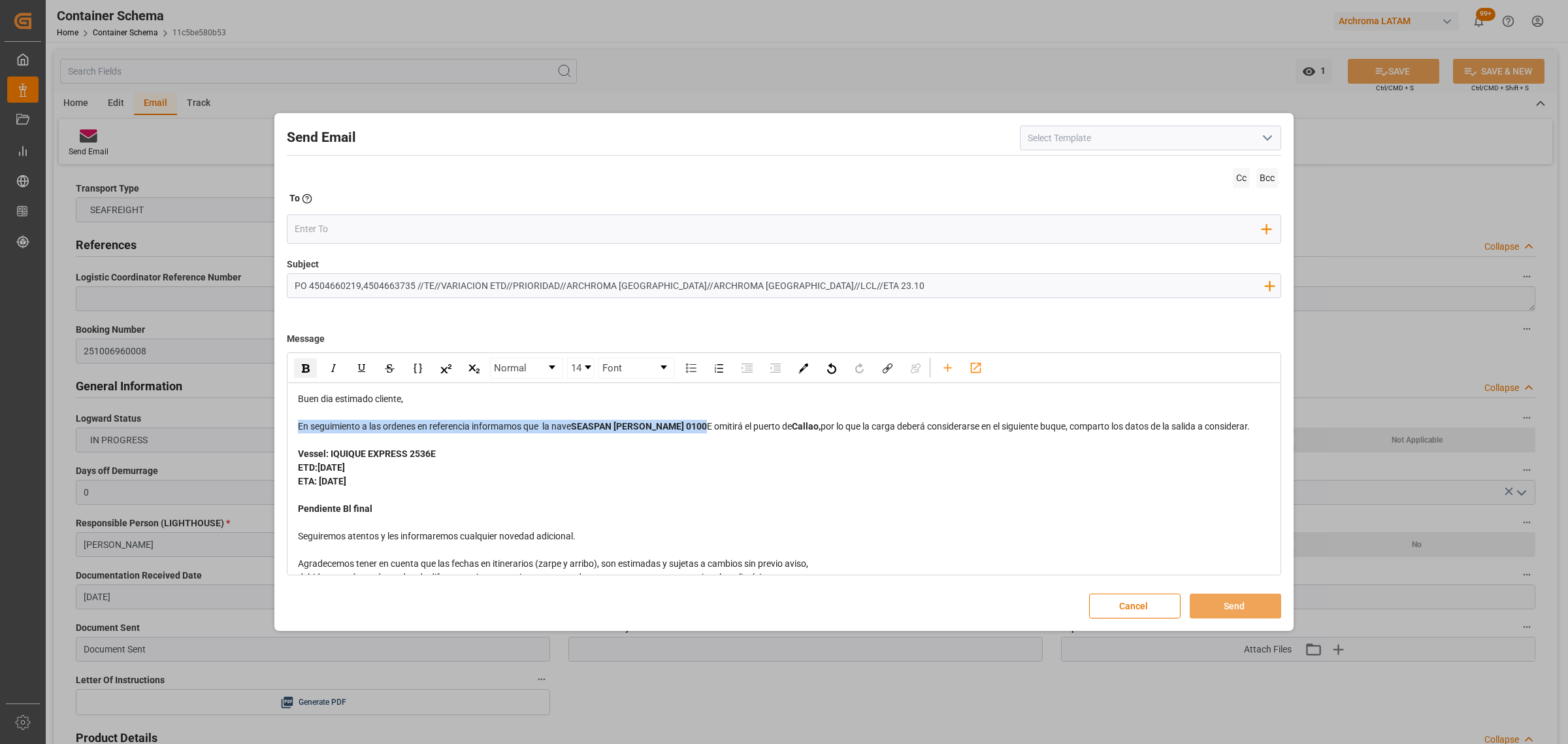
click at [490, 460] on div "Buen dia estimado cliente, En seguimiento a las ordenes en referencia informamo…" at bounding box center [785, 522] width 973 height 260
click at [490, 471] on div "ETD:[DATE]" at bounding box center [785, 467] width 973 height 14
click at [343, 237] on input "email" at bounding box center [778, 229] width 968 height 20
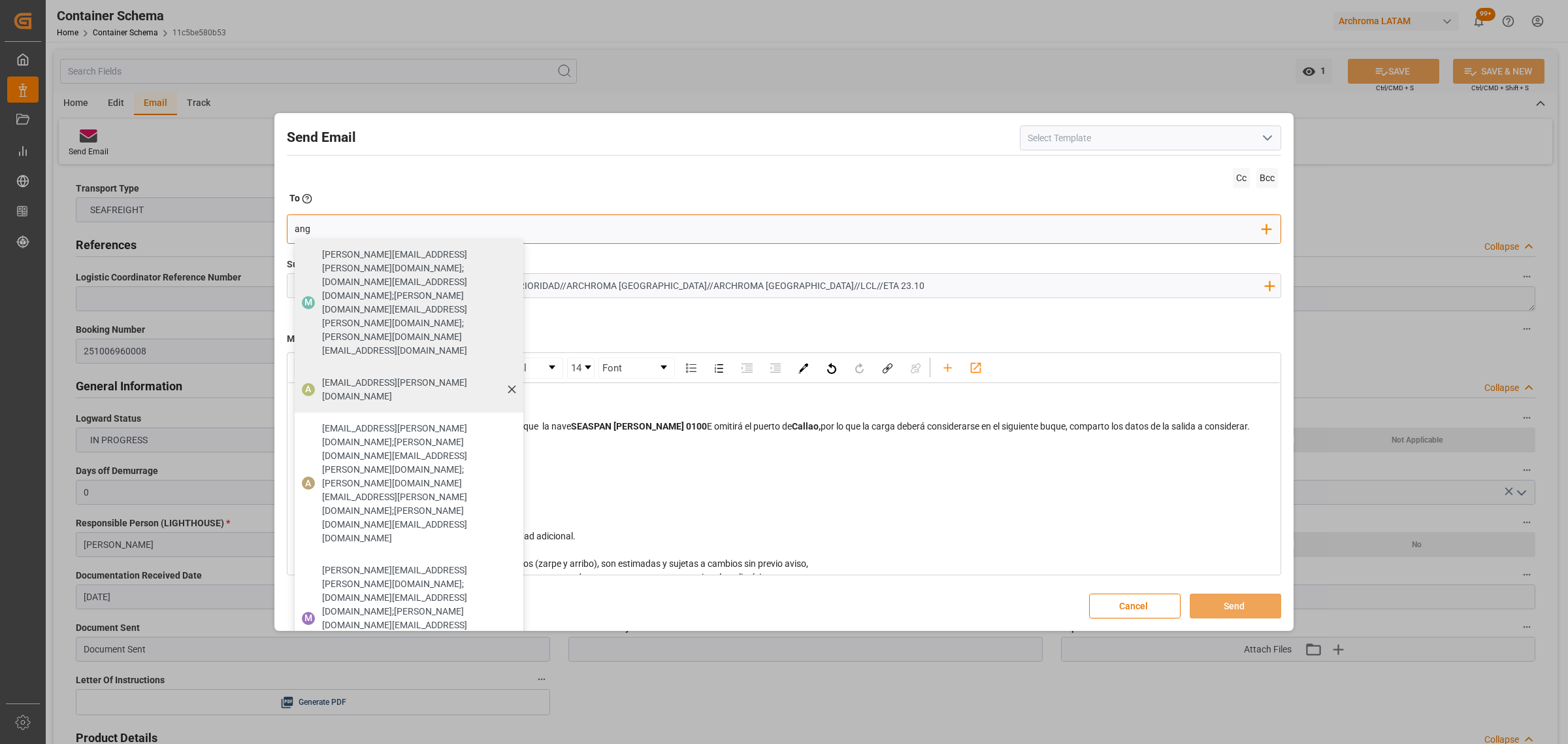
type input "ang"
click at [355, 372] on div "[EMAIL_ADDRESS][PERSON_NAME][DOMAIN_NAME]" at bounding box center [418, 390] width 201 height 37
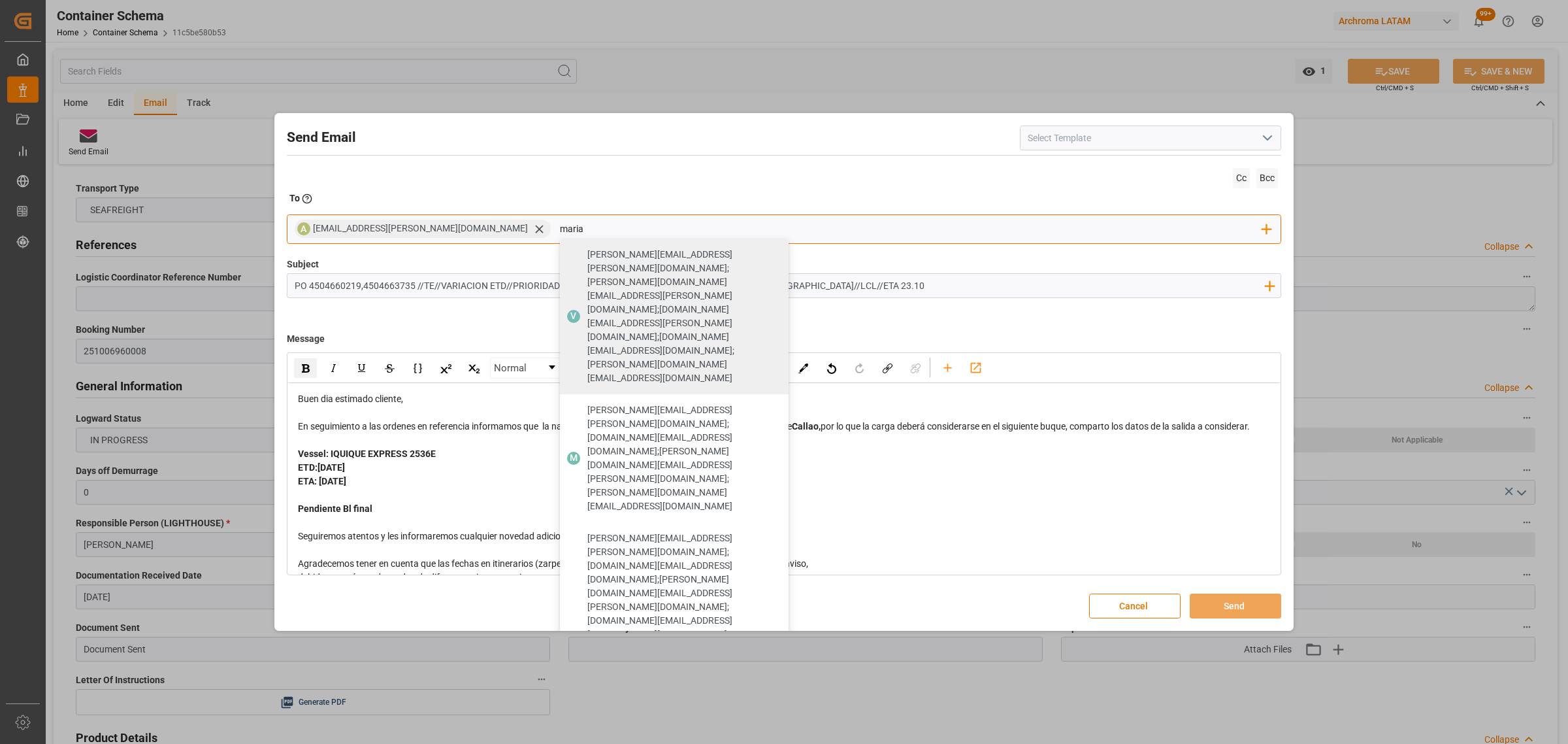
type input "maria"
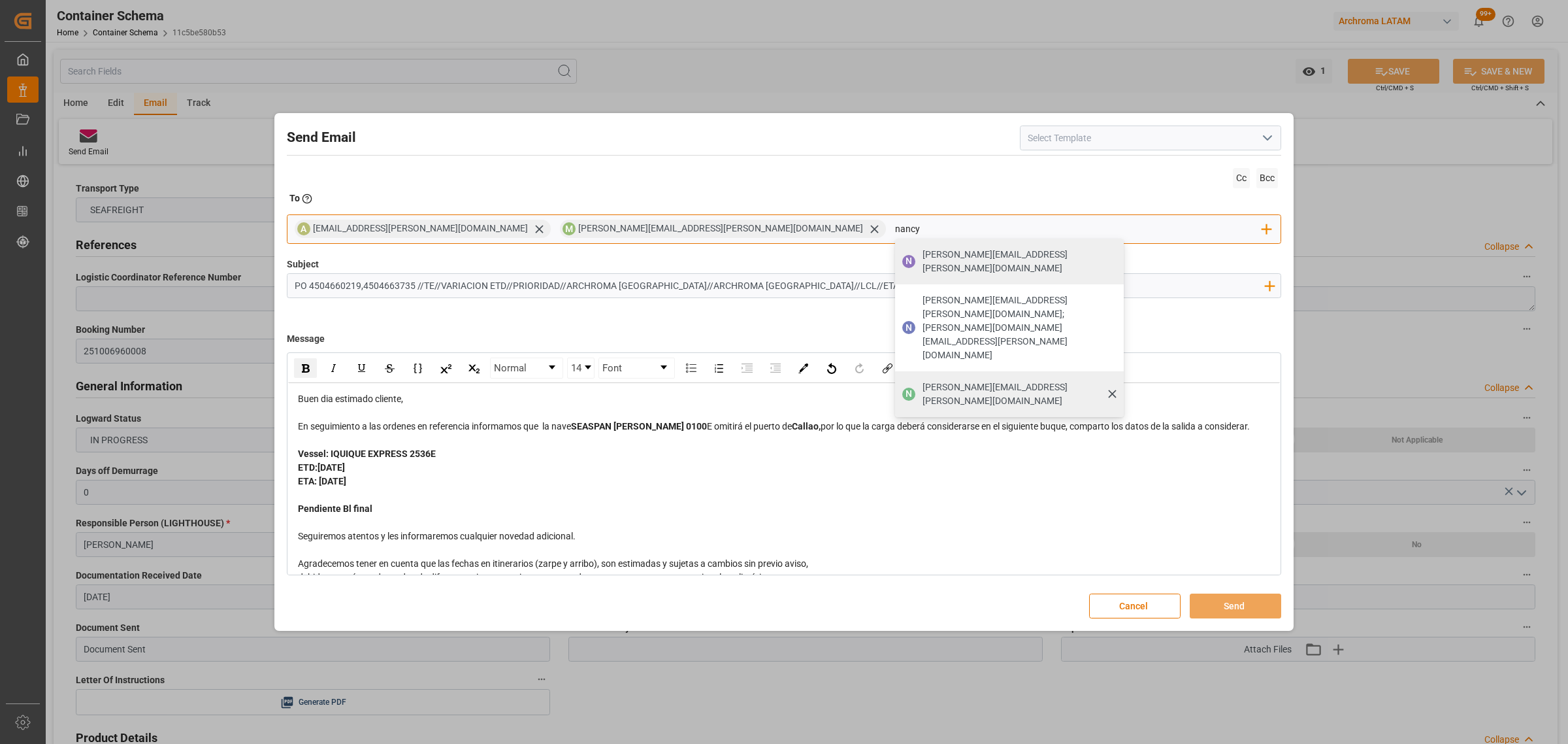
type input "nancy"
click at [922, 380] on span "[PERSON_NAME][EMAIL_ADDRESS][PERSON_NAME][DOMAIN_NAME]" at bounding box center [1018, 394] width 192 height 27
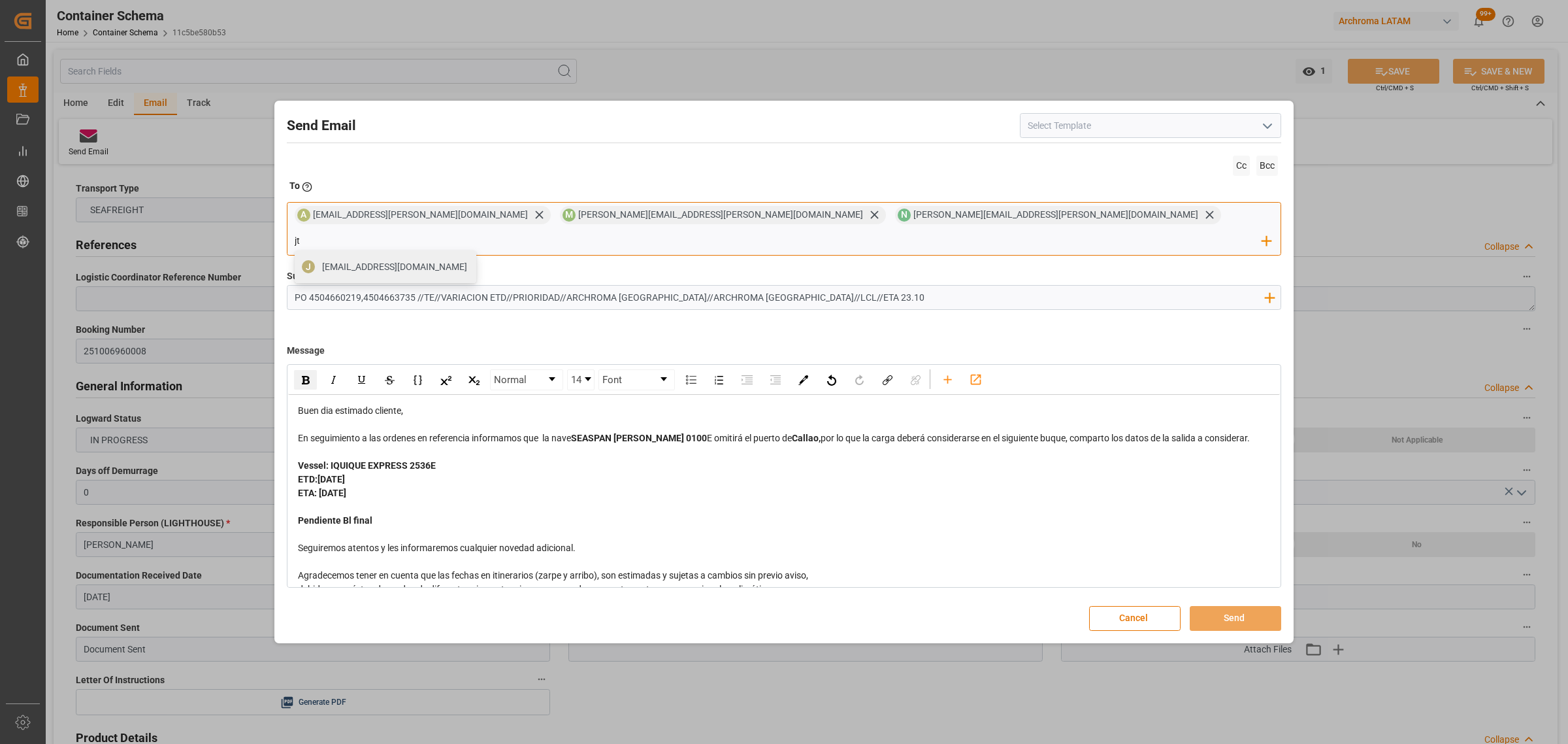
type input "jt"
click at [467, 260] on span "[EMAIL_ADDRESS][DOMAIN_NAME]" at bounding box center [394, 267] width 145 height 14
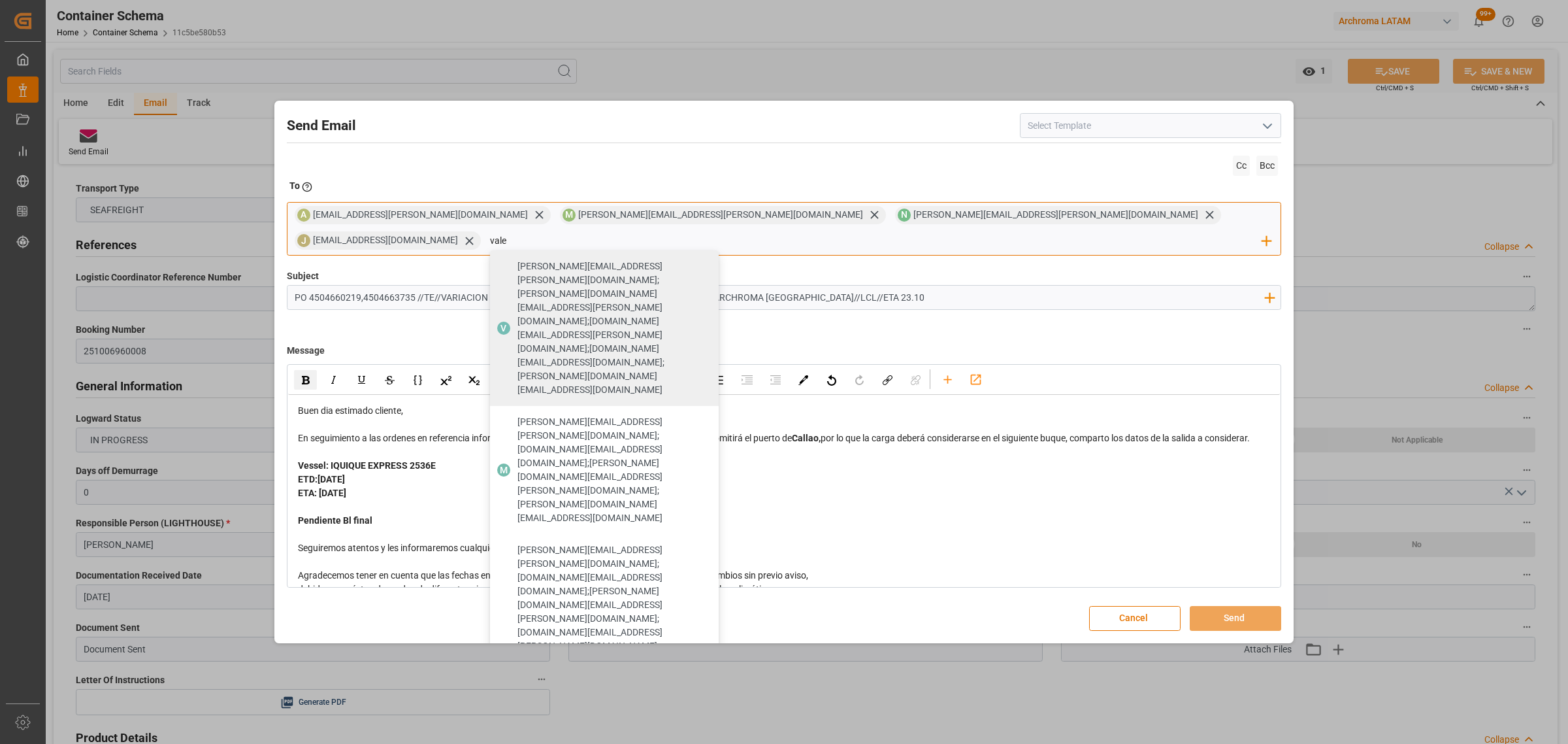
type input "vale"
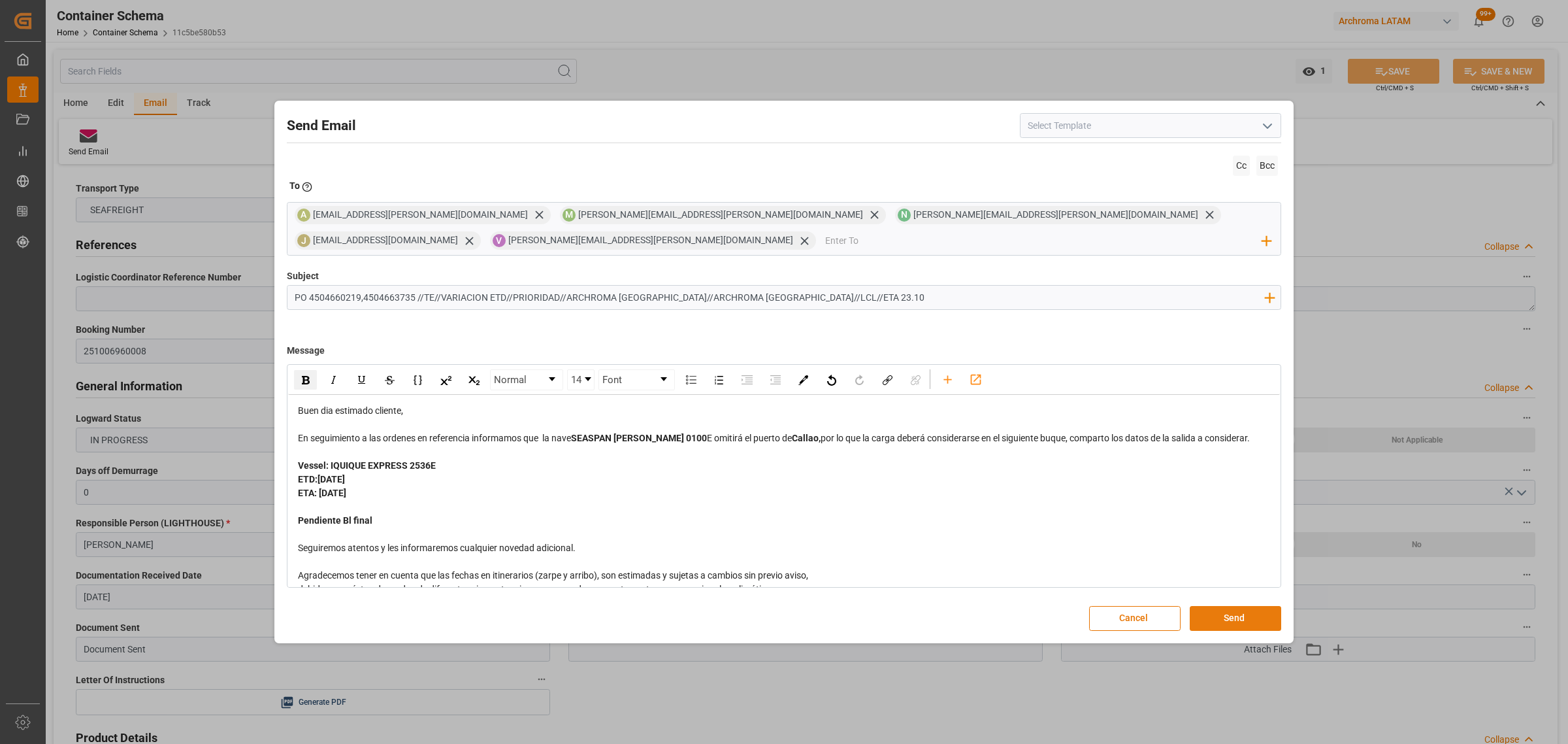
click at [1251, 606] on button "Send" at bounding box center [1235, 617] width 92 height 24
